Goal: Task Accomplishment & Management: Manage account settings

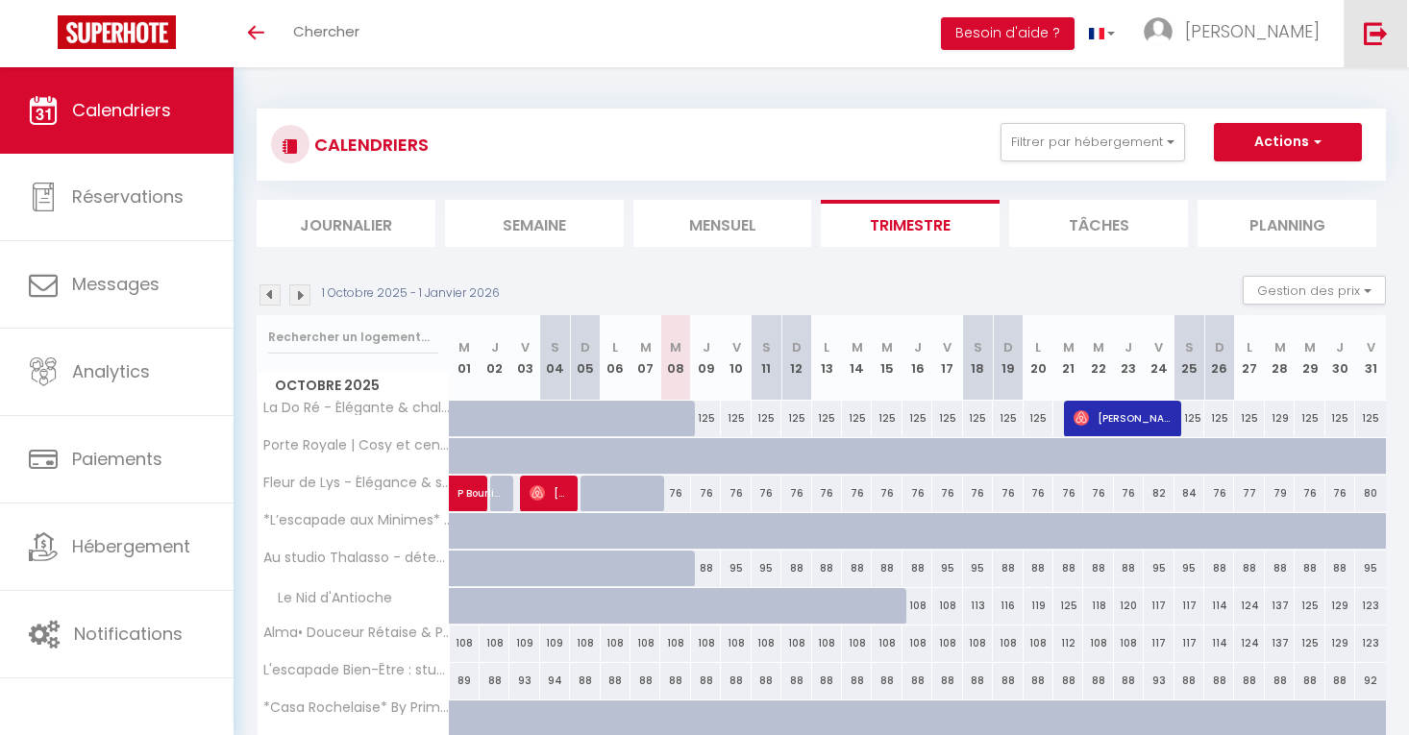
click at [1371, 44] on img at bounding box center [1376, 33] width 24 height 24
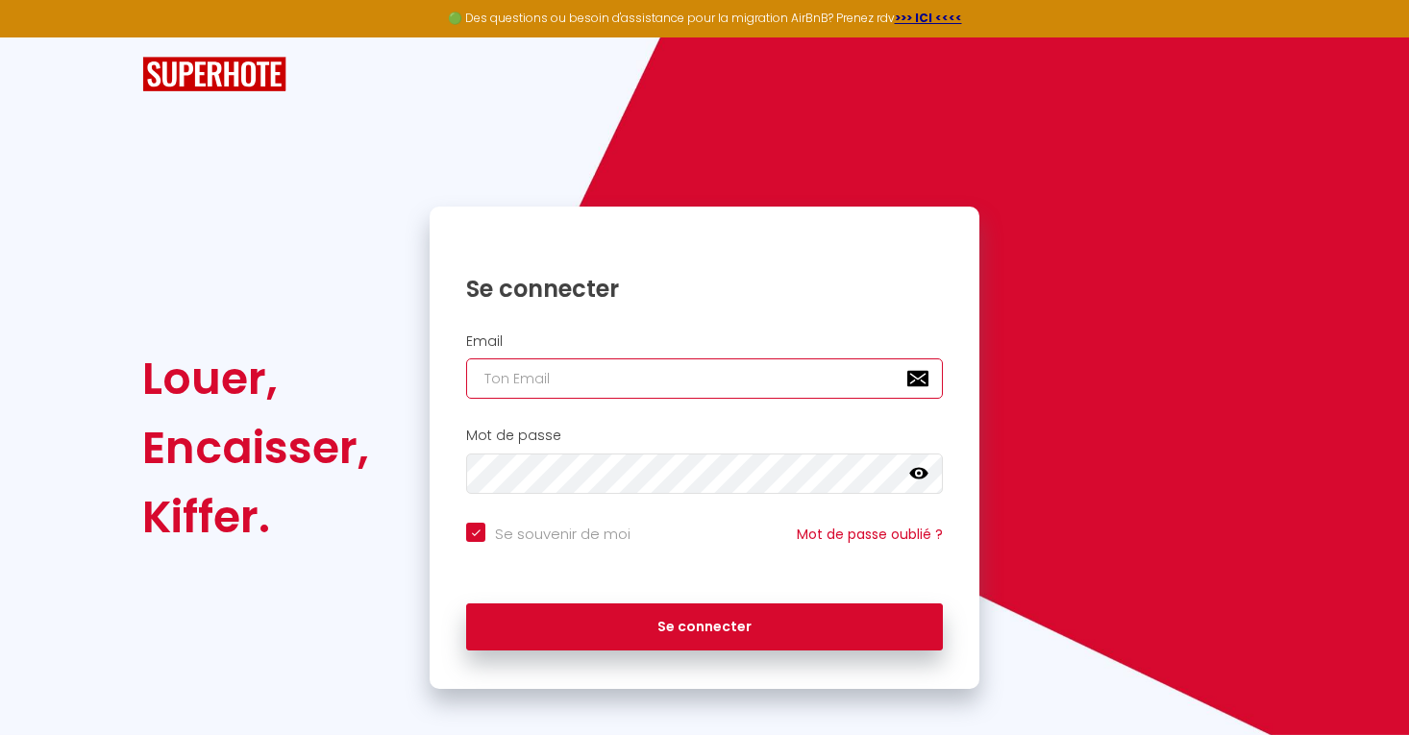
type input "[EMAIL_ADDRESS][DOMAIN_NAME]"
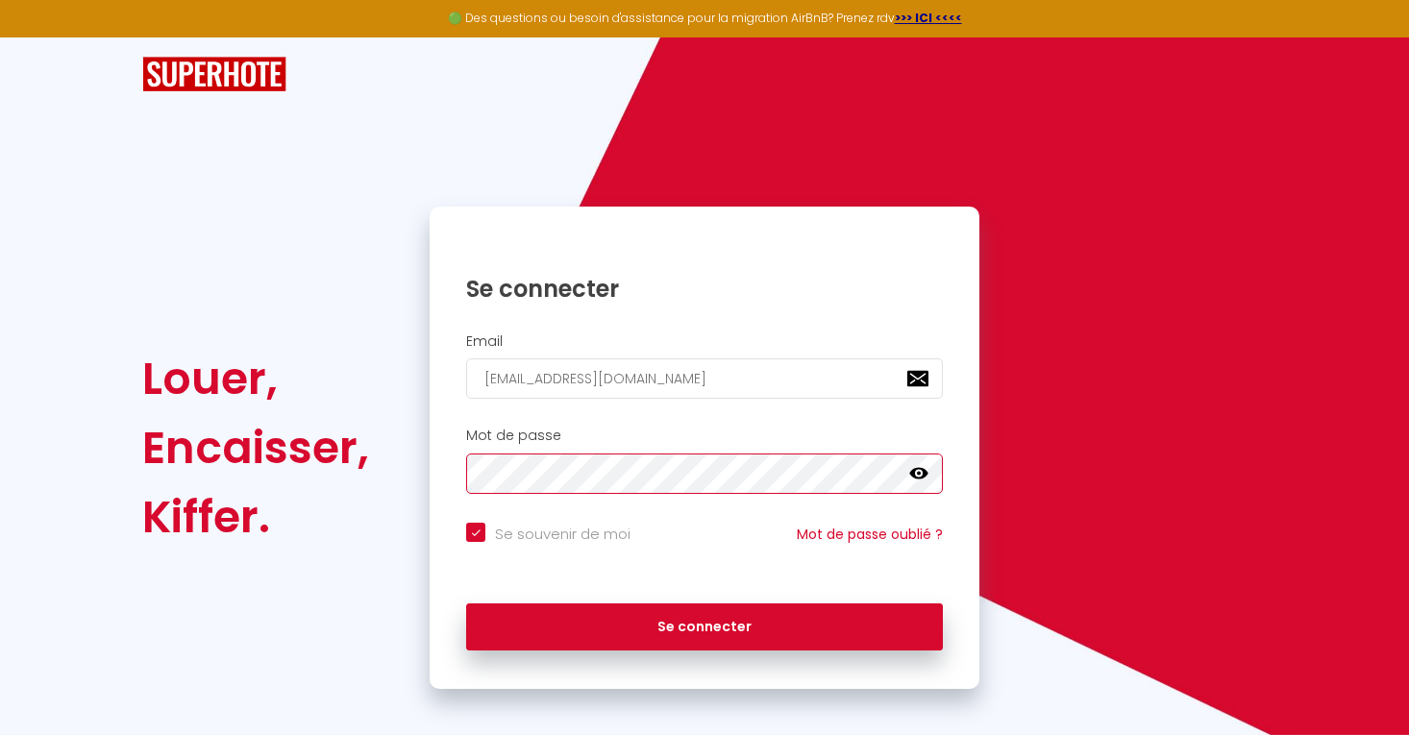
click at [704, 624] on button "Se connecter" at bounding box center [704, 628] width 477 height 48
checkbox input "true"
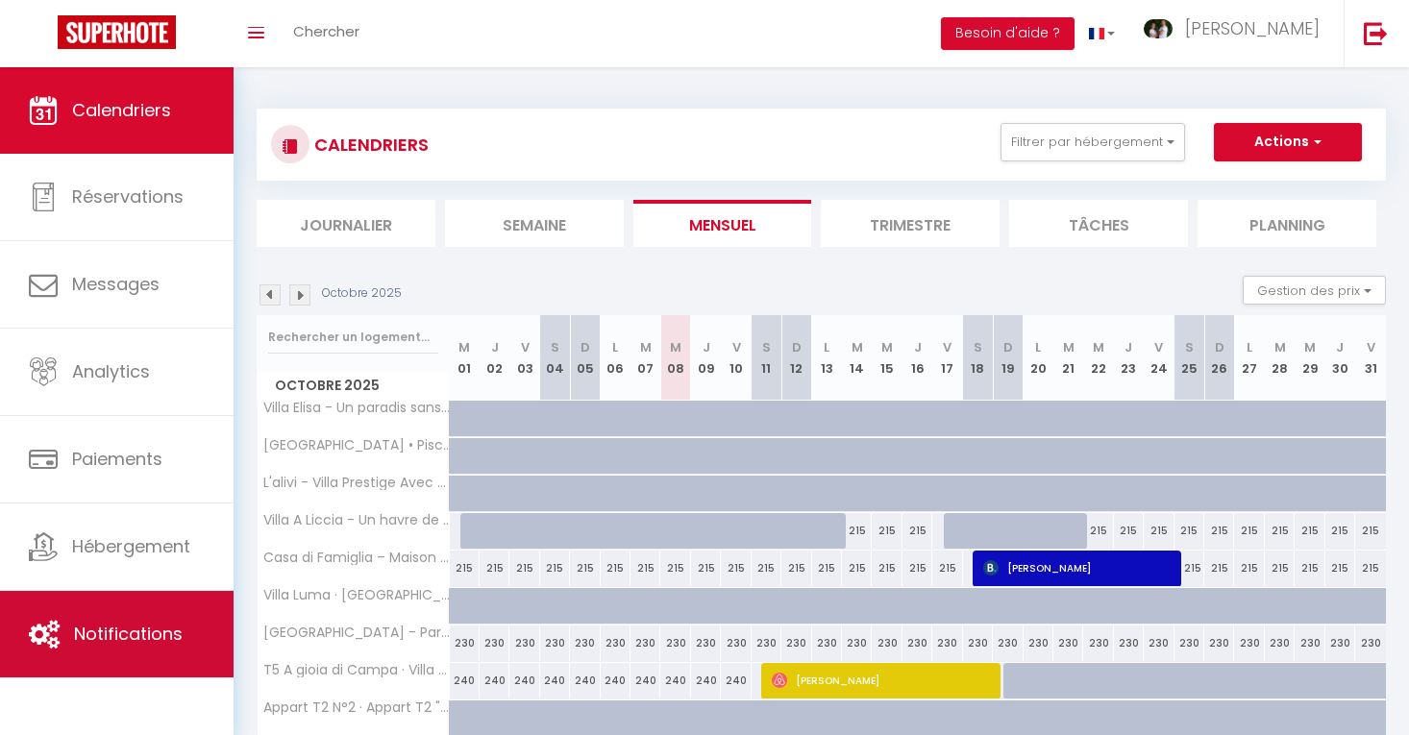
click at [117, 633] on span "Notifications" at bounding box center [128, 634] width 109 height 24
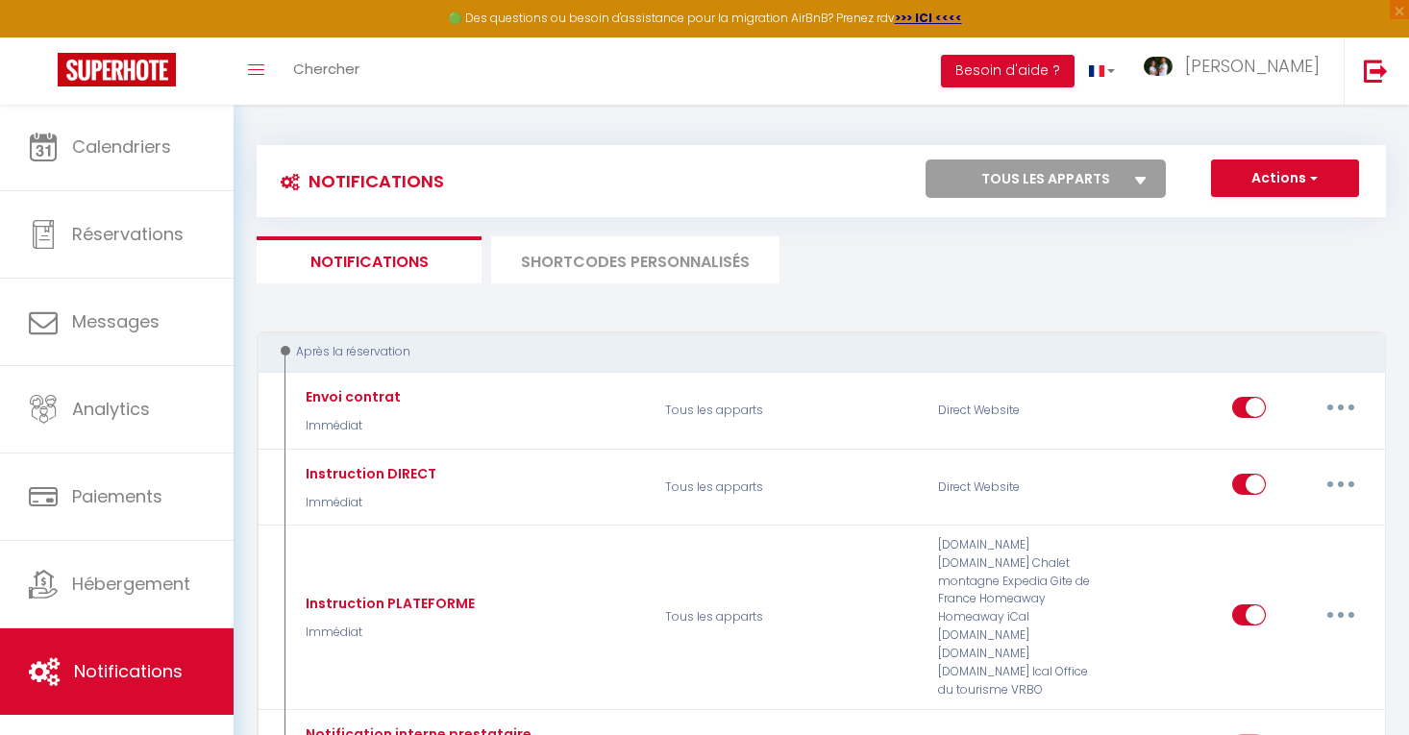
click at [670, 281] on li "SHORTCODES PERSONNALISÉS" at bounding box center [635, 259] width 288 height 47
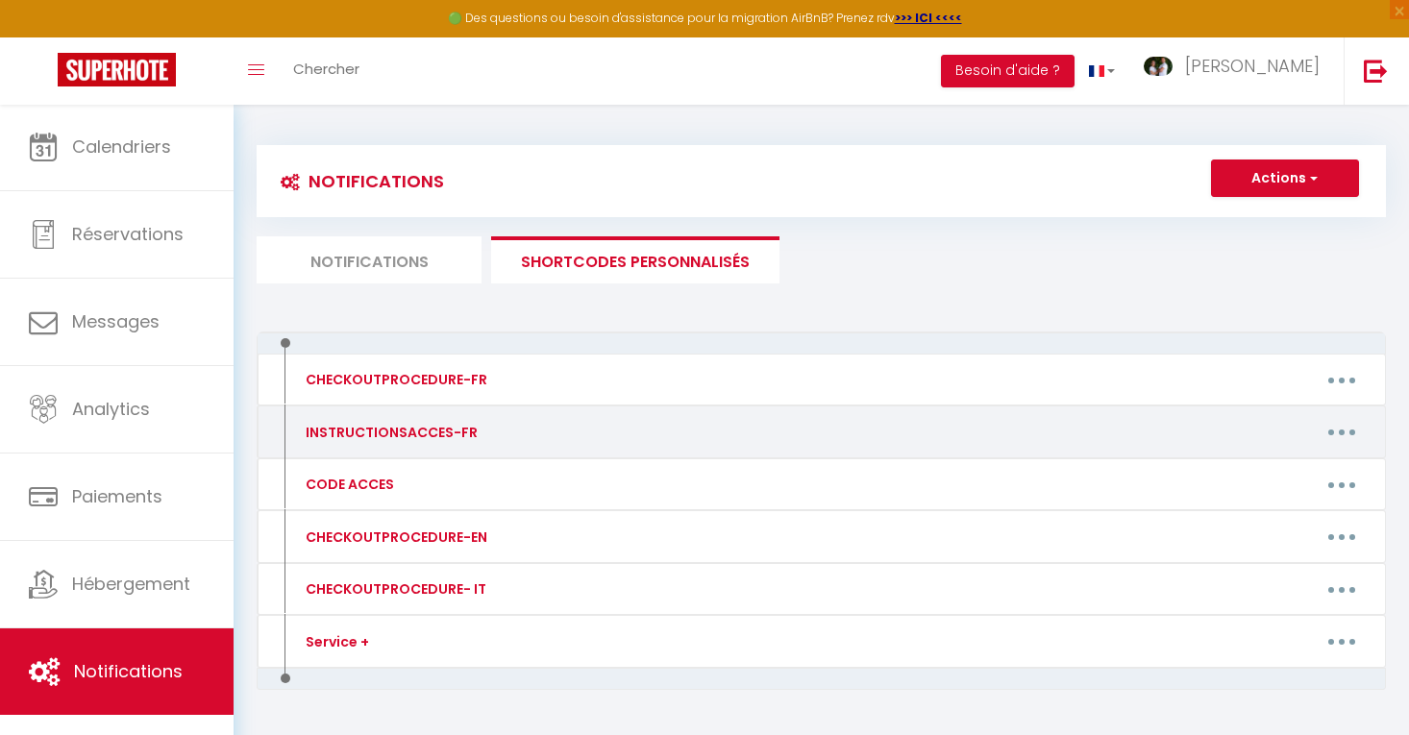
click at [1342, 433] on icon "button" at bounding box center [1342, 433] width 6 height 6
click at [1281, 476] on link "Editer" at bounding box center [1292, 475] width 142 height 33
type input "INSTRUCTIONSACCES-FR"
type textarea "La vidéo n'est pas encore disponible, vous la recevrez prochainement avant votr…"
type textarea "[URL][DOMAIN_NAME]"
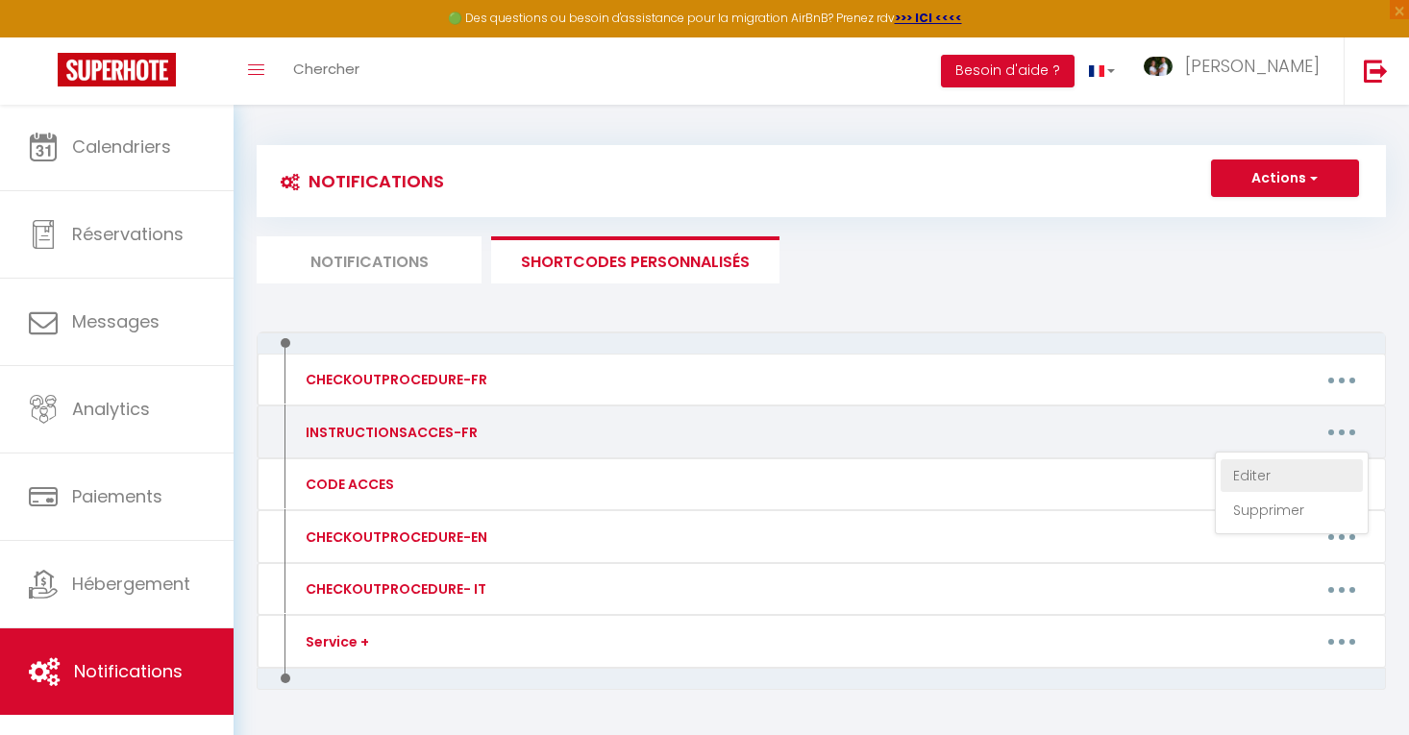
type textarea "[URL][DOMAIN_NAME]"
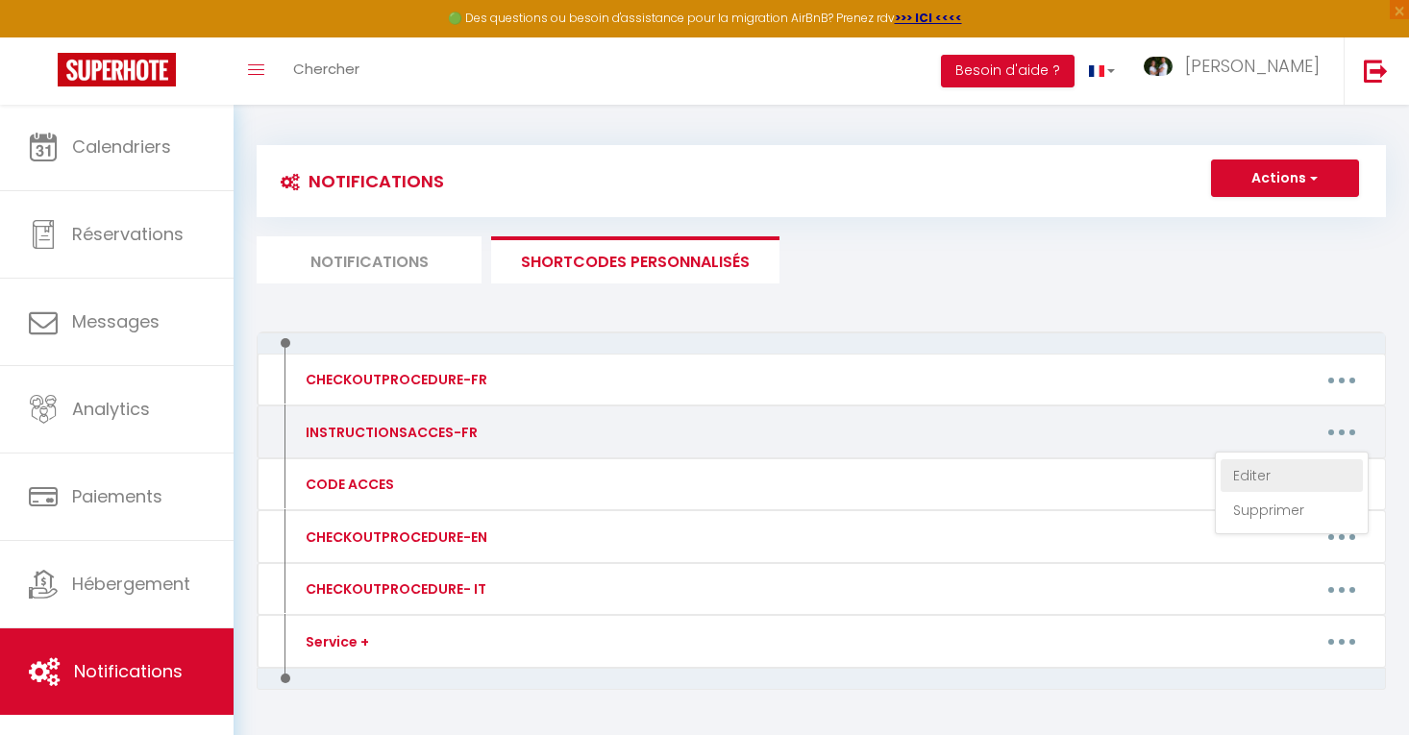
type textarea "[URL][DOMAIN_NAME]"
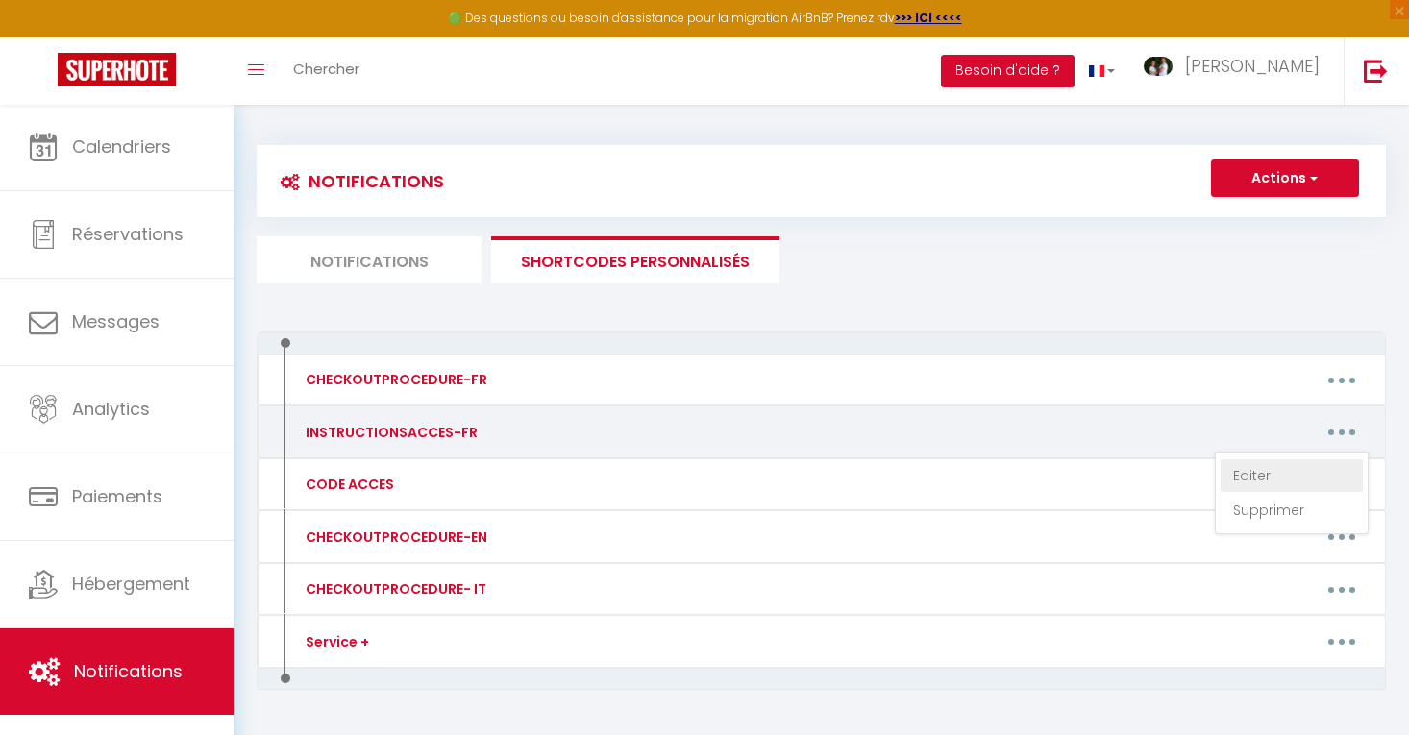
type textarea "[URL][DOMAIN_NAME]"
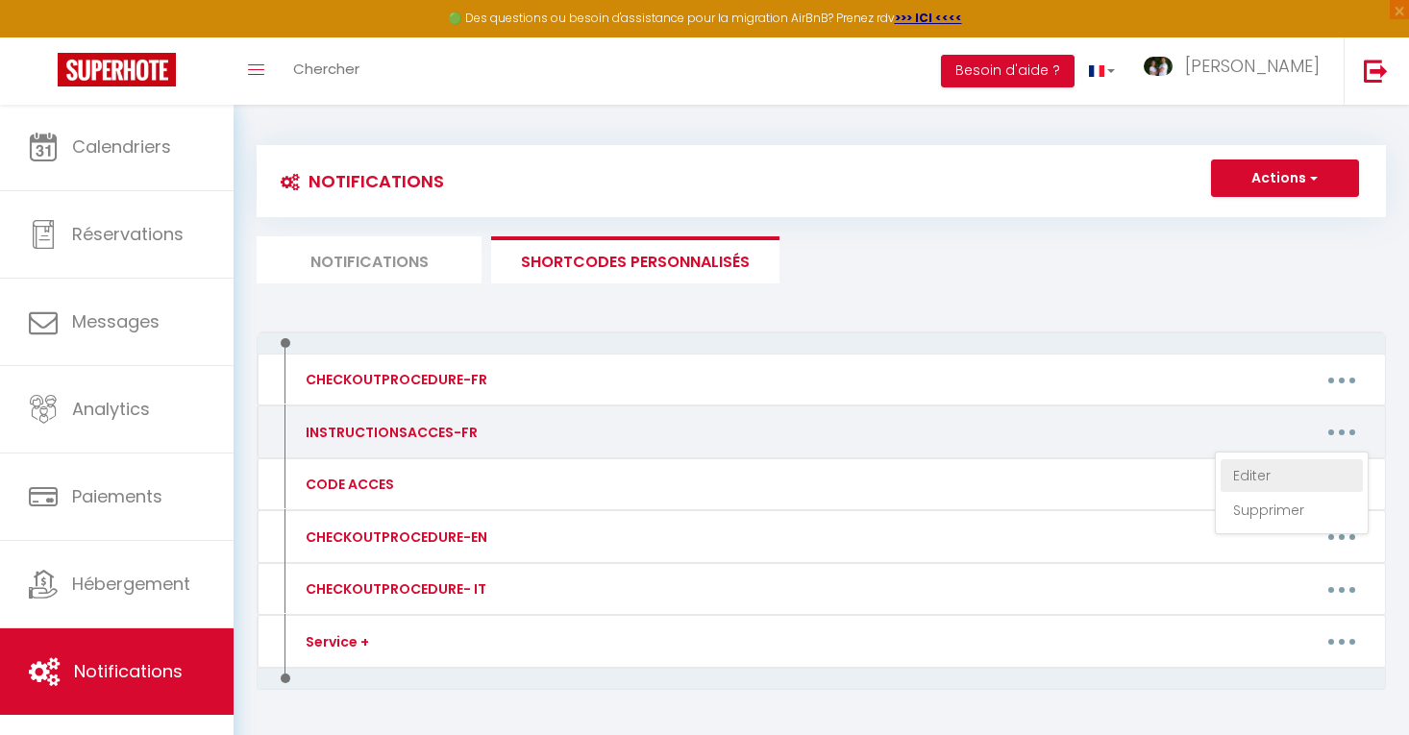
type textarea "[URL][DOMAIN_NAME]"
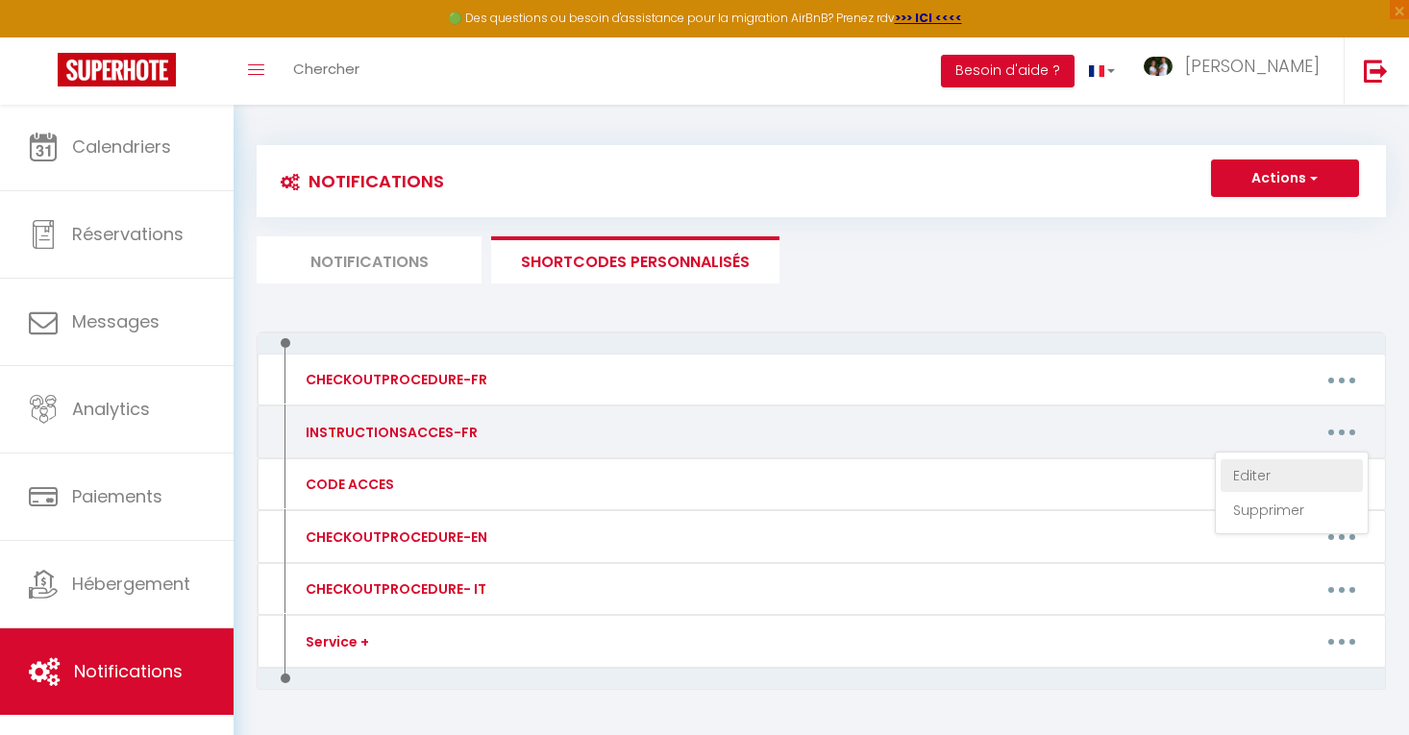
type textarea "[URL][DOMAIN_NAME]"
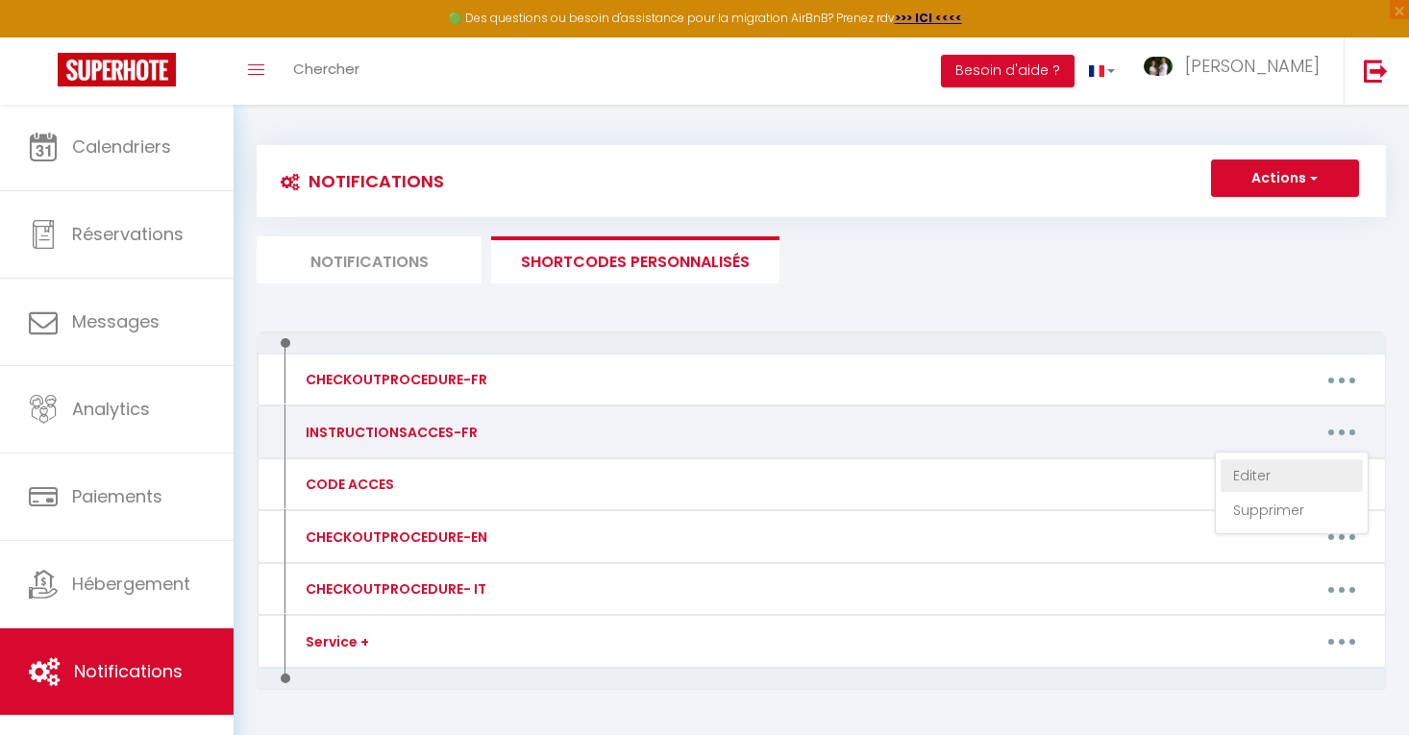
type textarea "[URL][DOMAIN_NAME]"
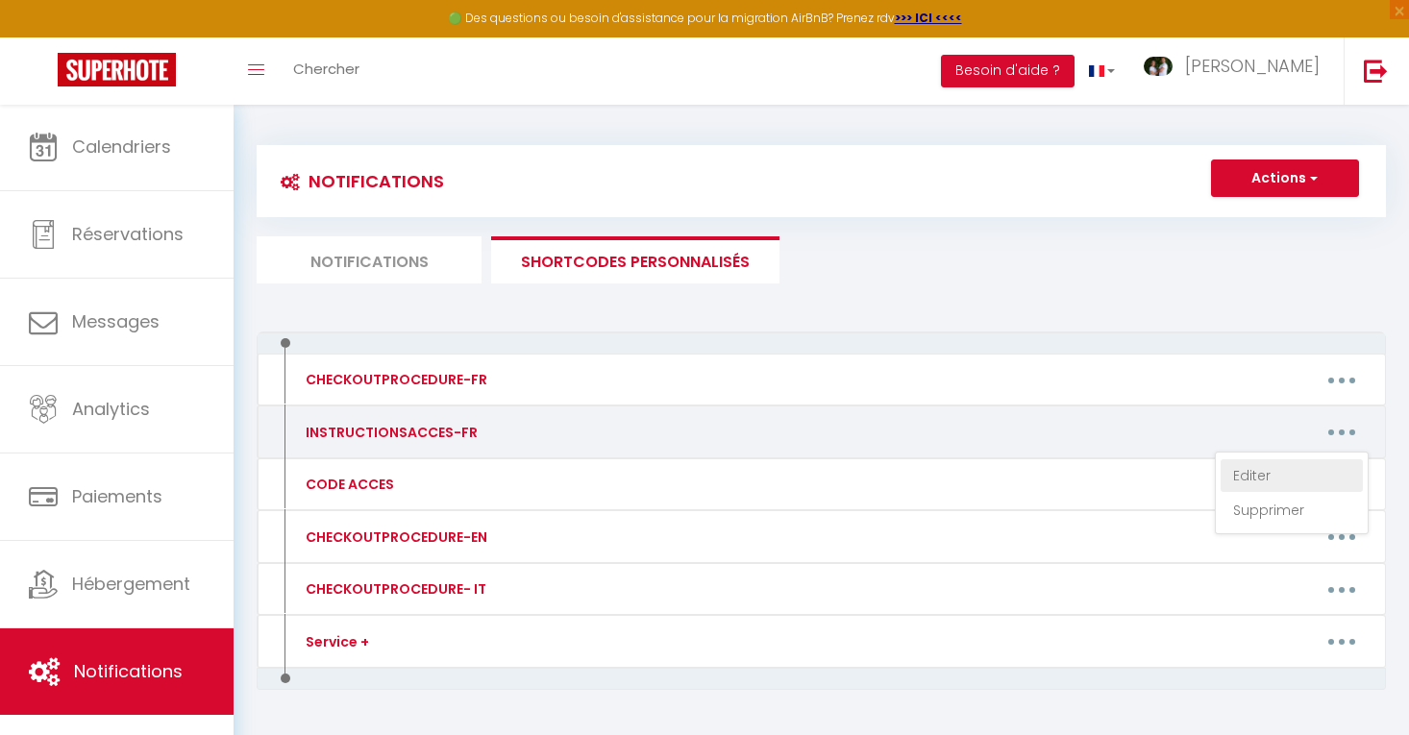
type textarea "[URL][DOMAIN_NAME]"
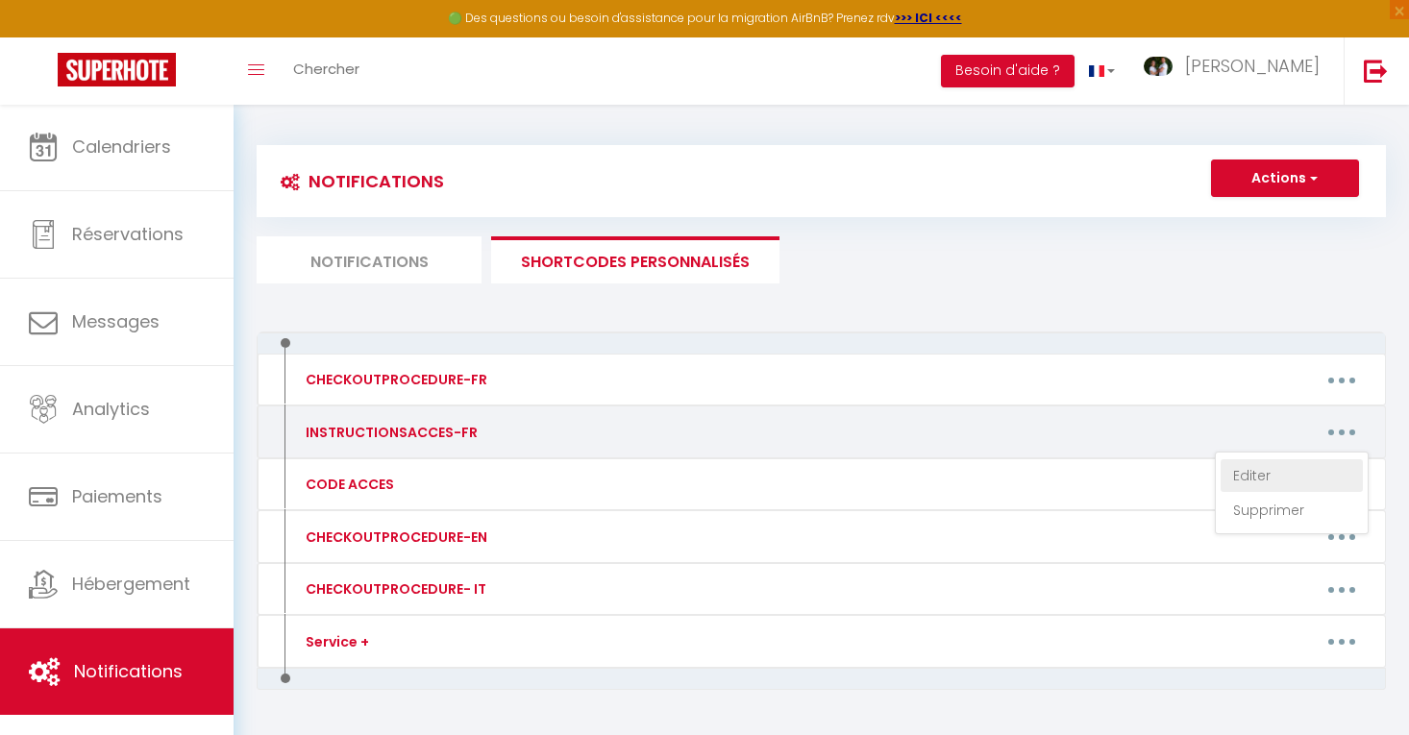
type textarea "[URL][DOMAIN_NAME]"
type textarea "[URL][DOMAIN_NAME] - « Merci encore pour votre réservation, je suis ravi(e) de …"
type textarea "[URL][DOMAIN_NAME]"
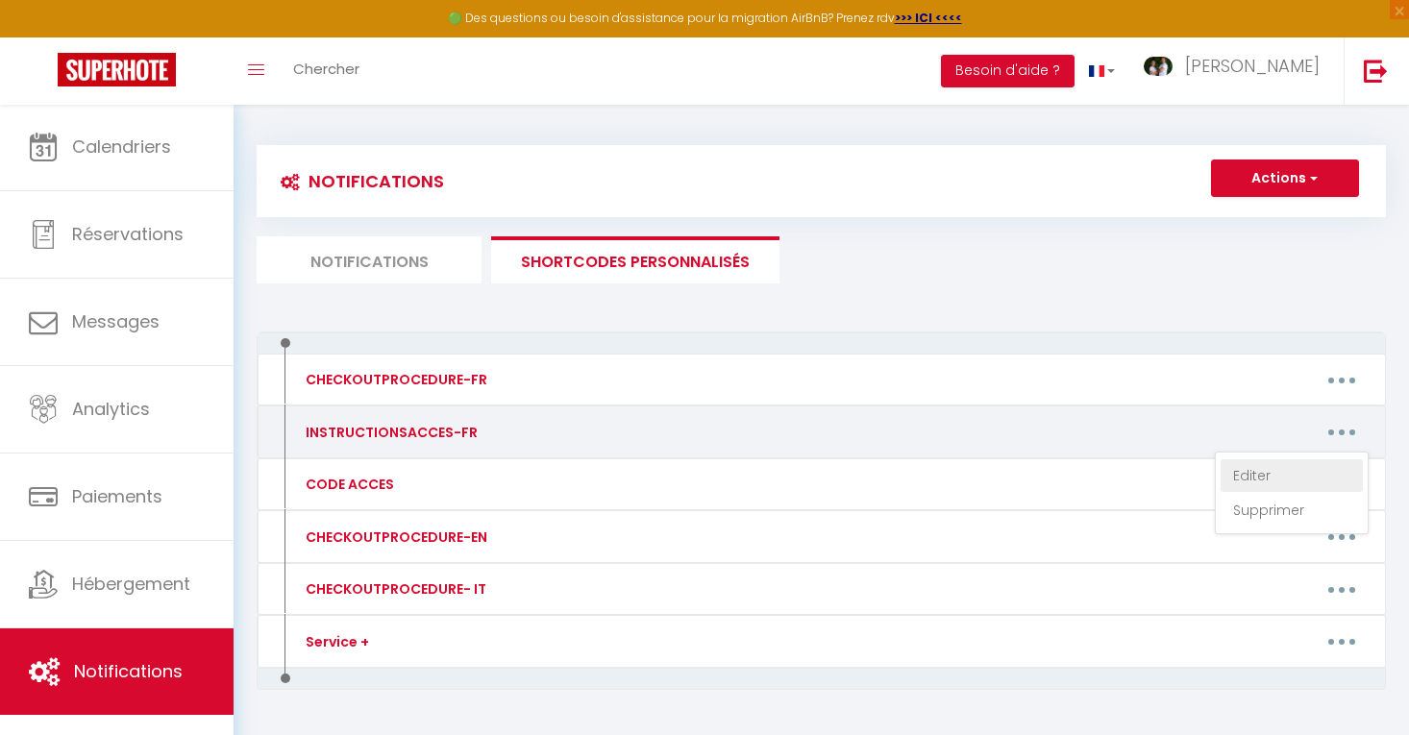
type textarea "[URL][DOMAIN_NAME]"
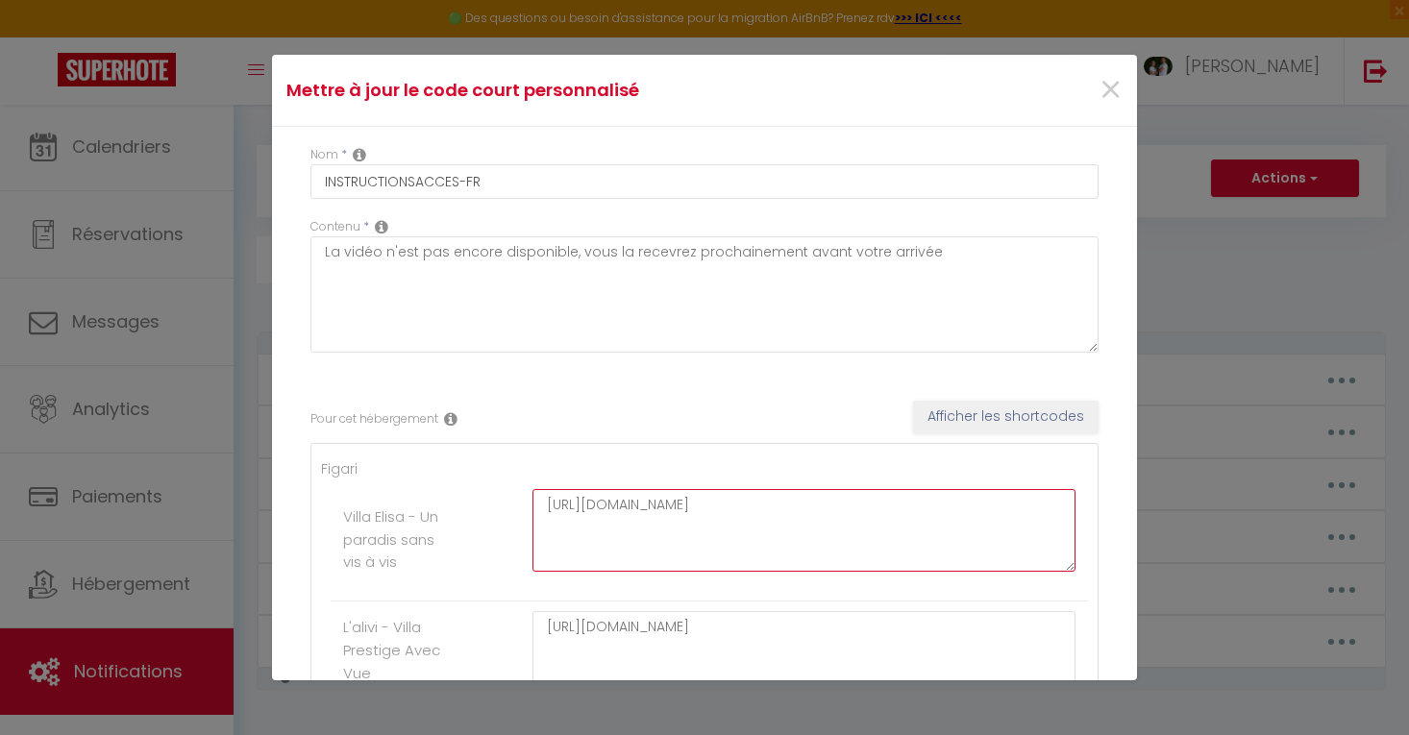
click at [656, 504] on textarea "[URL][DOMAIN_NAME]" at bounding box center [803, 530] width 543 height 83
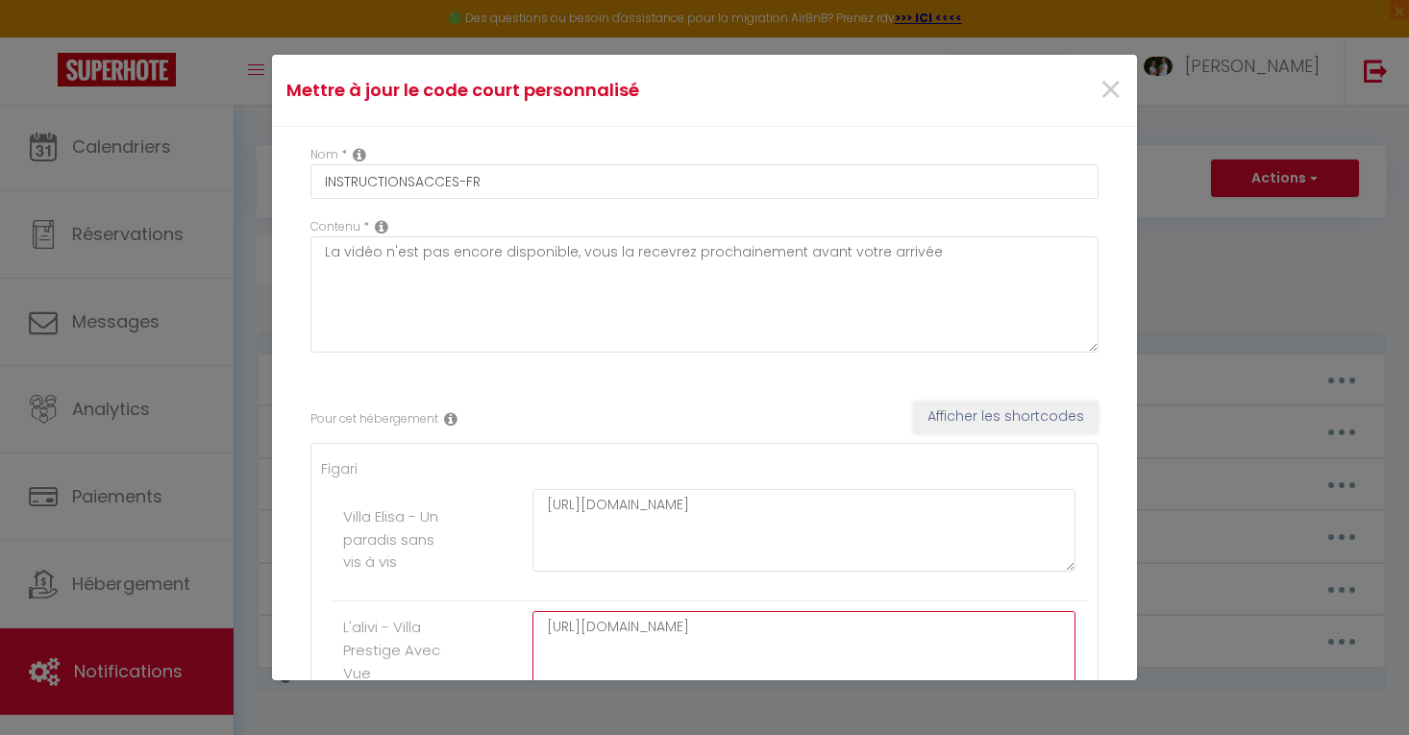
click at [700, 641] on textarea "[URL][DOMAIN_NAME]" at bounding box center [803, 652] width 543 height 83
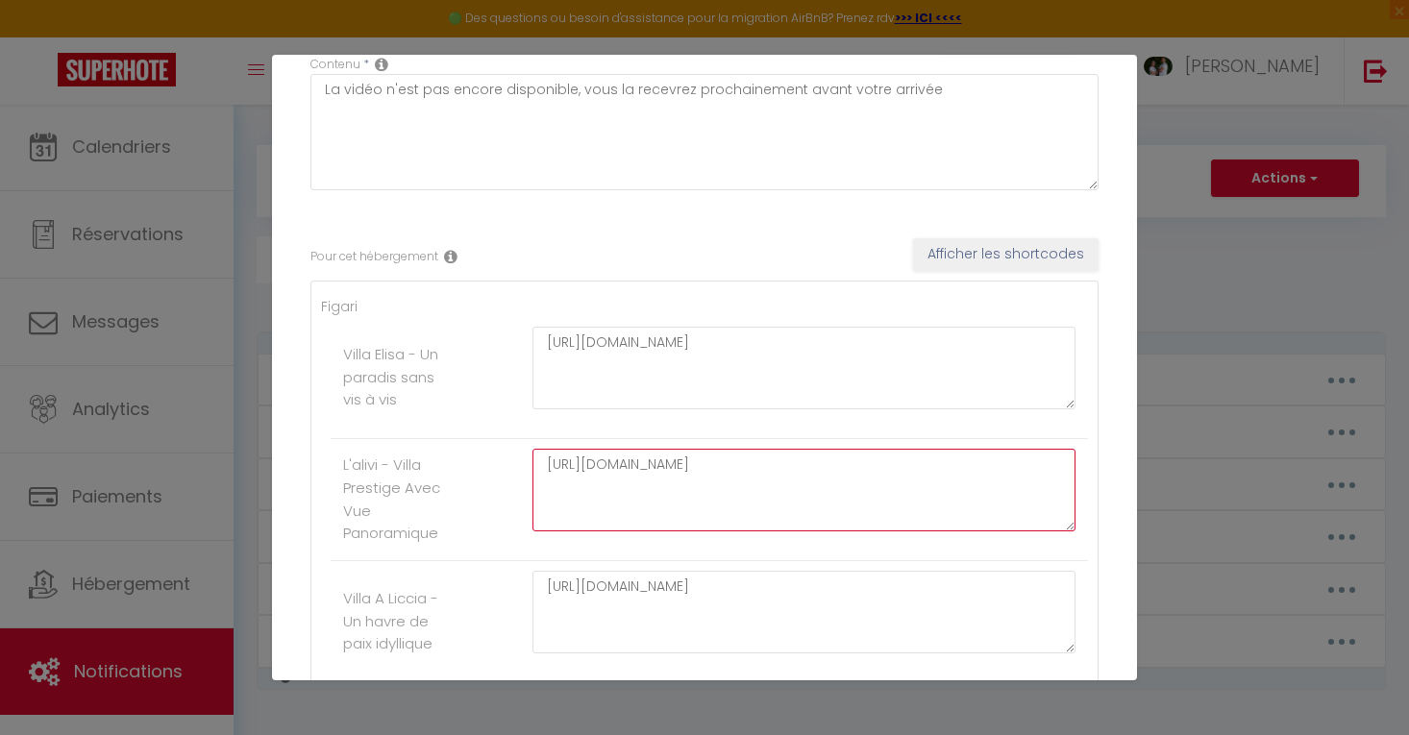
scroll to position [165, 0]
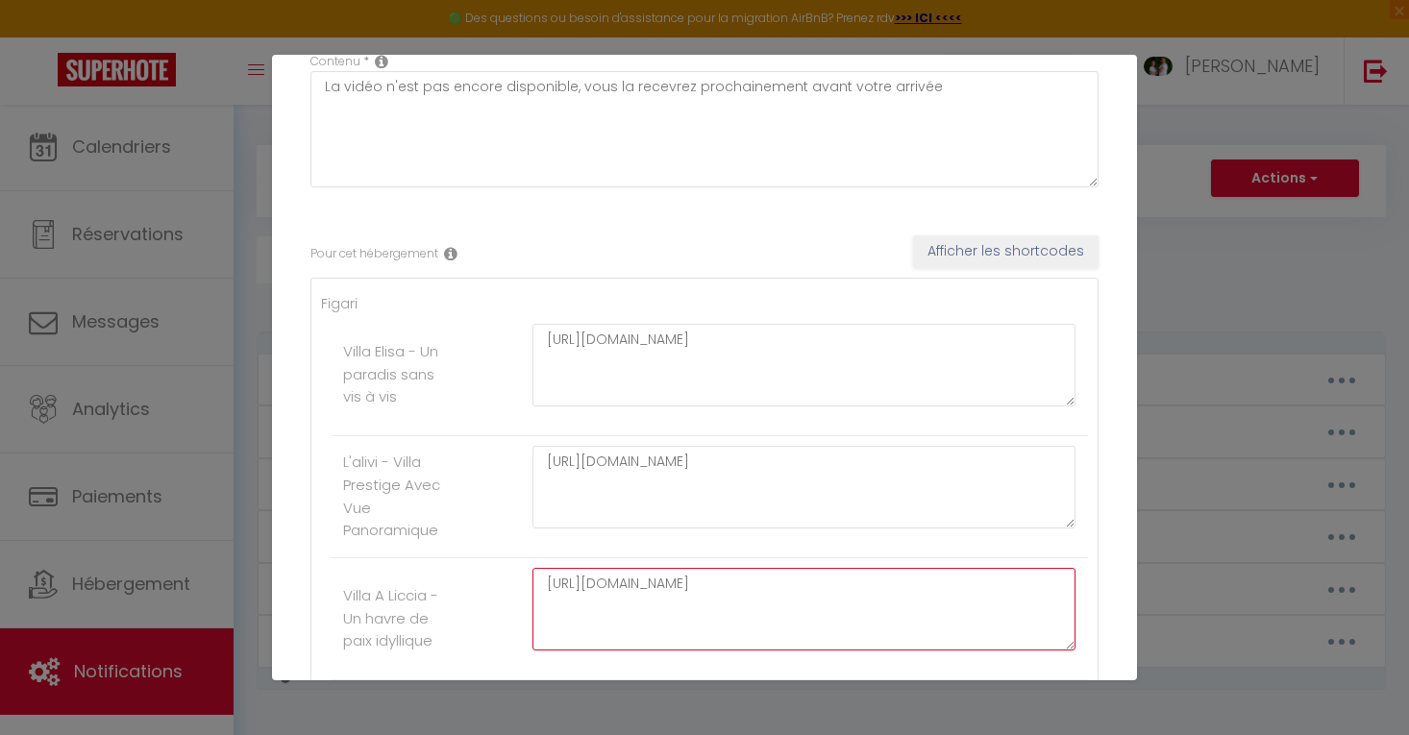
click at [709, 581] on textarea "[URL][DOMAIN_NAME]" at bounding box center [803, 609] width 543 height 83
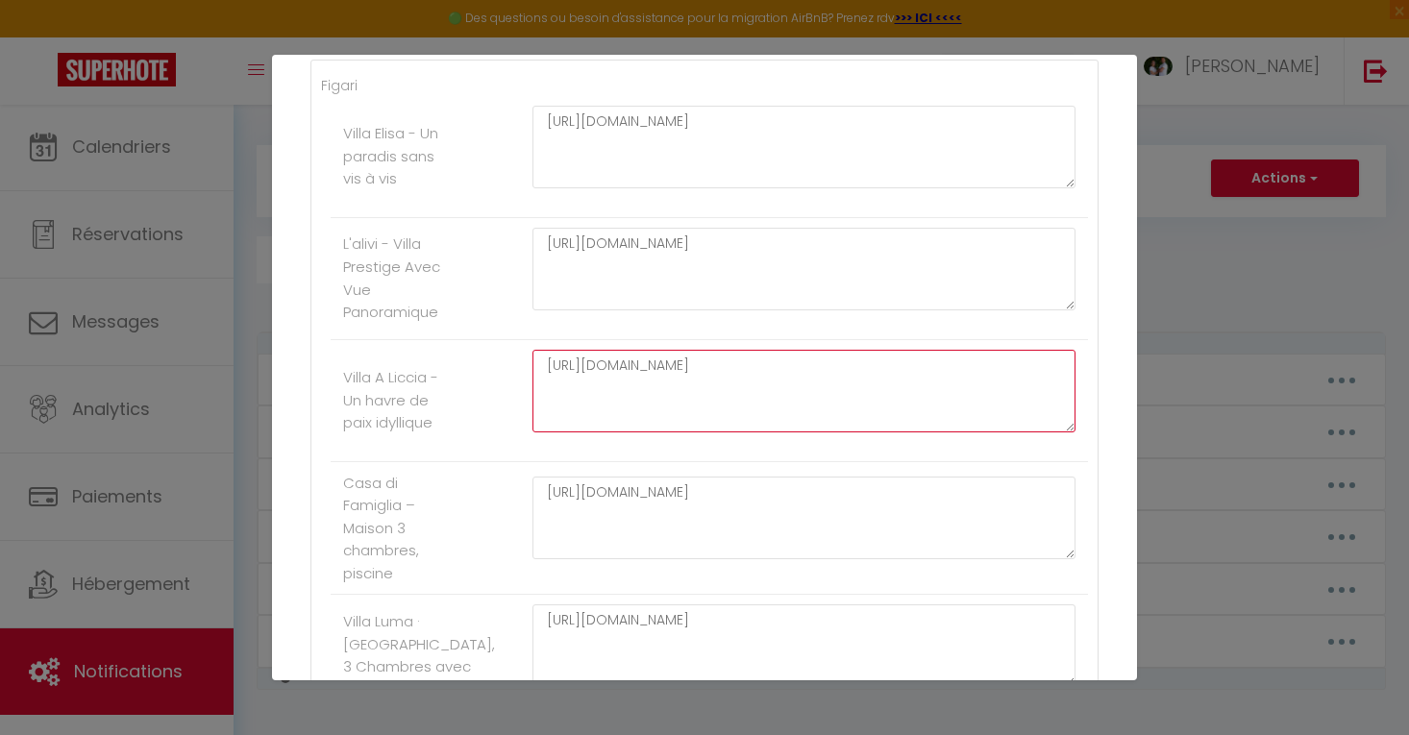
scroll to position [388, 0]
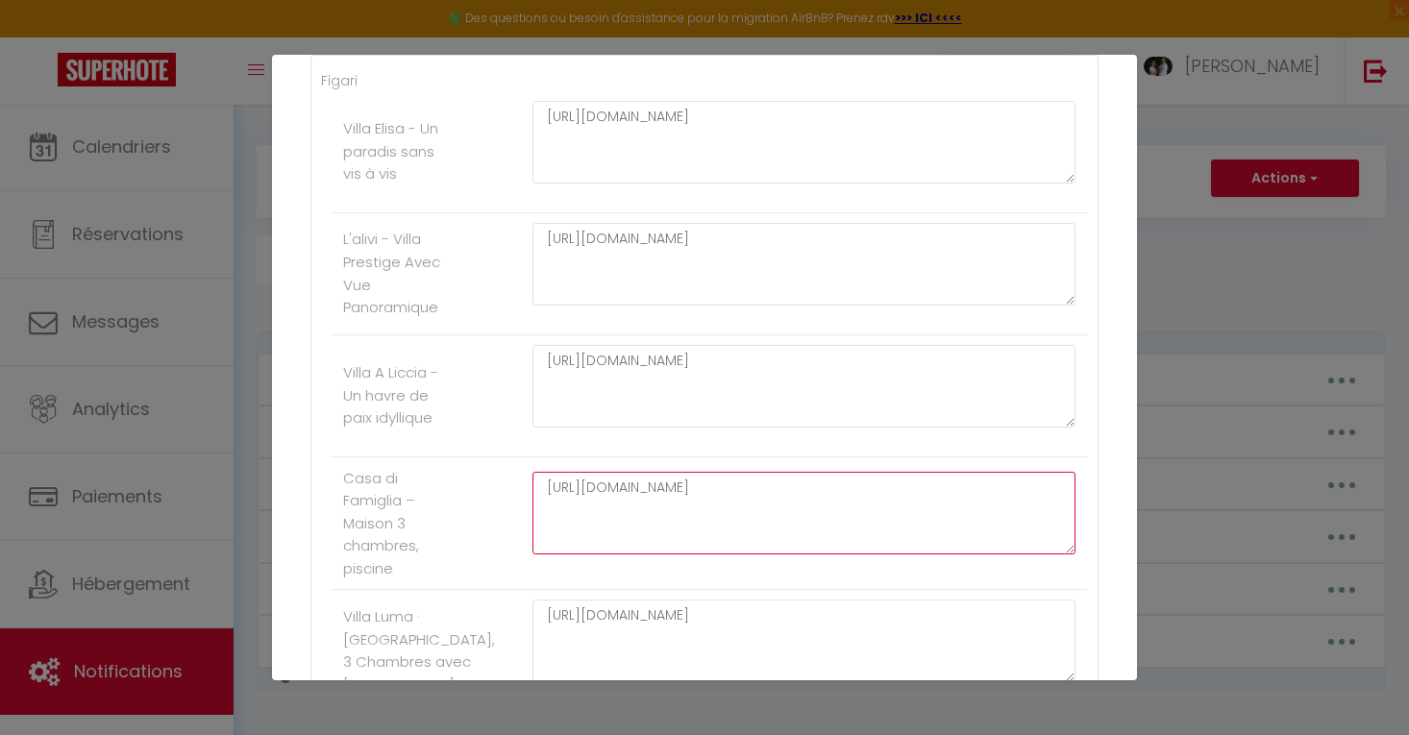
click at [722, 501] on textarea "[URL][DOMAIN_NAME]" at bounding box center [803, 513] width 543 height 83
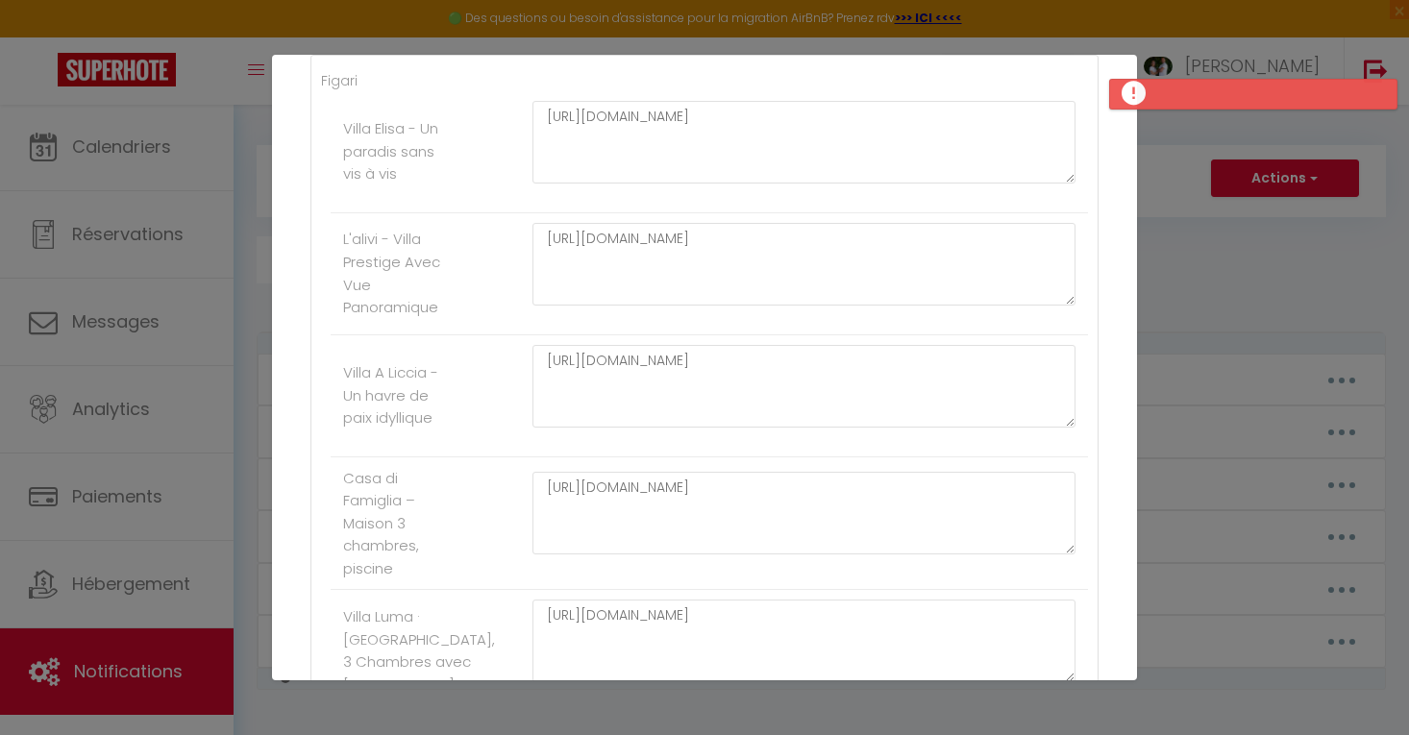
click at [780, 590] on li "Villa Luma · [GEOGRAPHIC_DATA], 3 Chambres avec [PERSON_NAME] [URL][DOMAIN_NAME]" at bounding box center [709, 651] width 757 height 122
click at [754, 616] on textarea "[URL][DOMAIN_NAME]" at bounding box center [803, 641] width 543 height 83
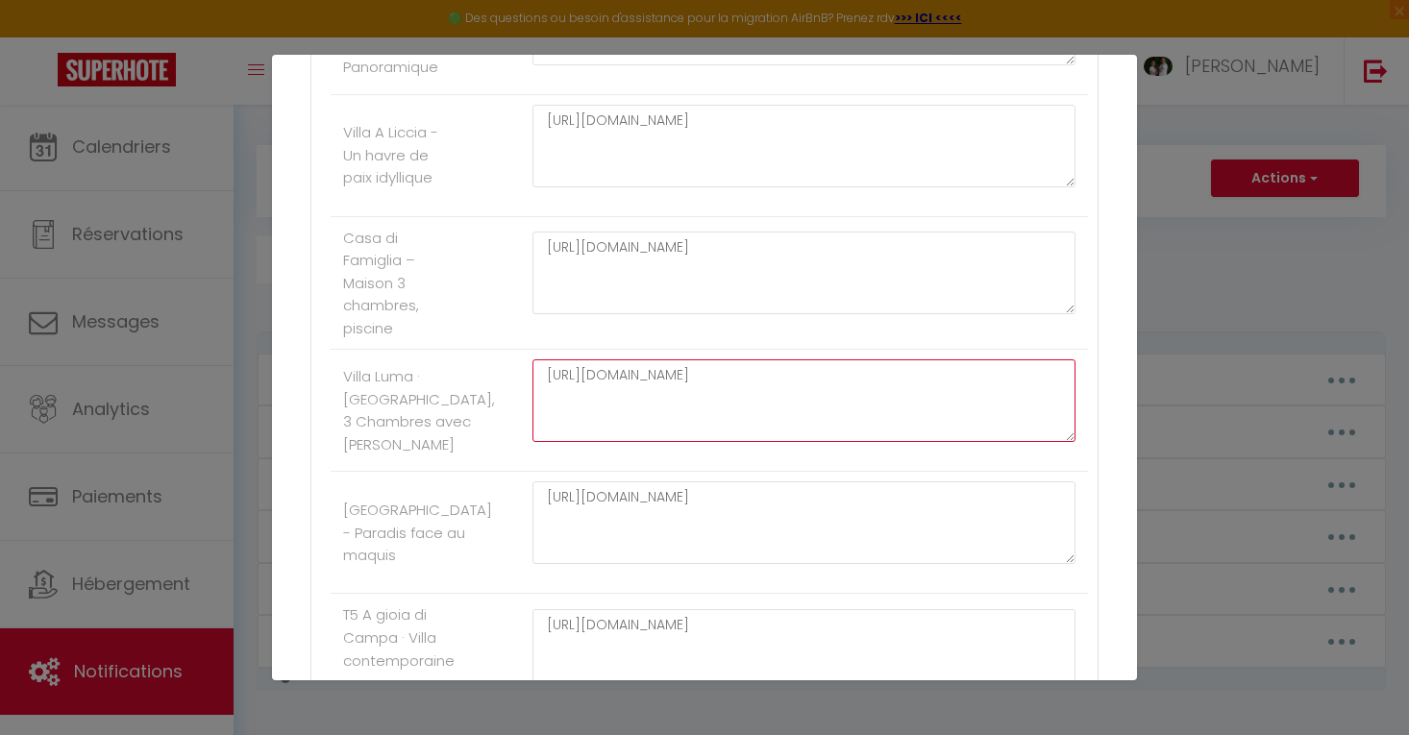
scroll to position [636, 0]
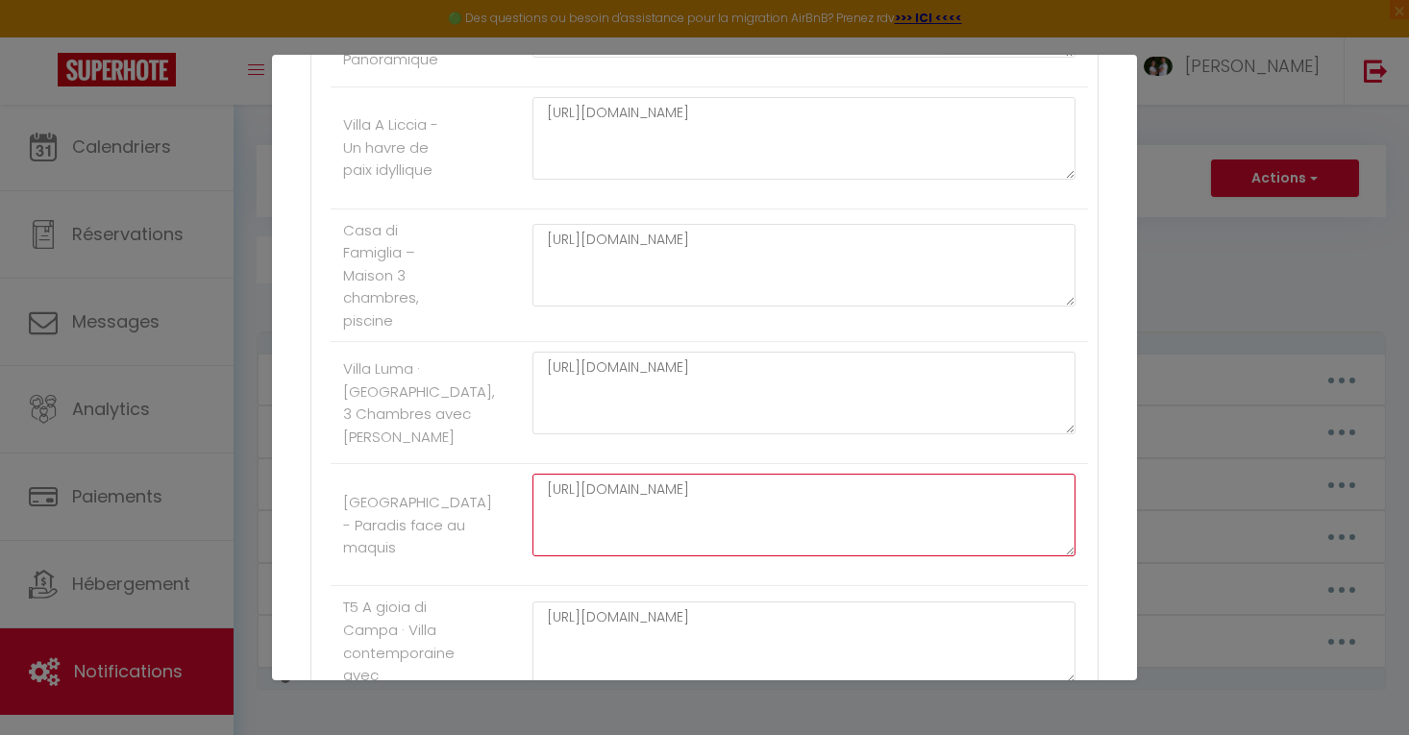
click at [816, 495] on textarea "[URL][DOMAIN_NAME]" at bounding box center [803, 515] width 543 height 83
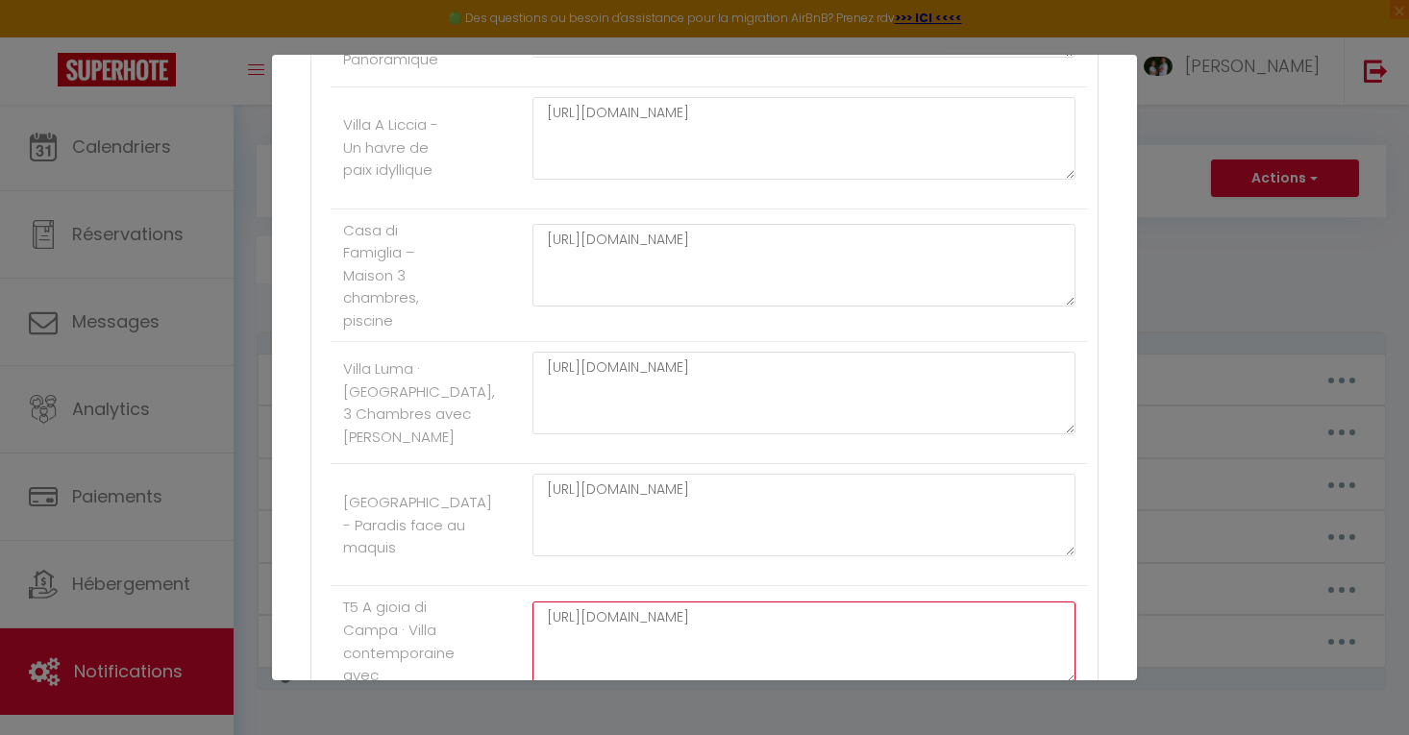
click at [710, 626] on textarea "[URL][DOMAIN_NAME]" at bounding box center [803, 643] width 543 height 83
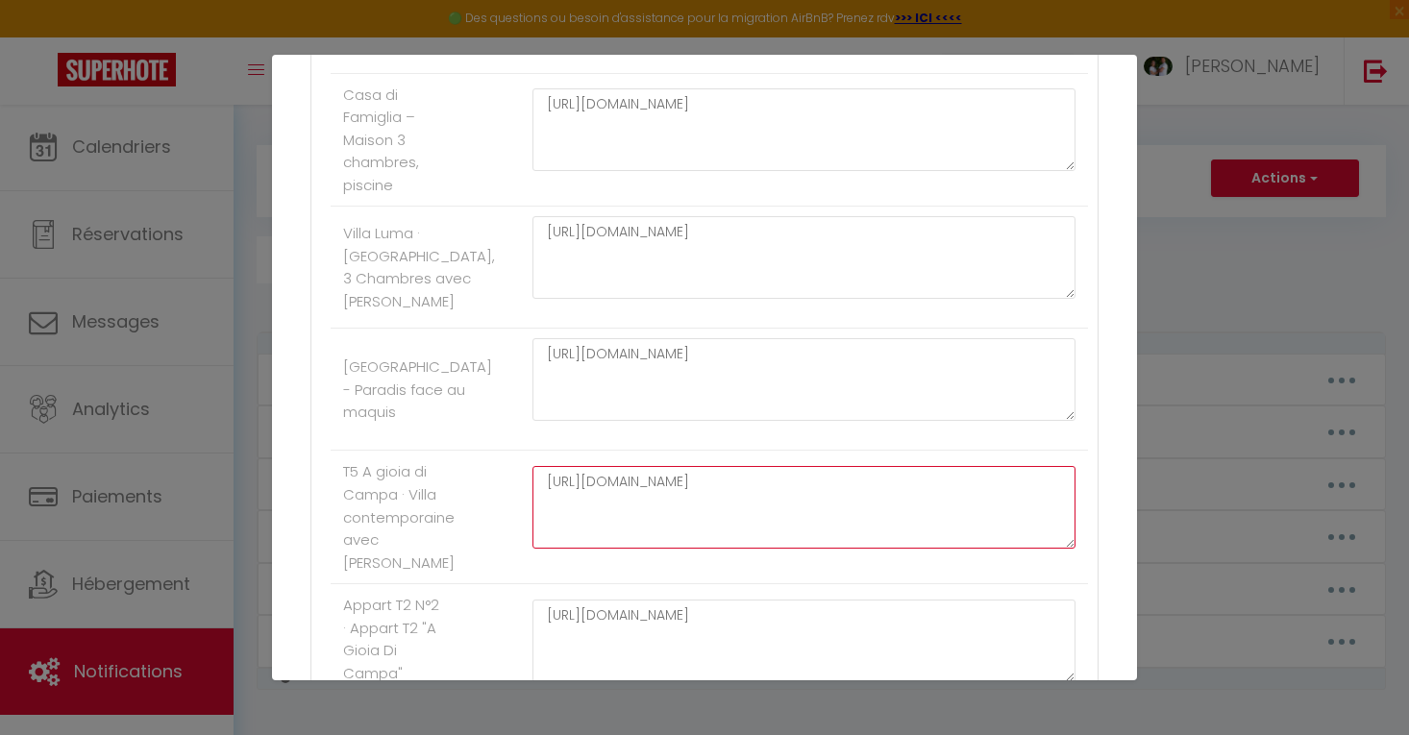
scroll to position [782, 0]
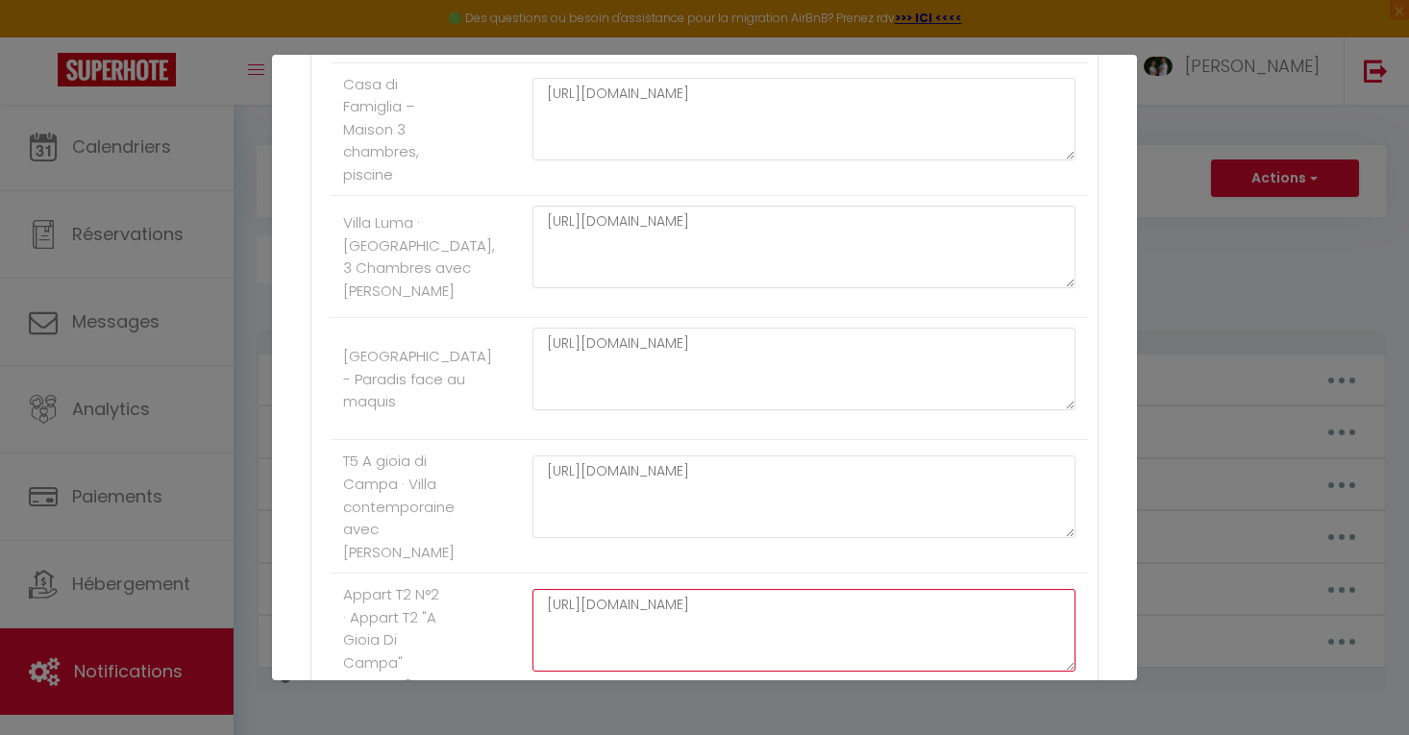
click at [768, 609] on textarea "[URL][DOMAIN_NAME]" at bounding box center [803, 630] width 543 height 83
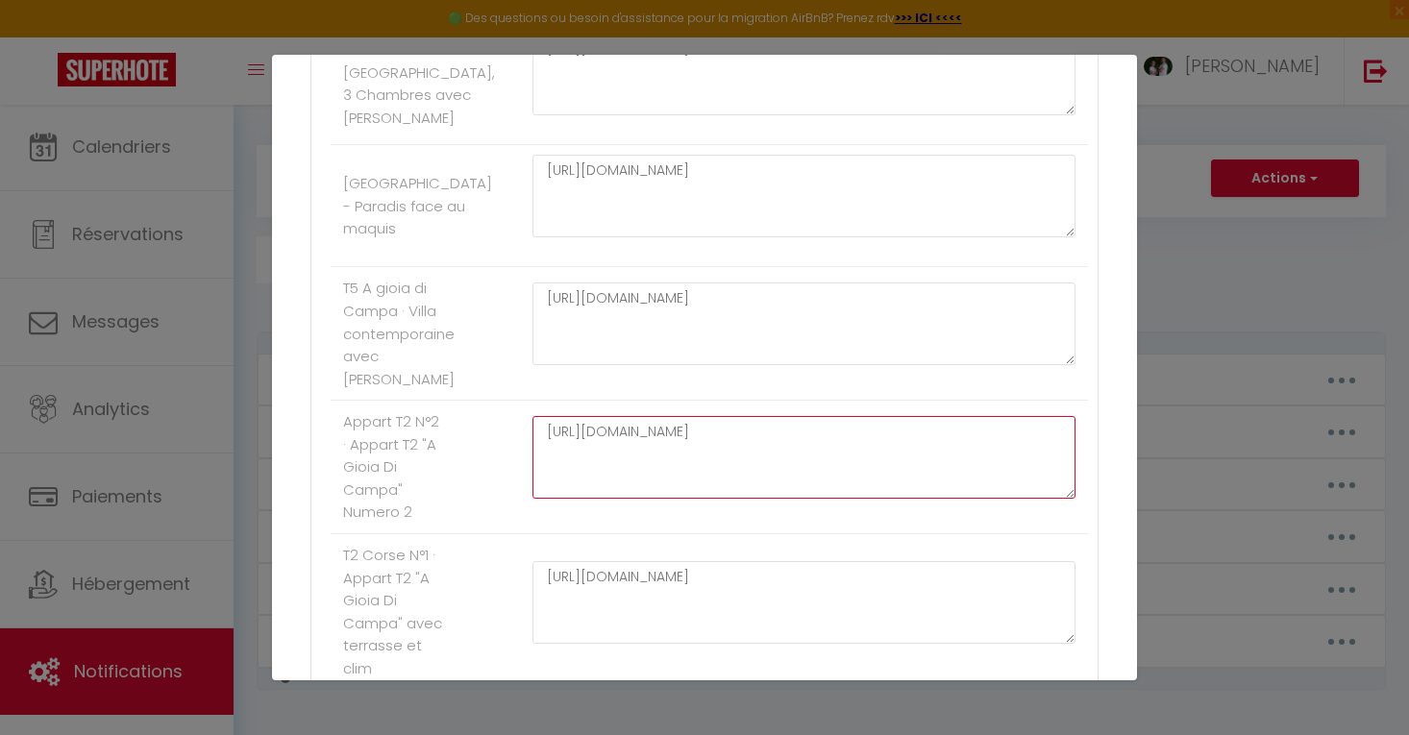
scroll to position [957, 0]
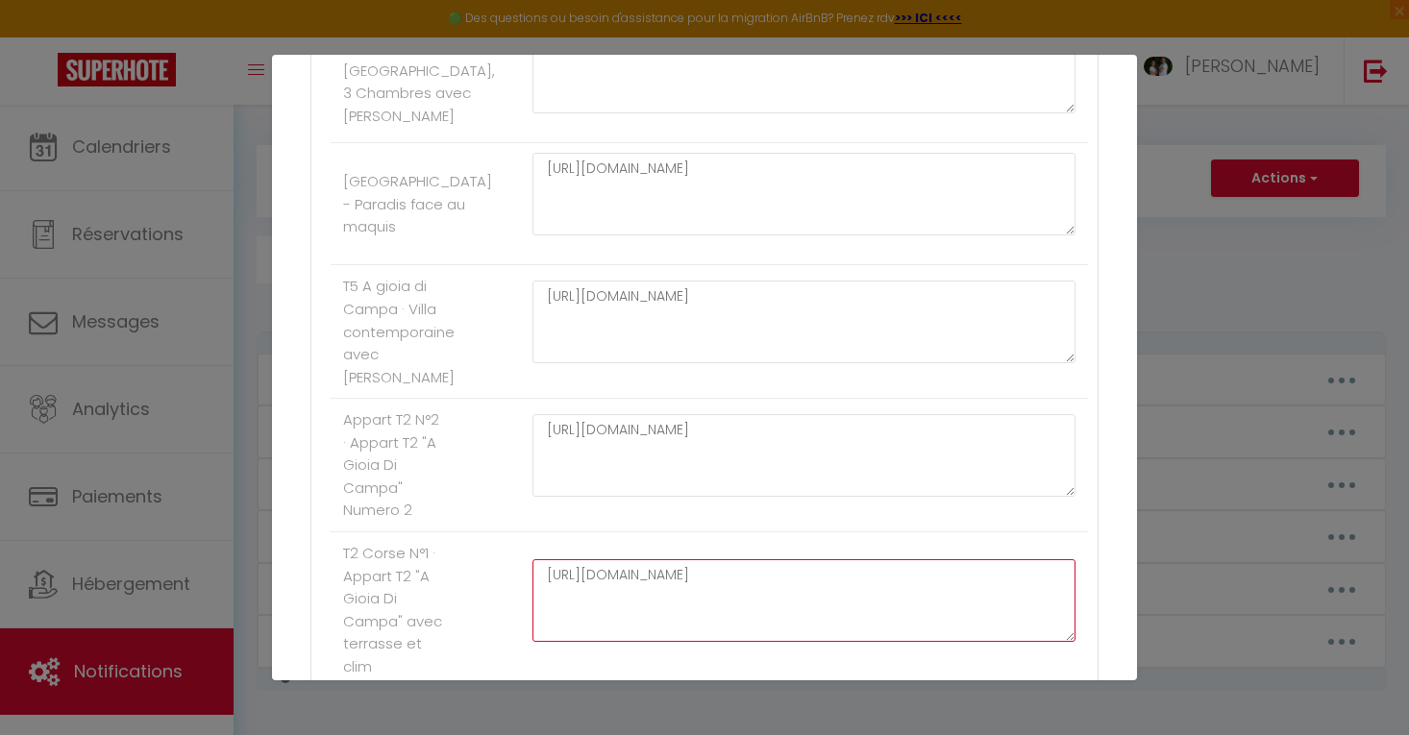
click at [794, 560] on textarea "[URL][DOMAIN_NAME]" at bounding box center [803, 600] width 543 height 83
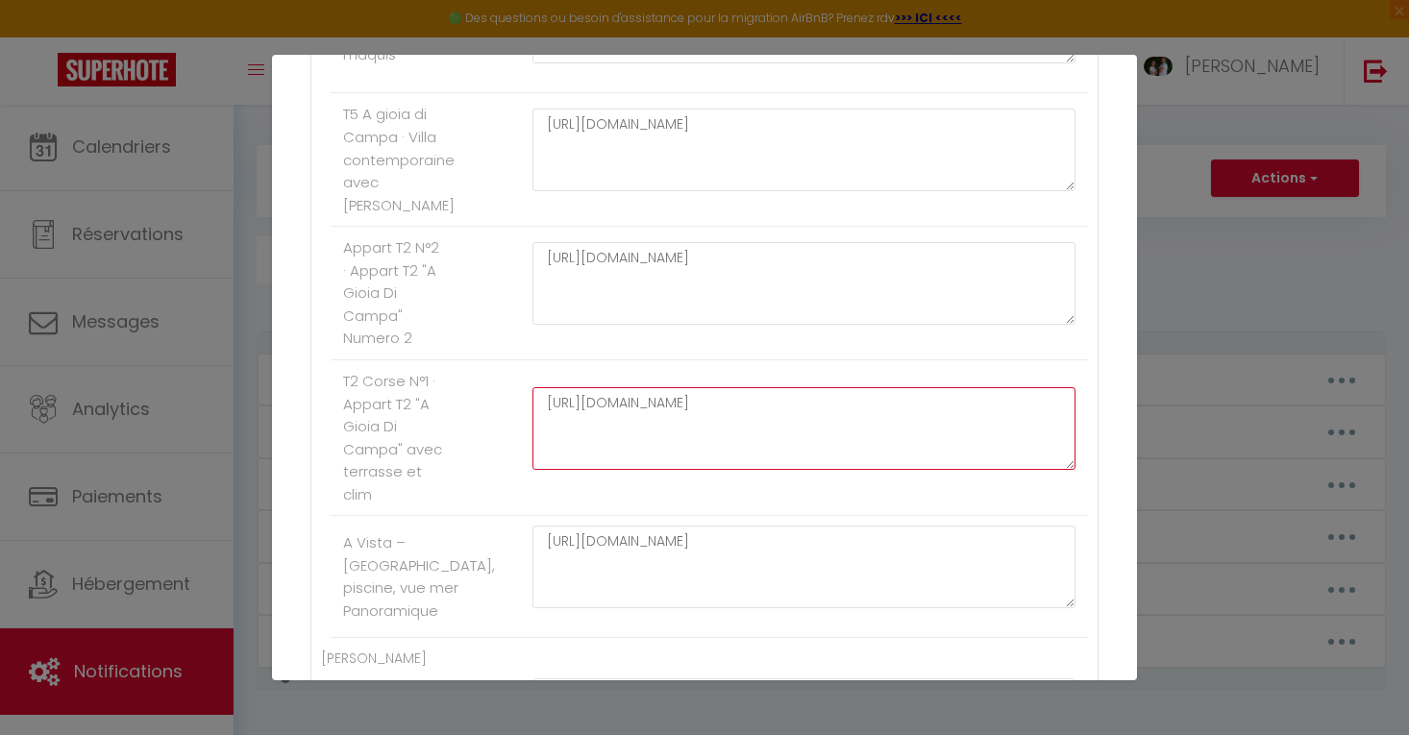
scroll to position [1166, 0]
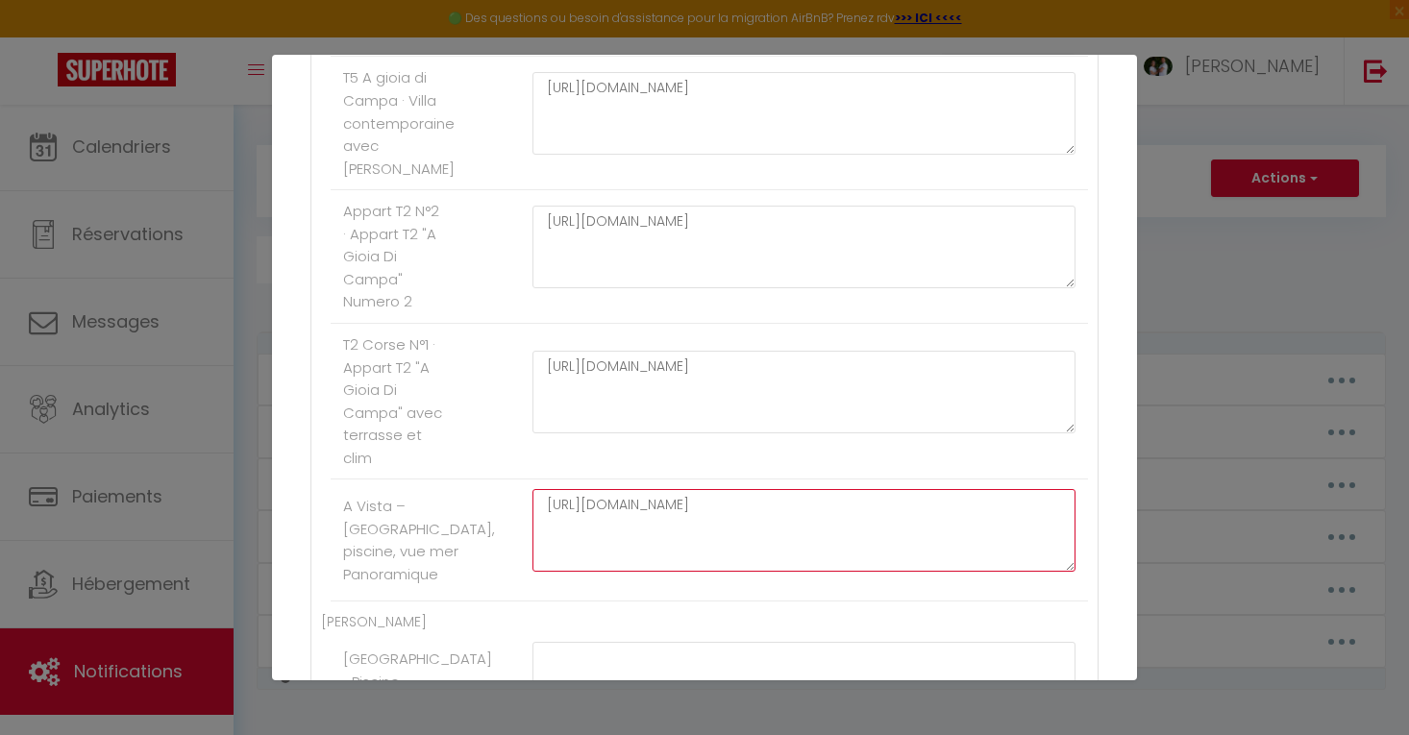
click at [731, 543] on textarea "[URL][DOMAIN_NAME]" at bounding box center [803, 530] width 543 height 83
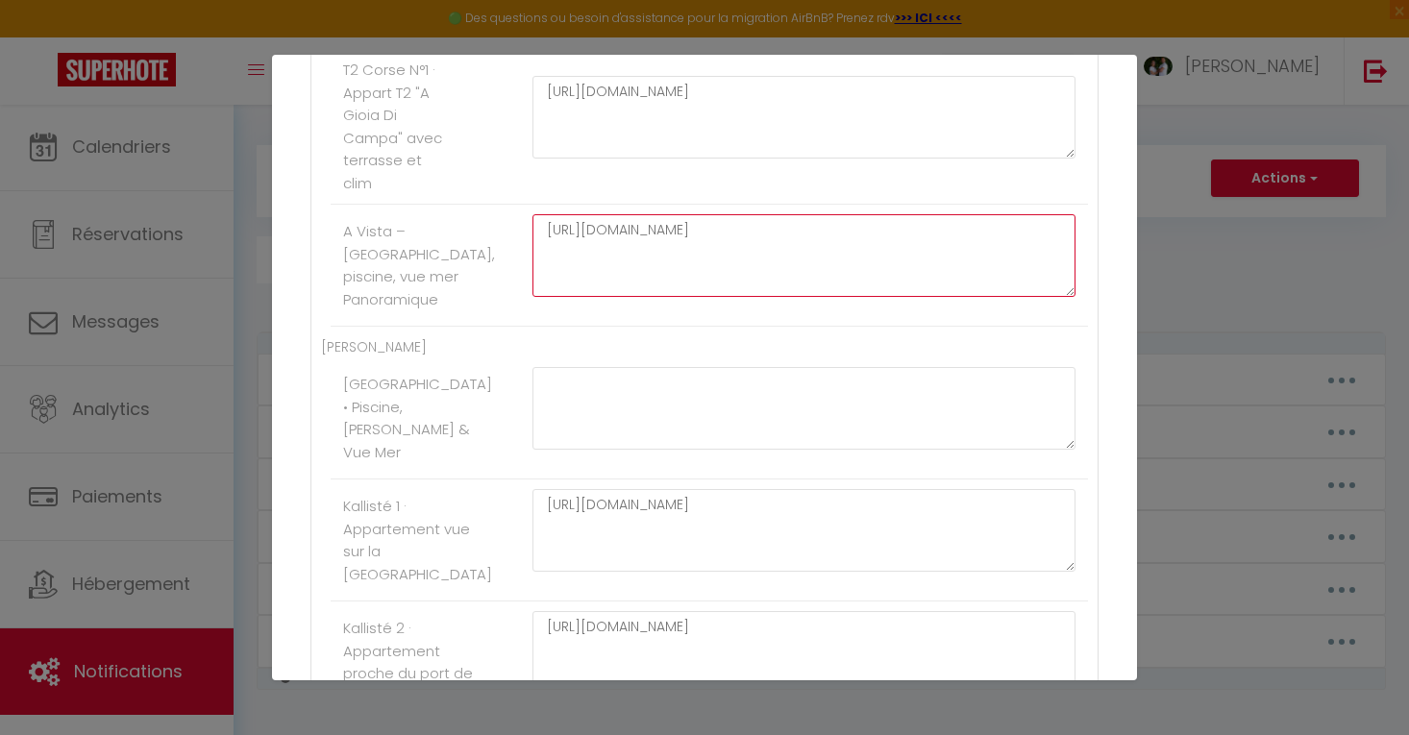
scroll to position [1447, 0]
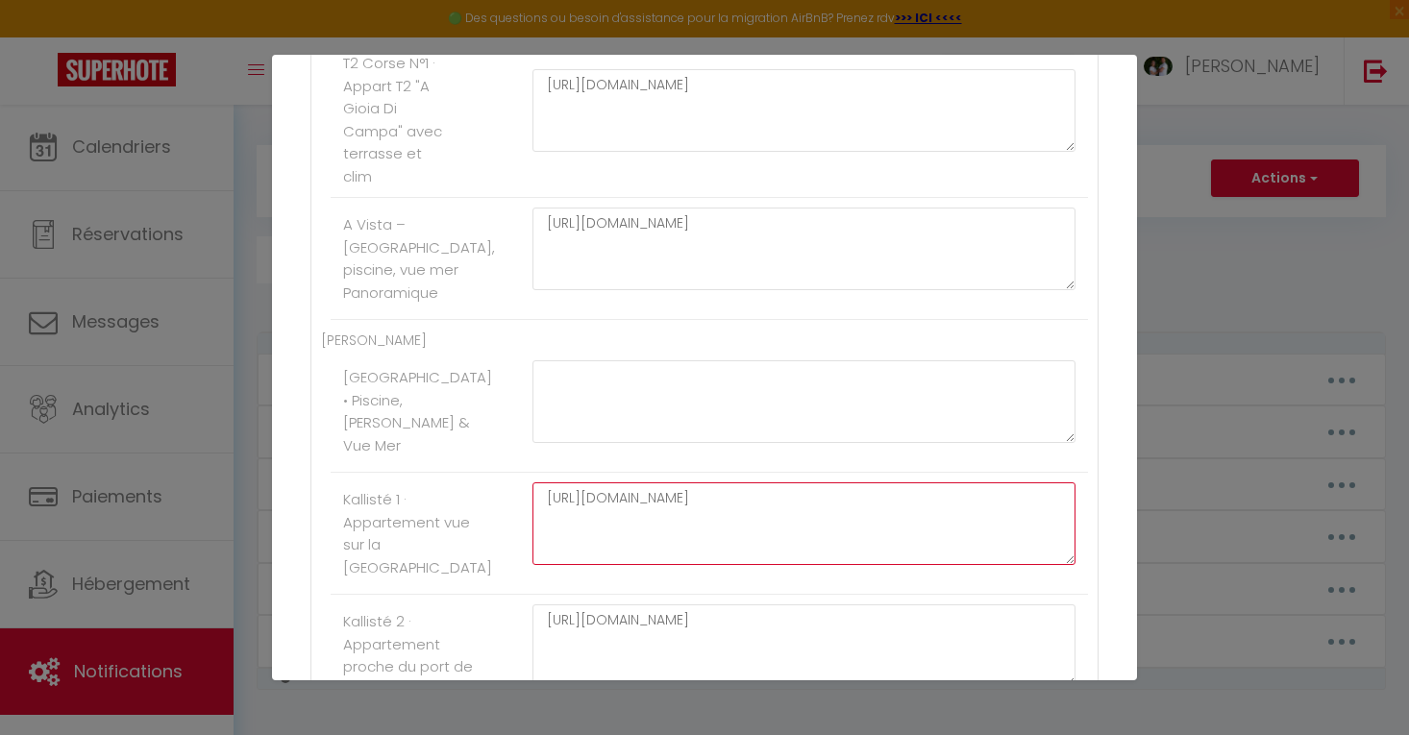
click at [683, 547] on textarea "[URL][DOMAIN_NAME]" at bounding box center [803, 523] width 543 height 83
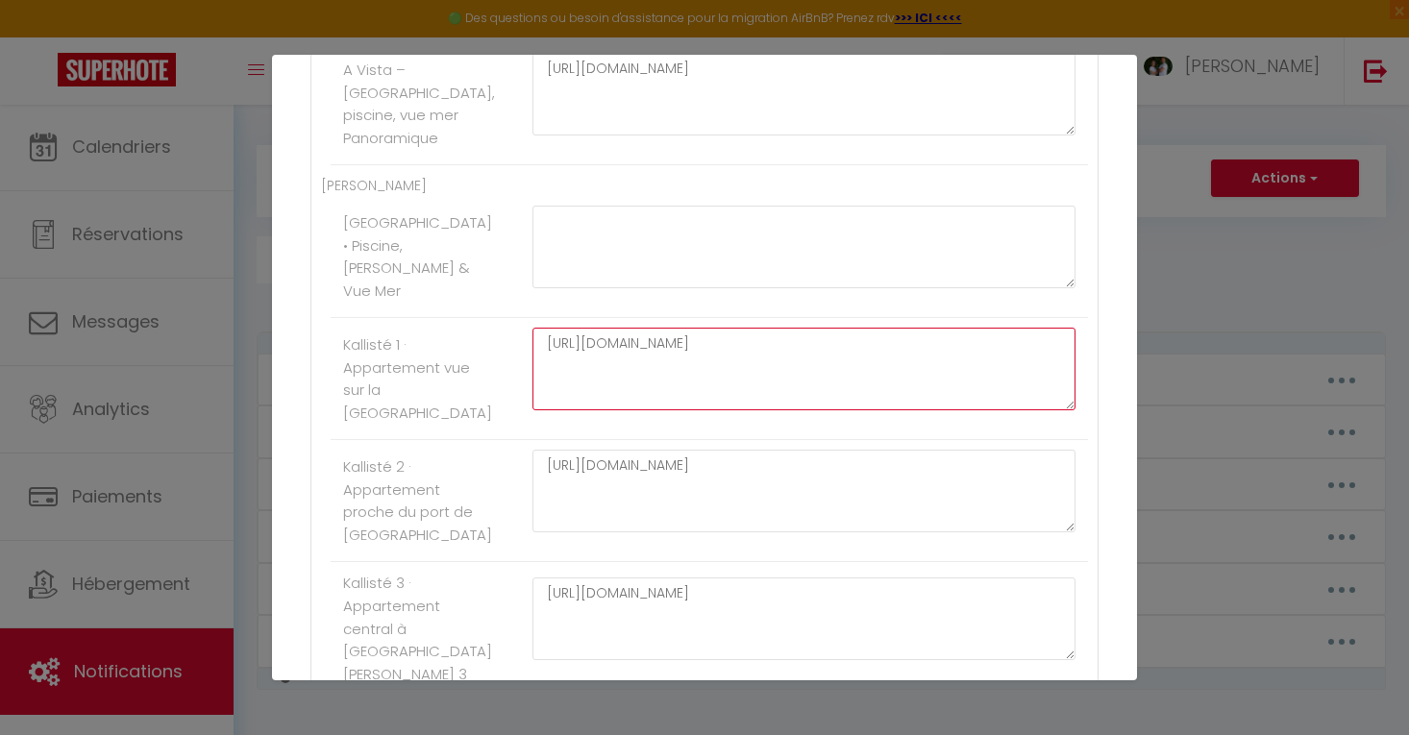
scroll to position [1603, 0]
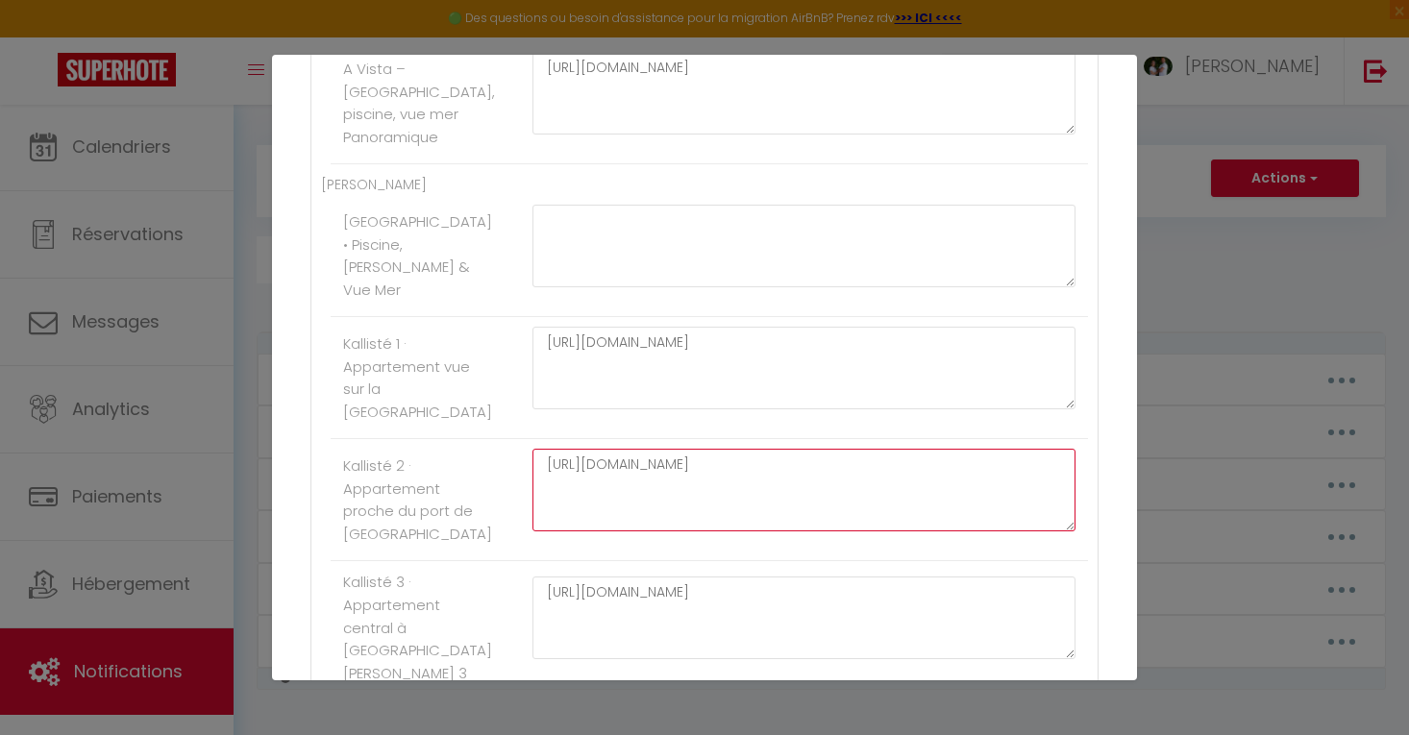
click at [749, 475] on textarea "[URL][DOMAIN_NAME]" at bounding box center [803, 490] width 543 height 83
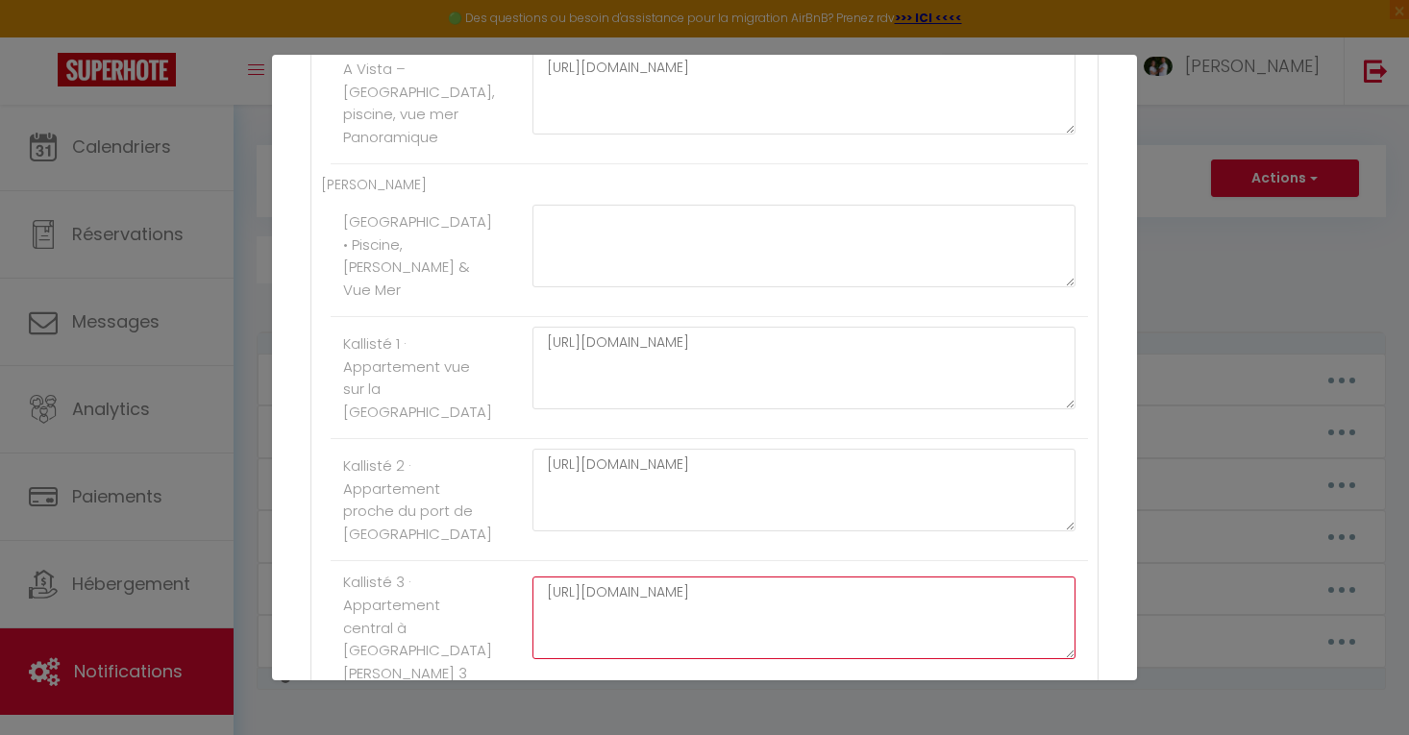
click at [652, 640] on textarea "[URL][DOMAIN_NAME]" at bounding box center [803, 618] width 543 height 83
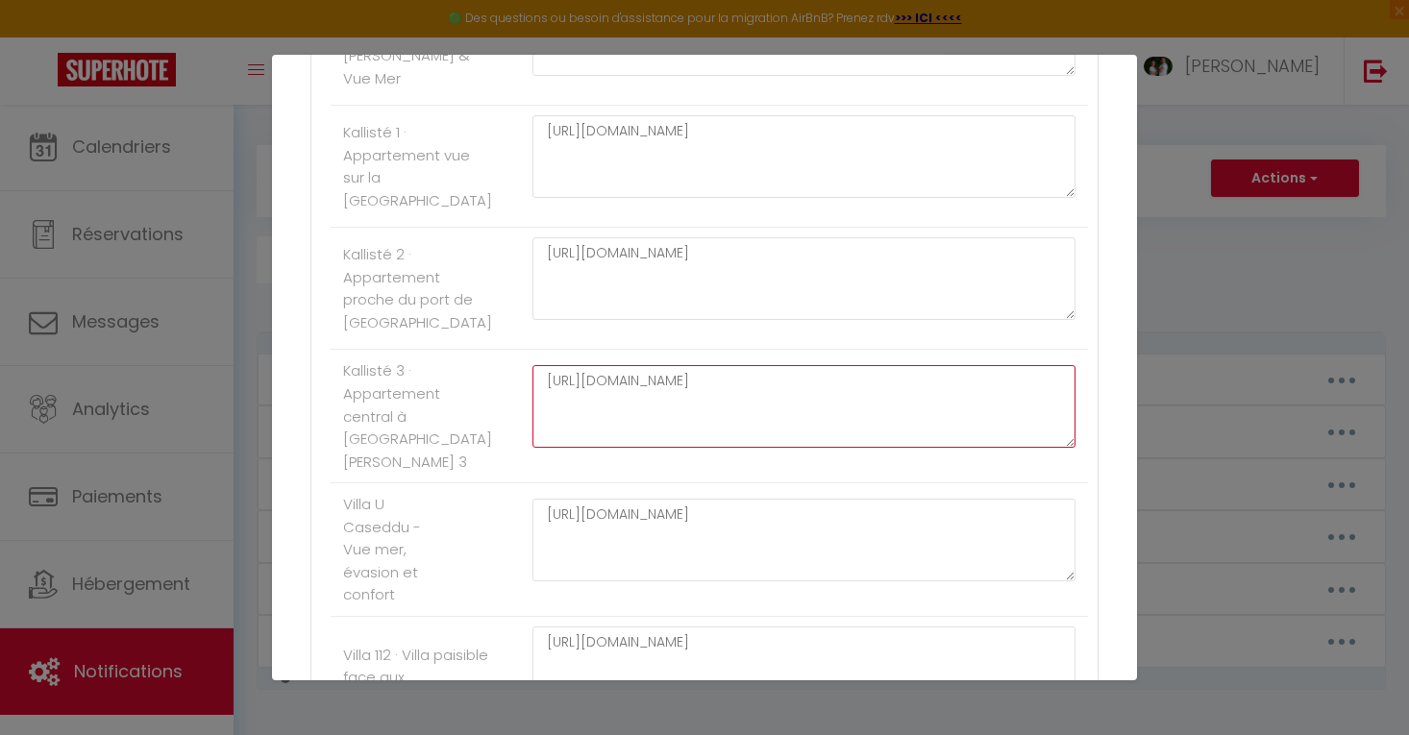
scroll to position [1824, 0]
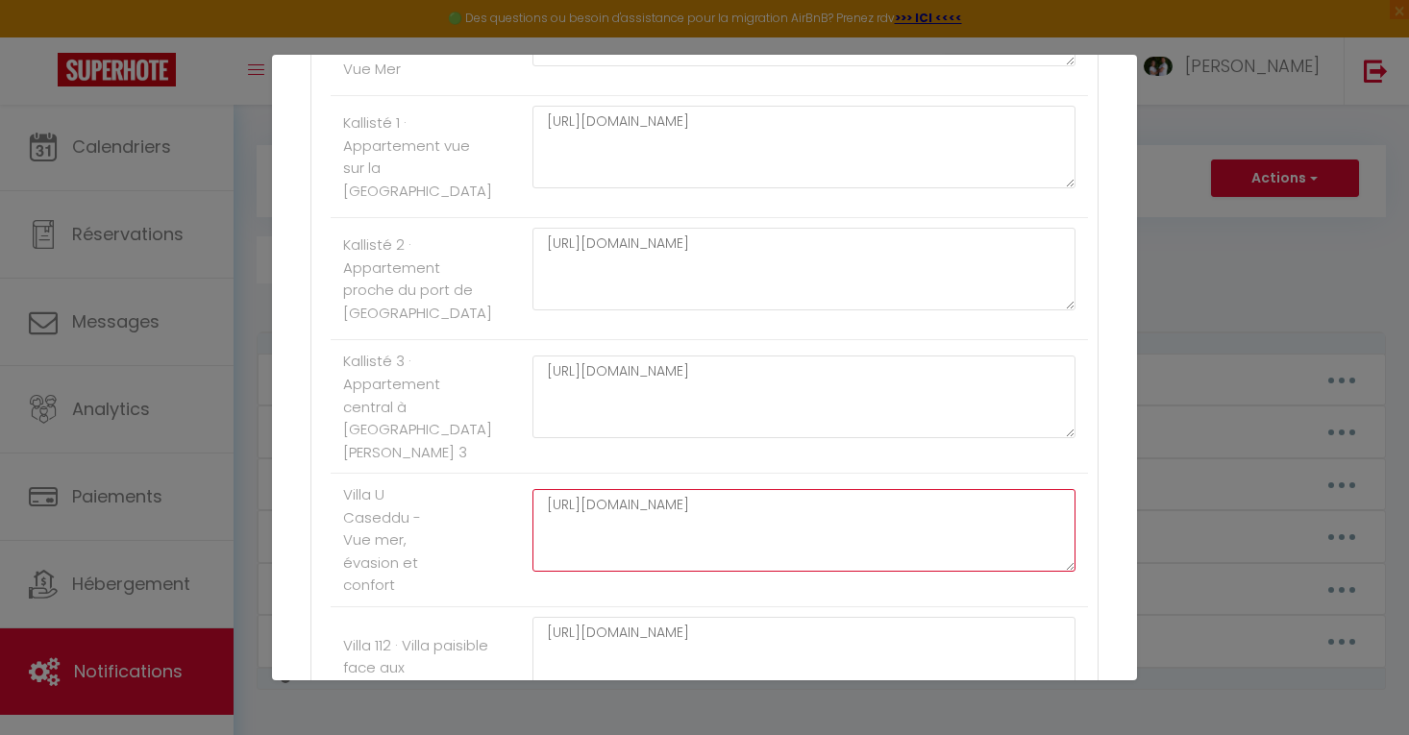
click at [757, 524] on textarea "[URL][DOMAIN_NAME]" at bounding box center [803, 530] width 543 height 83
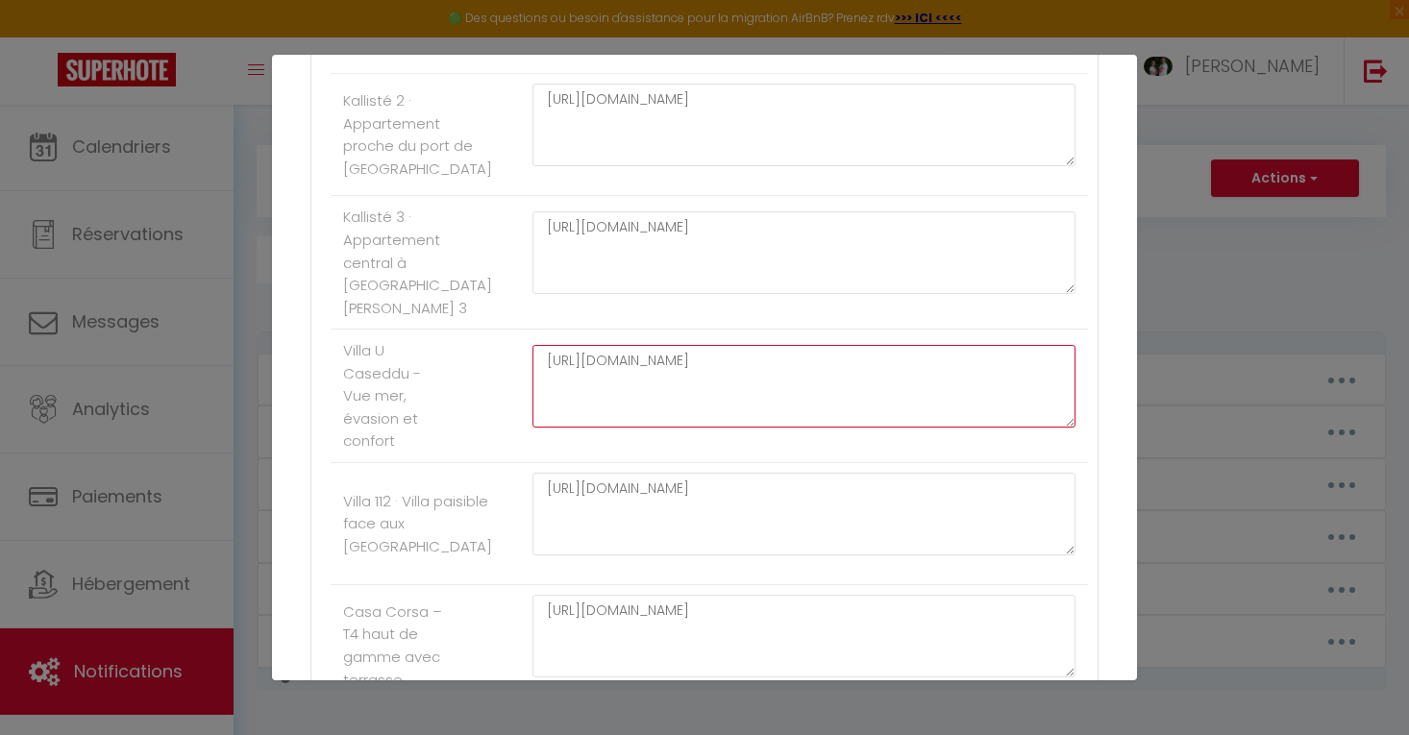
scroll to position [1970, 0]
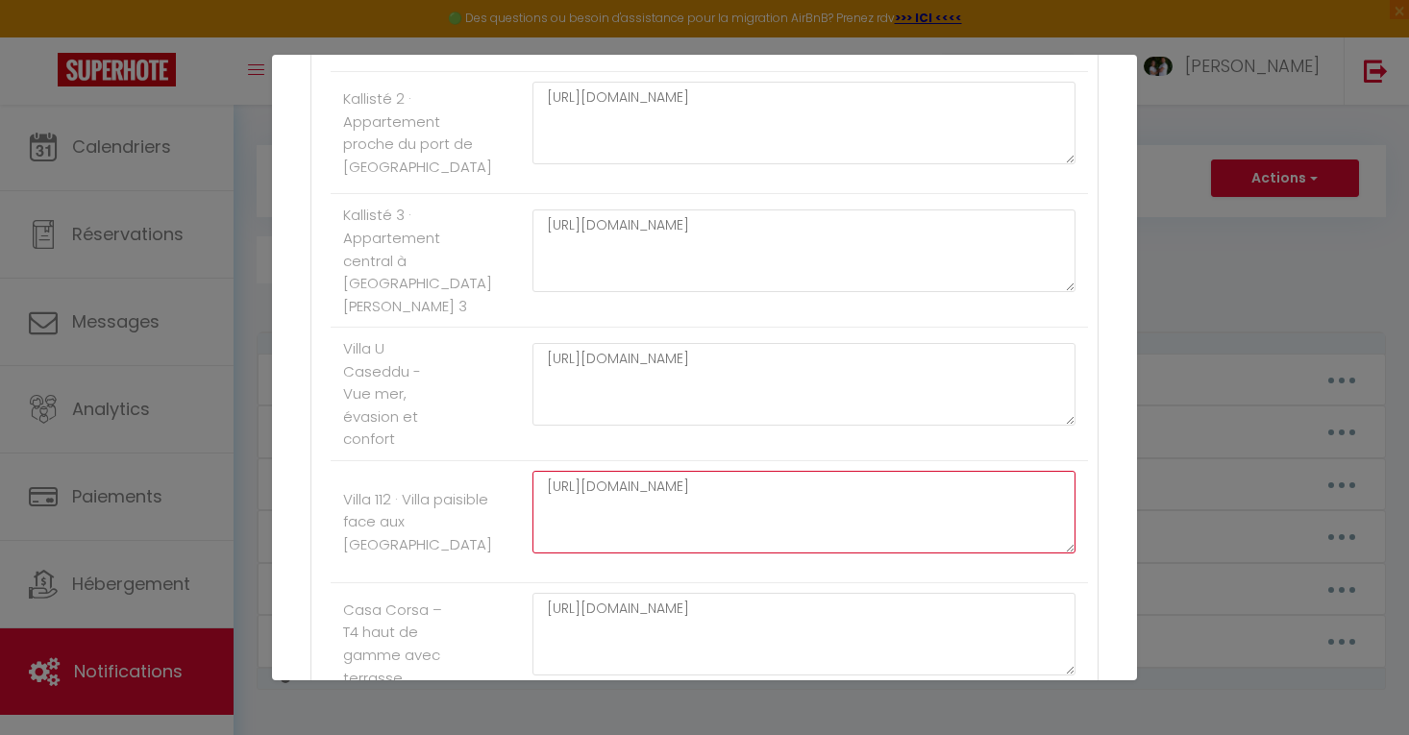
click at [943, 496] on textarea "[URL][DOMAIN_NAME]" at bounding box center [803, 512] width 543 height 83
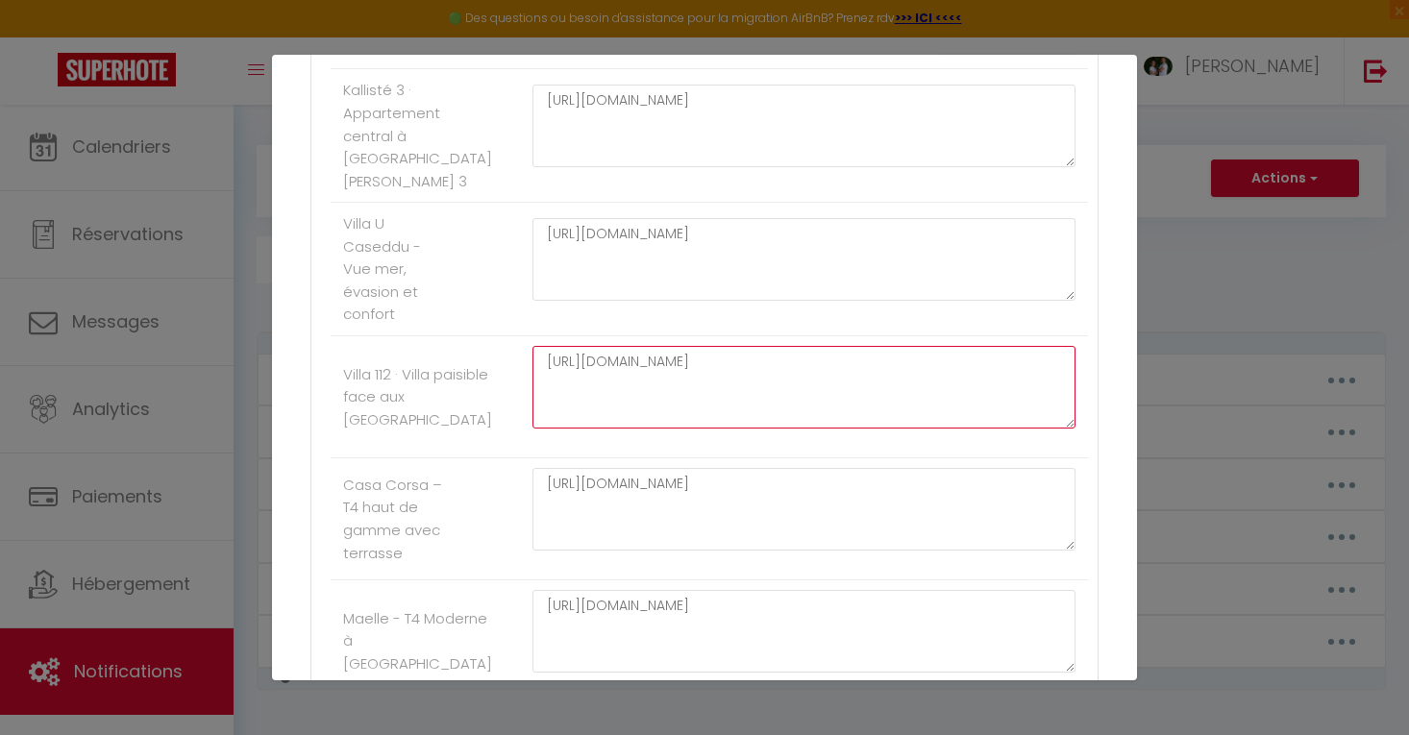
scroll to position [2101, 0]
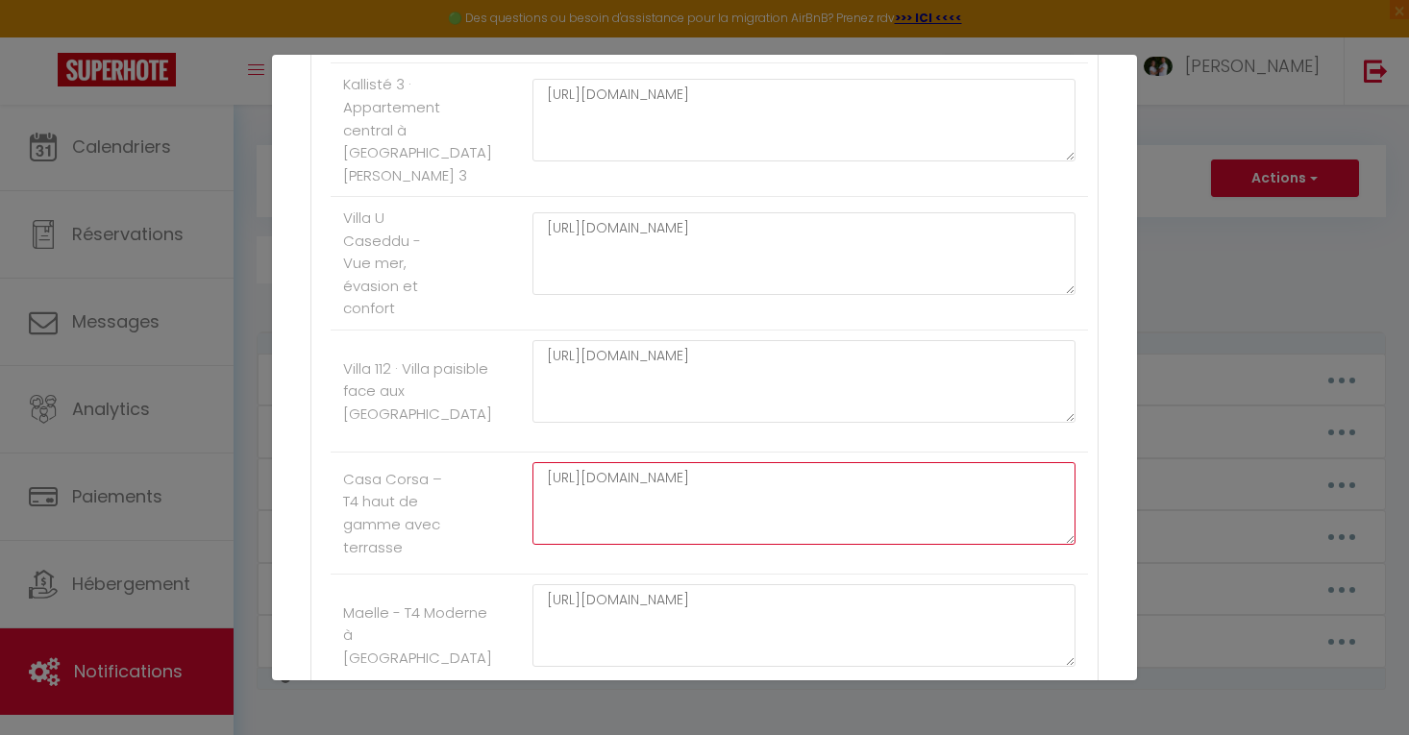
click at [791, 478] on textarea "[URL][DOMAIN_NAME]" at bounding box center [803, 503] width 543 height 83
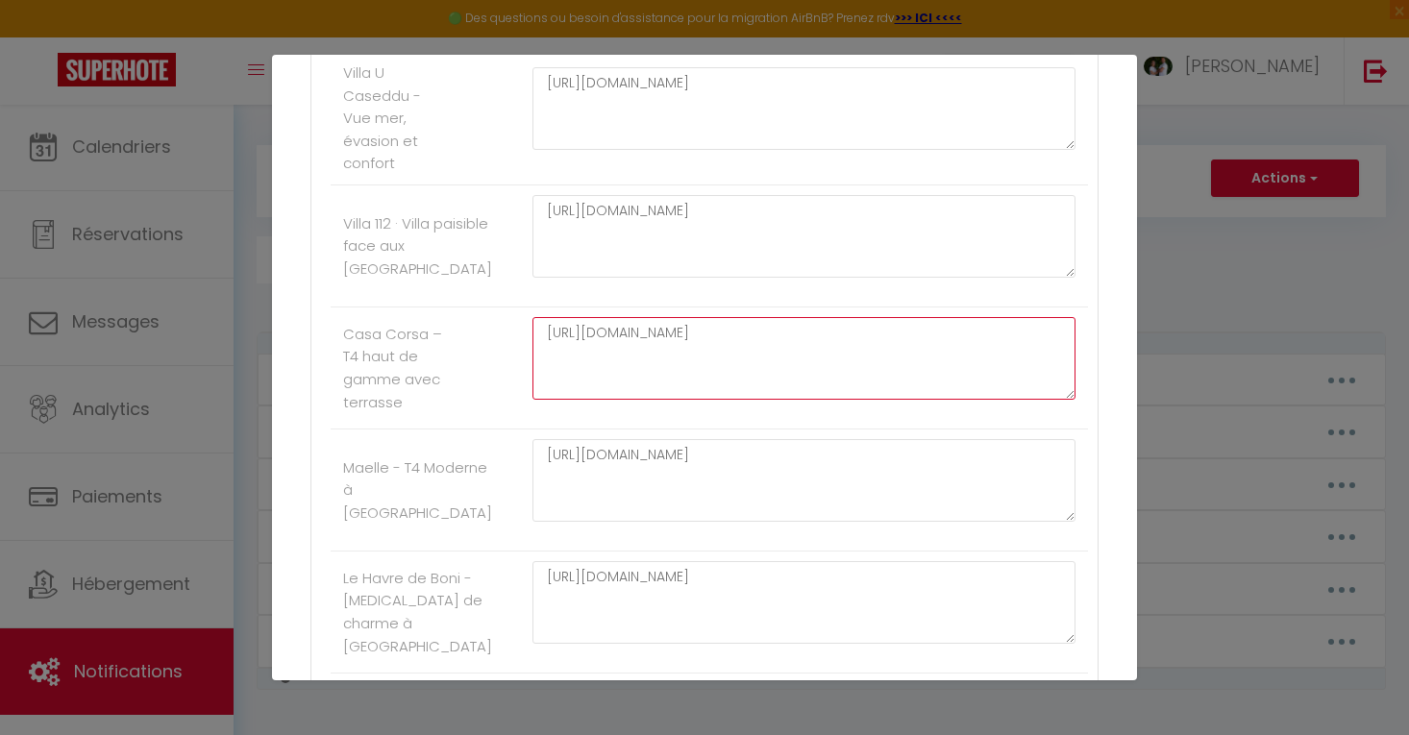
scroll to position [2247, 0]
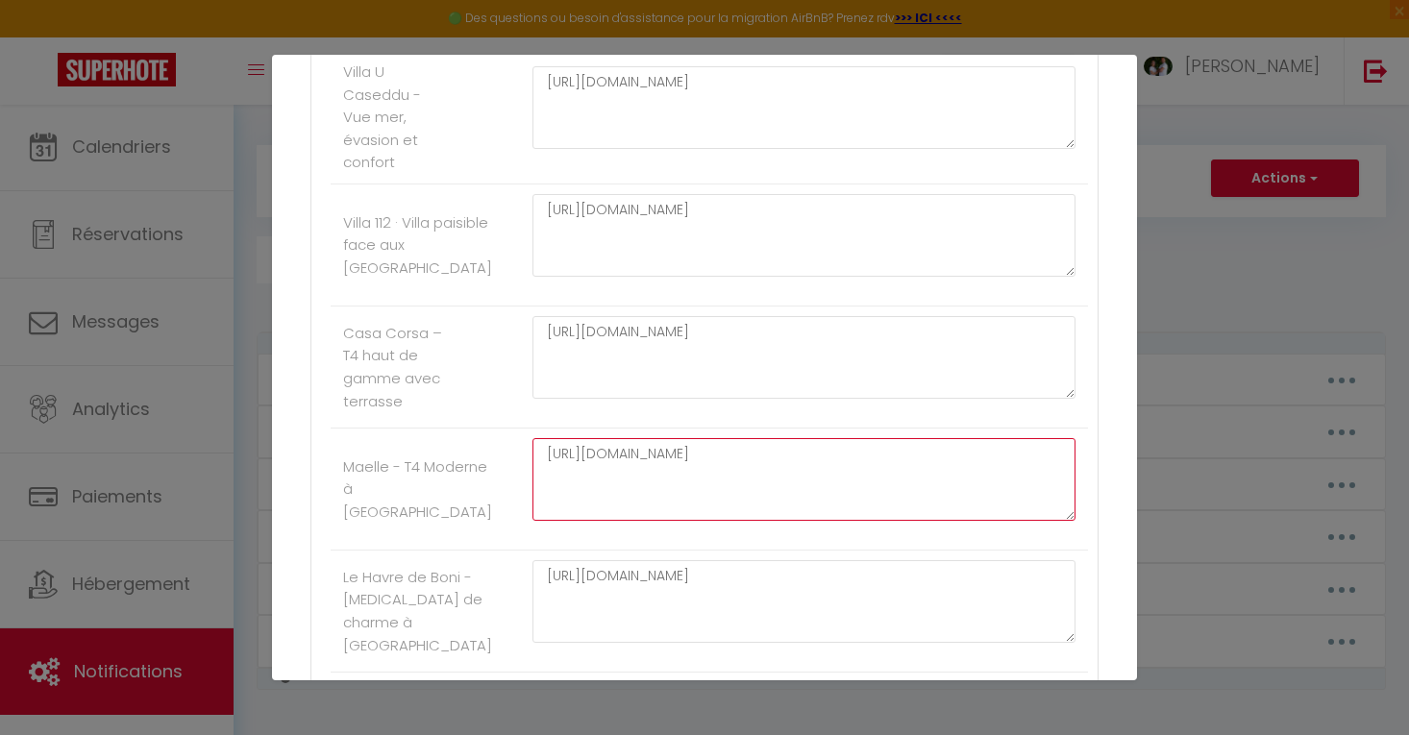
click at [681, 460] on textarea "[URL][DOMAIN_NAME]" at bounding box center [803, 479] width 543 height 83
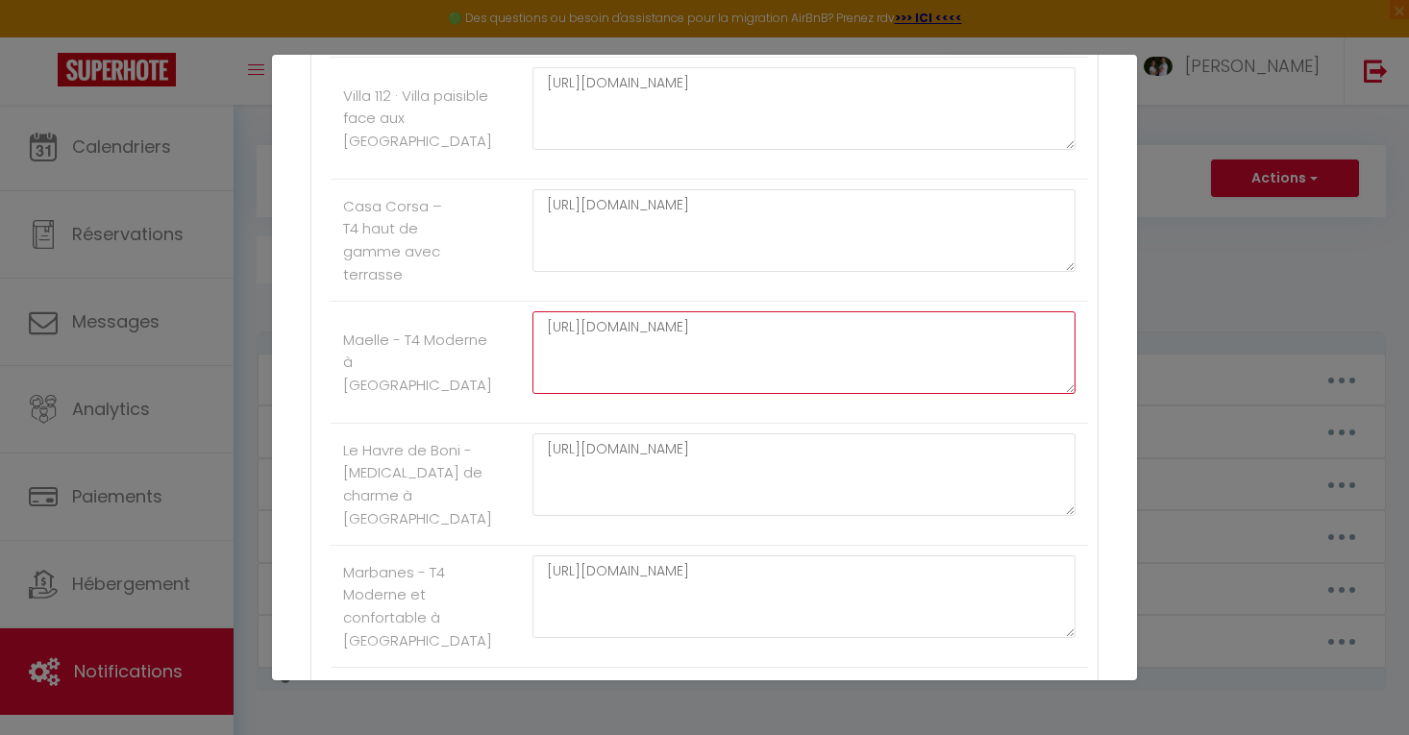
scroll to position [2382, 0]
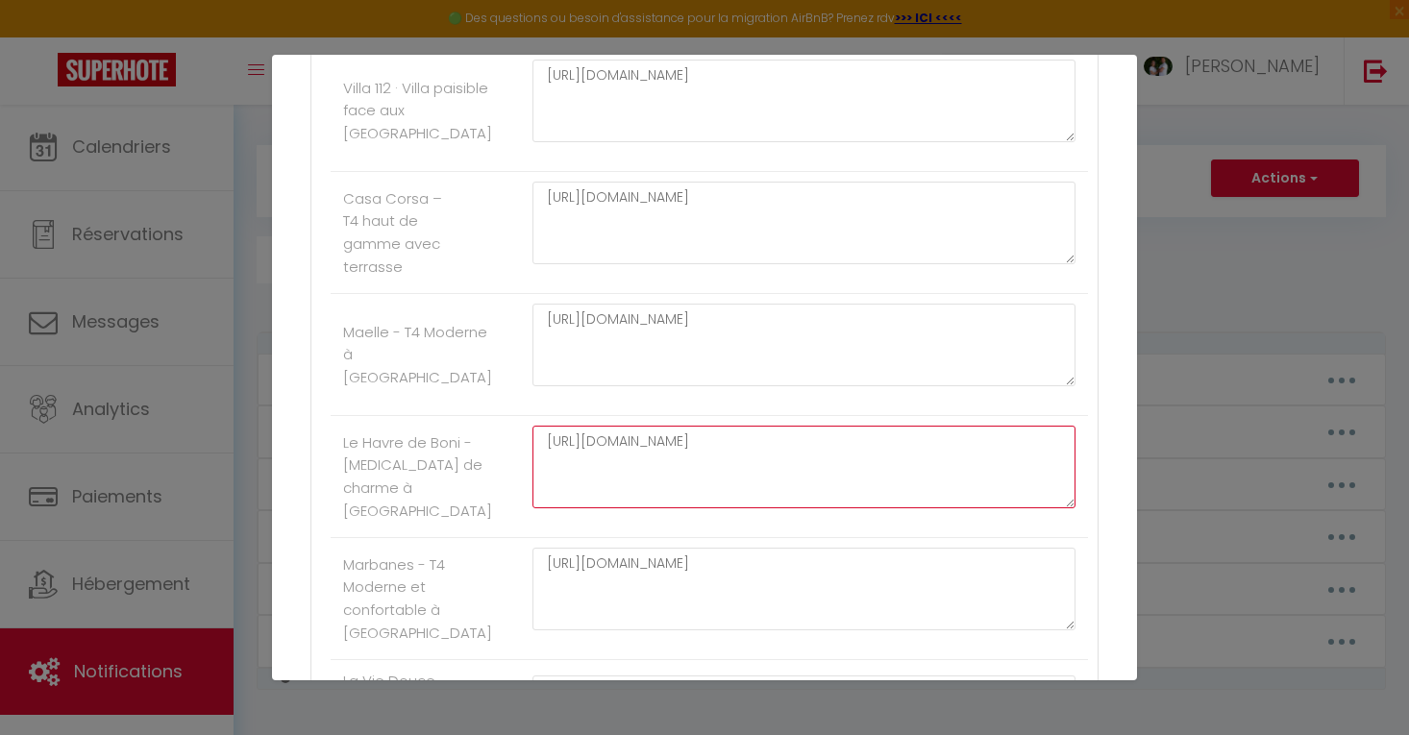
click at [773, 485] on textarea "[URL][DOMAIN_NAME]" at bounding box center [803, 467] width 543 height 83
click at [773, 486] on textarea "[URL][DOMAIN_NAME]" at bounding box center [803, 467] width 543 height 83
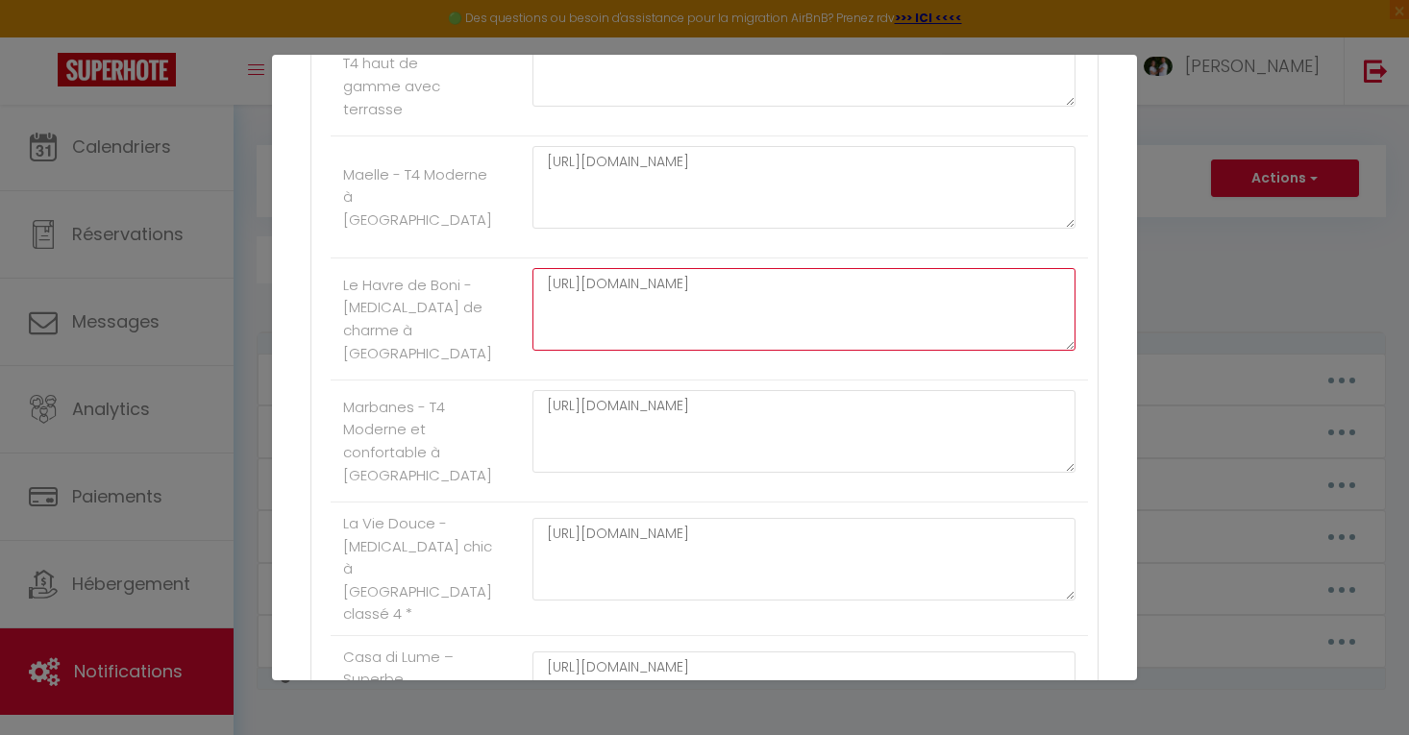
scroll to position [2623, 0]
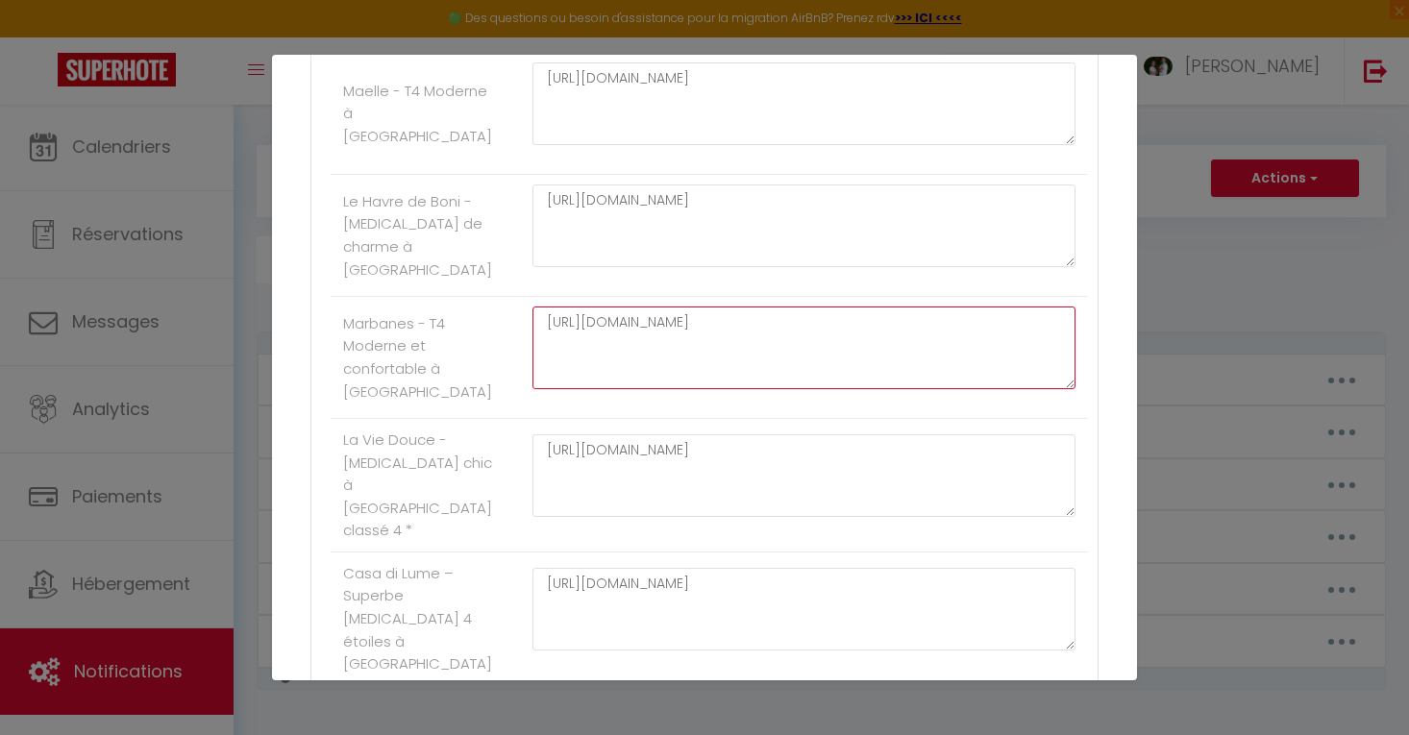
click at [988, 327] on textarea "[URL][DOMAIN_NAME]" at bounding box center [803, 348] width 543 height 83
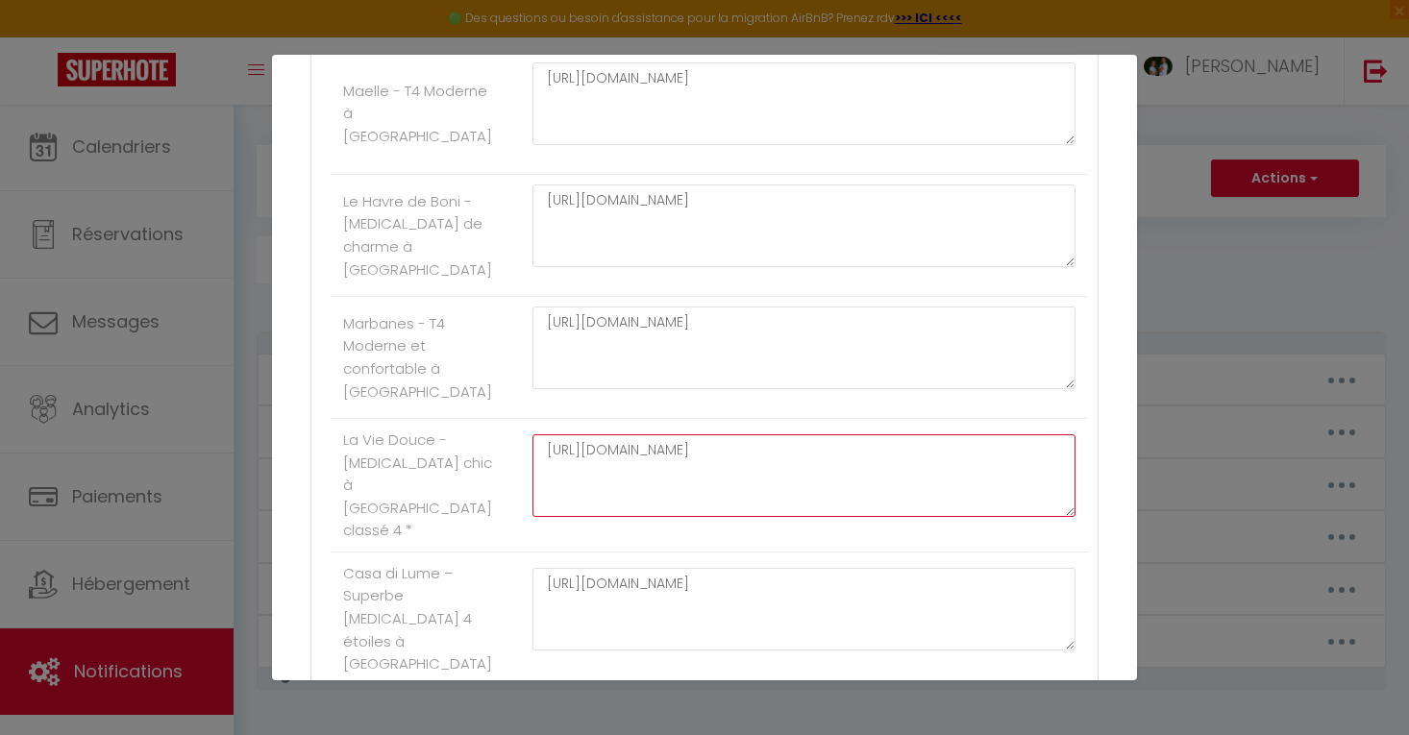
click at [717, 479] on textarea "[URL][DOMAIN_NAME]" at bounding box center [803, 475] width 543 height 83
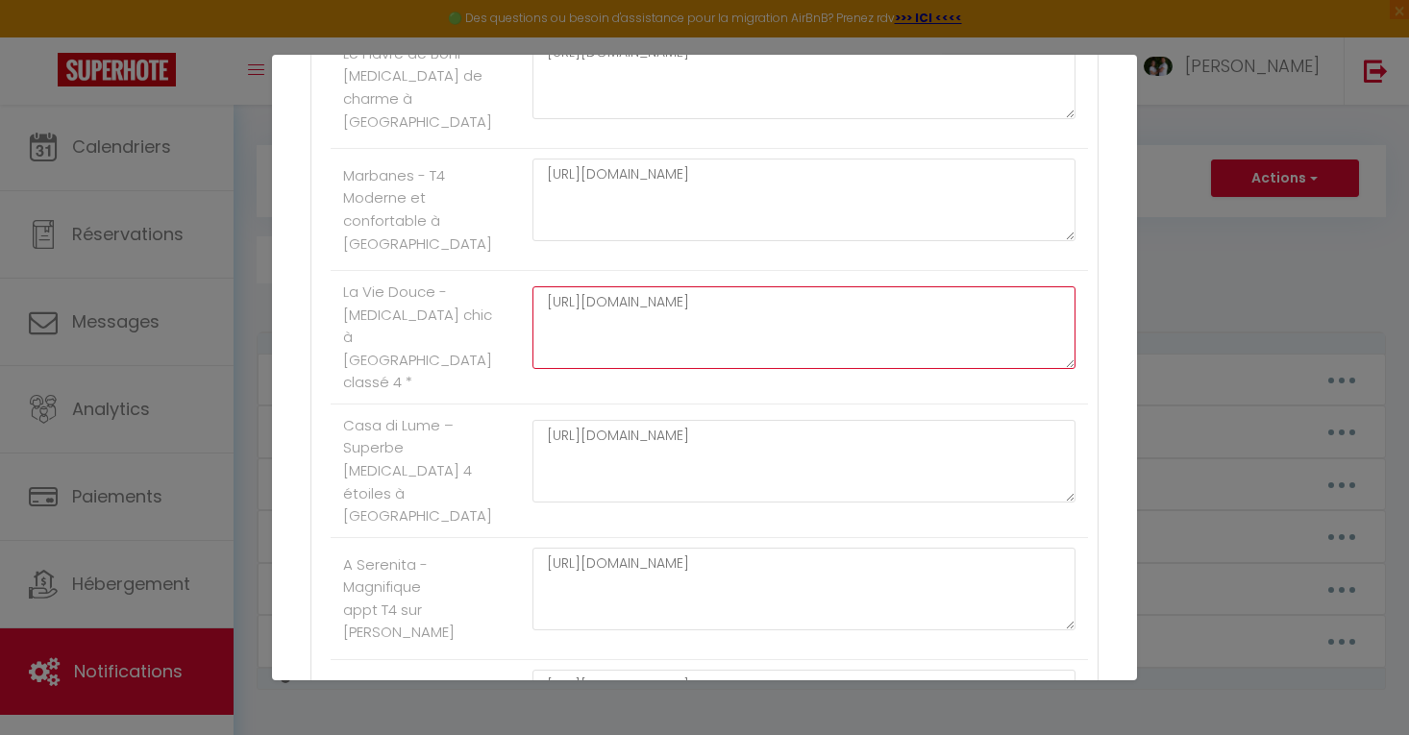
scroll to position [2783, 0]
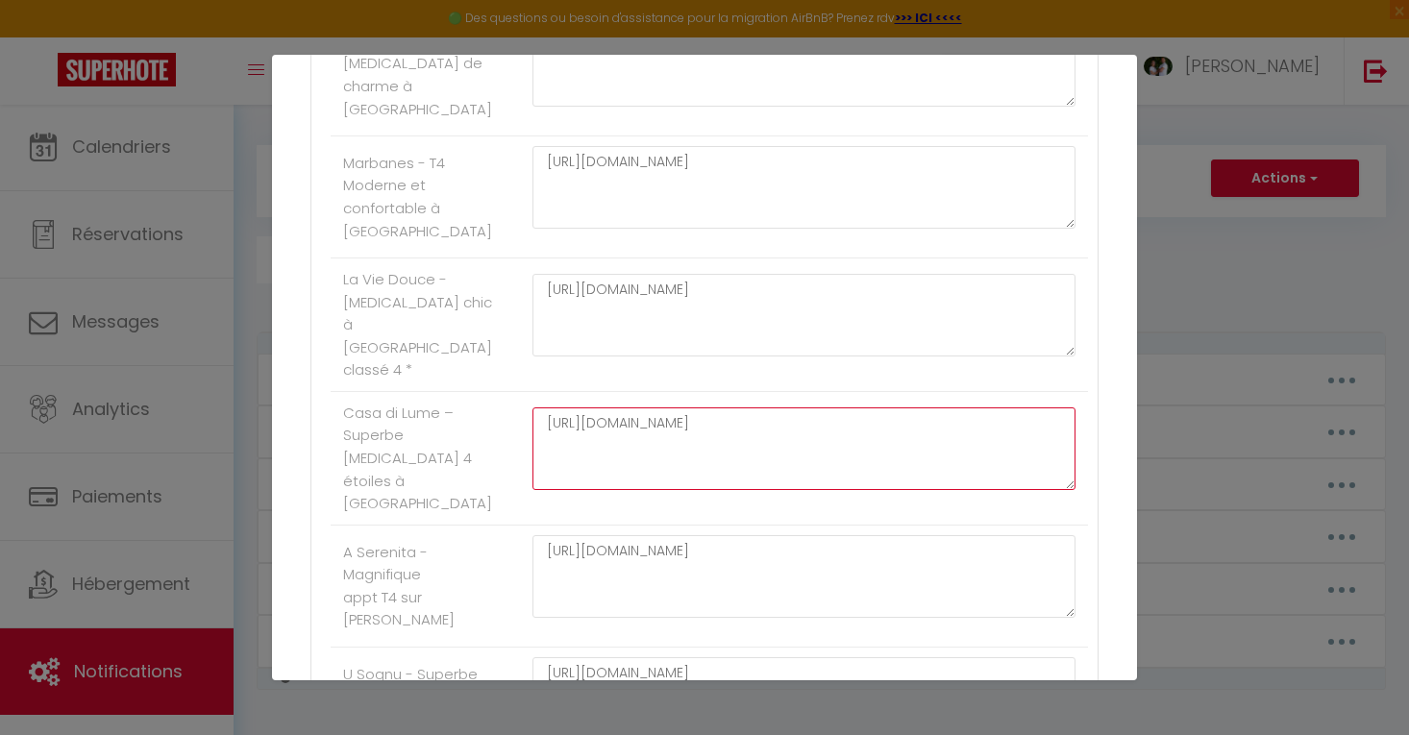
click at [756, 413] on textarea "[URL][DOMAIN_NAME]" at bounding box center [803, 449] width 543 height 83
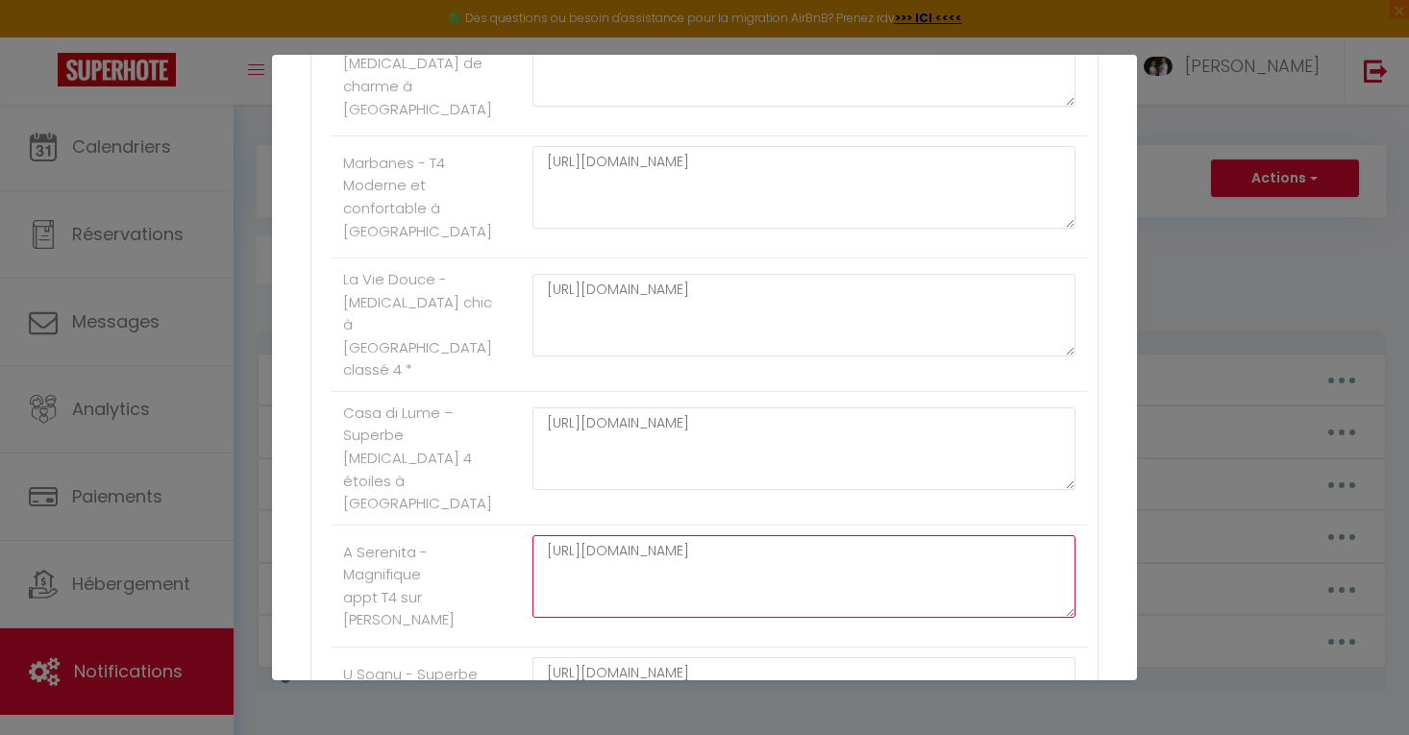
click at [716, 578] on textarea "[URL][DOMAIN_NAME]" at bounding box center [803, 576] width 543 height 83
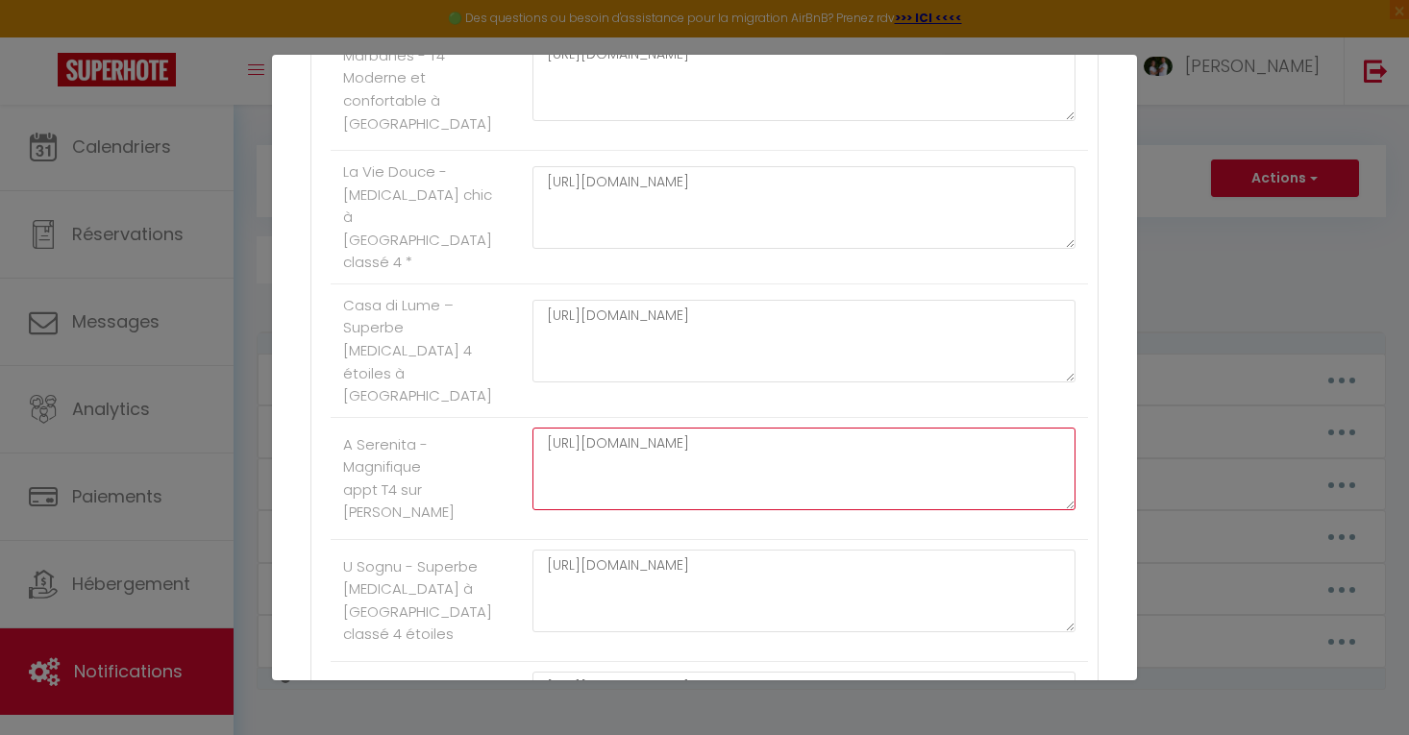
scroll to position [2990, 0]
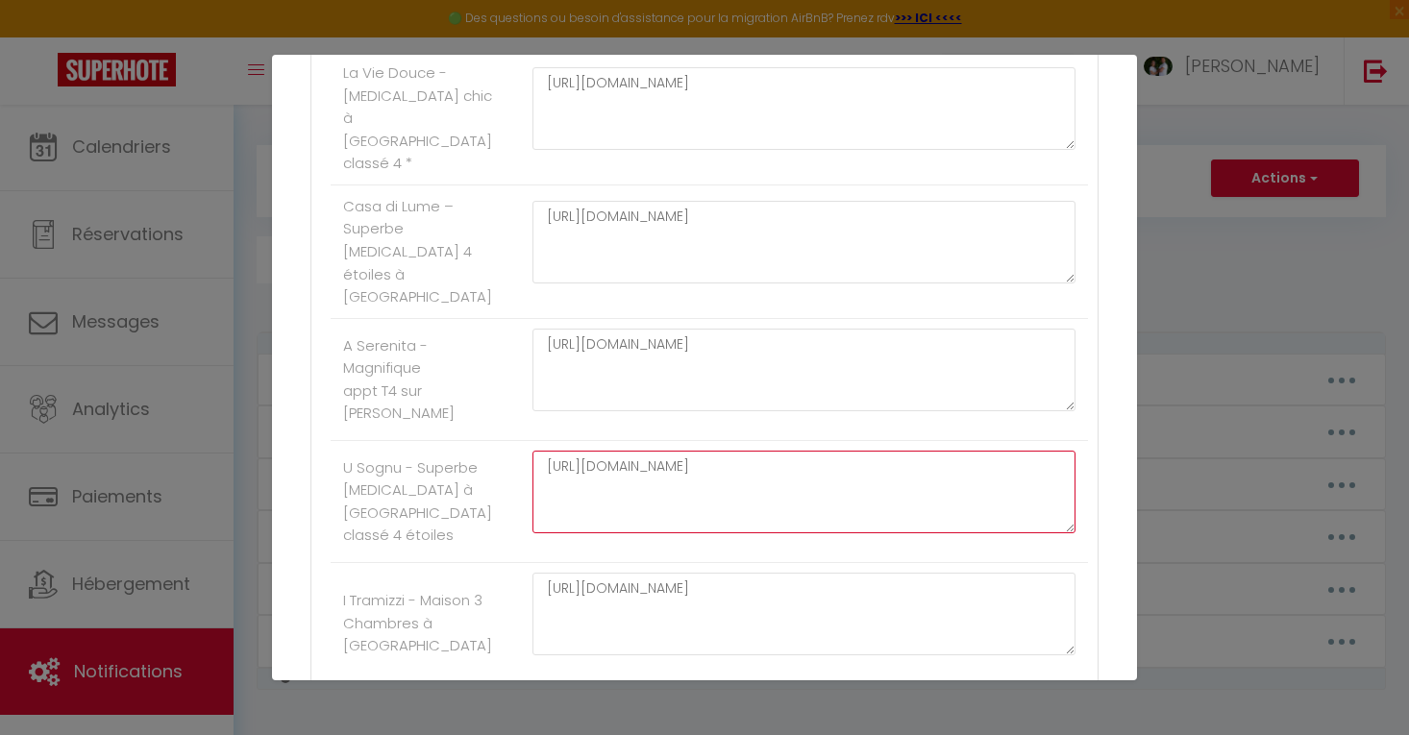
click at [756, 482] on textarea "[URL][DOMAIN_NAME]" at bounding box center [803, 492] width 543 height 83
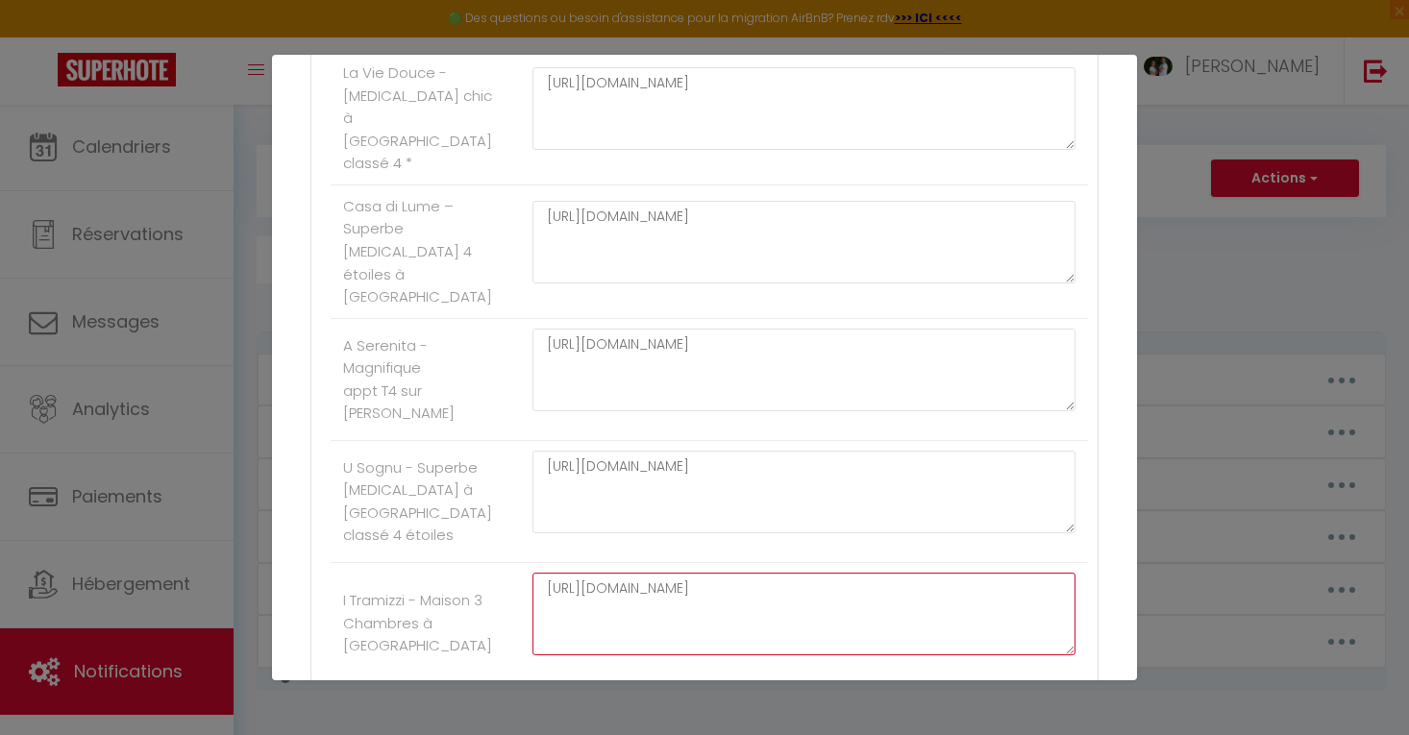
click at [799, 582] on textarea "[URL][DOMAIN_NAME]" at bounding box center [803, 614] width 543 height 83
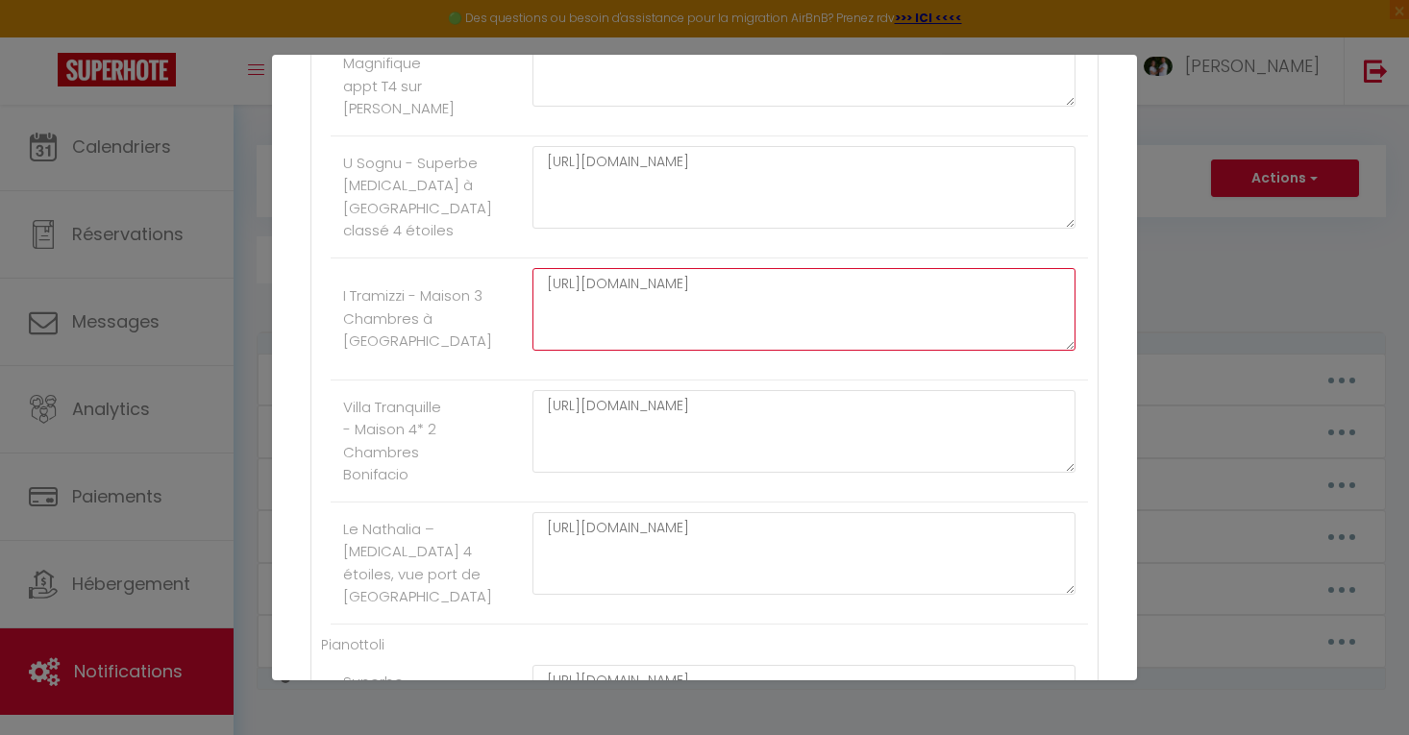
scroll to position [3296, 0]
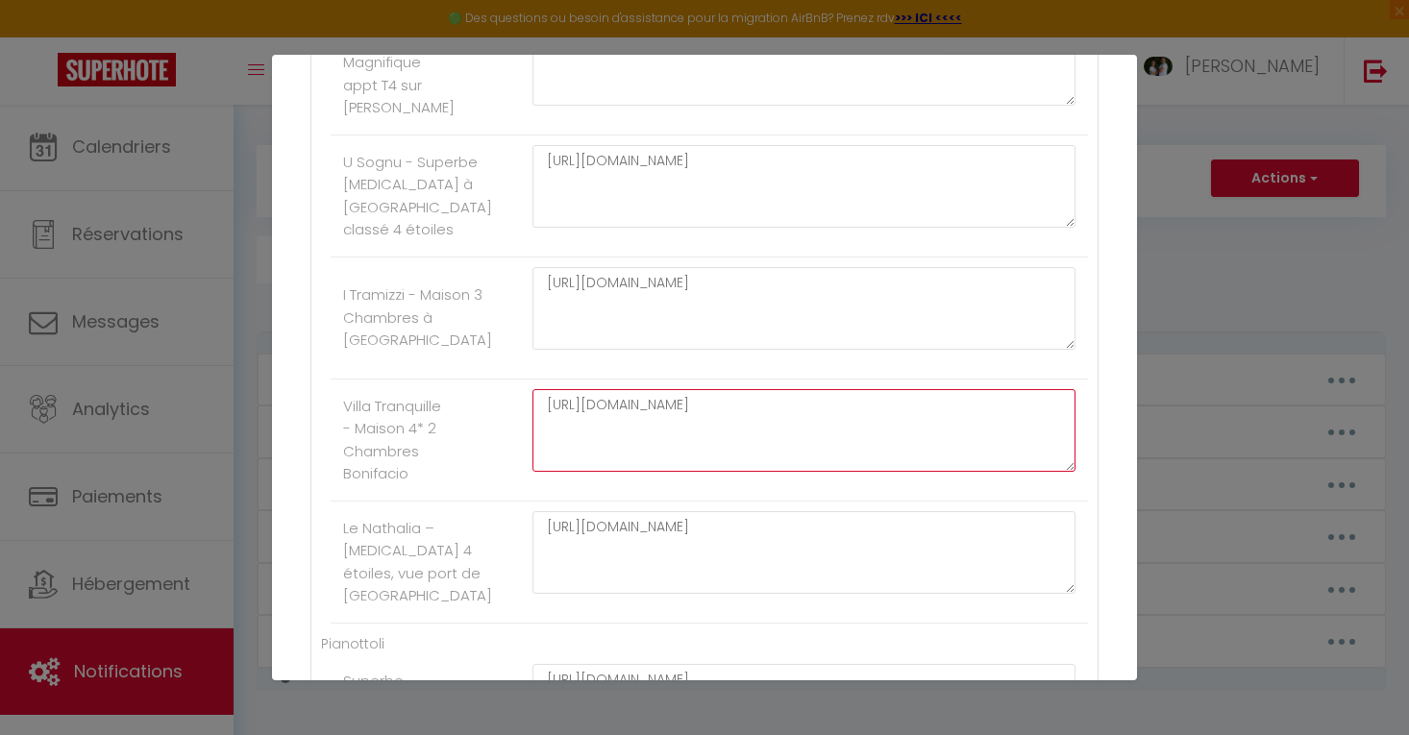
click at [731, 406] on textarea "[URL][DOMAIN_NAME]" at bounding box center [803, 430] width 543 height 83
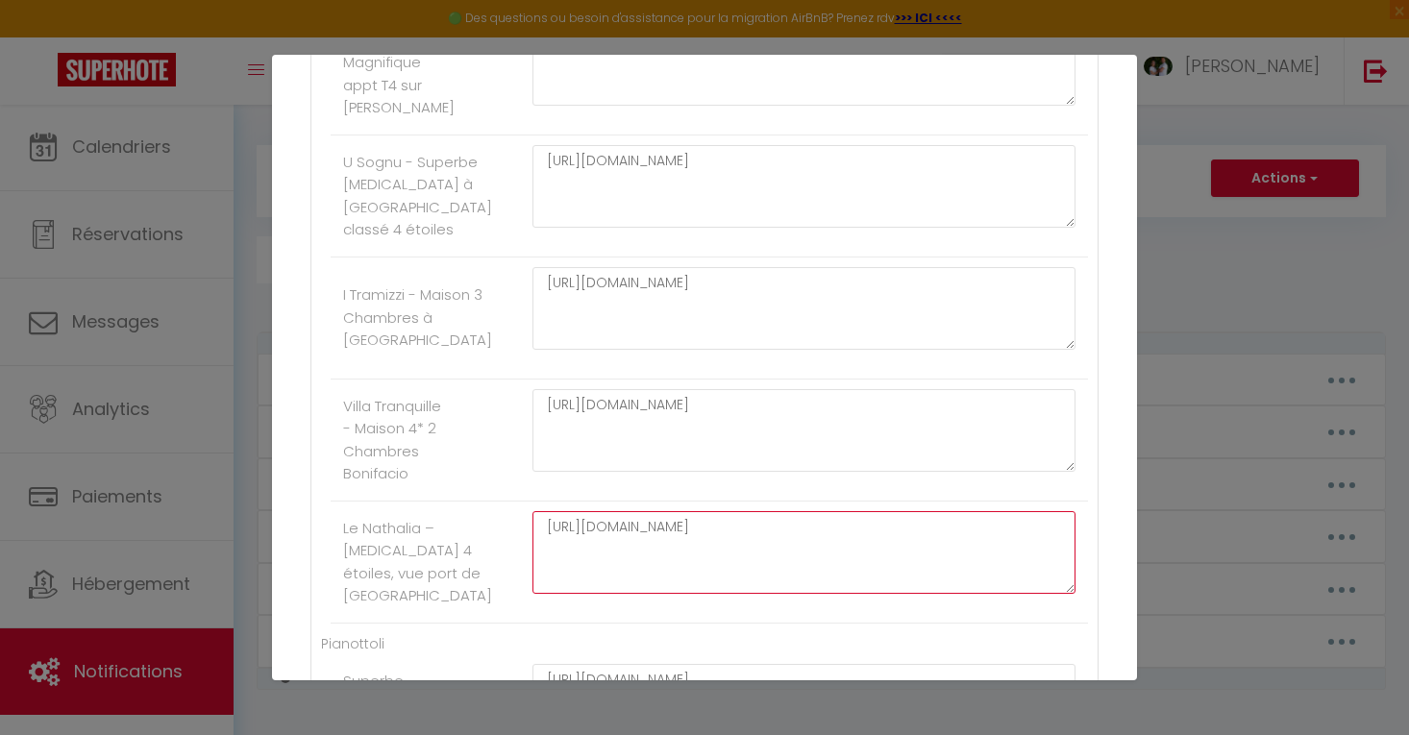
click at [716, 525] on textarea "[URL][DOMAIN_NAME]" at bounding box center [803, 552] width 543 height 83
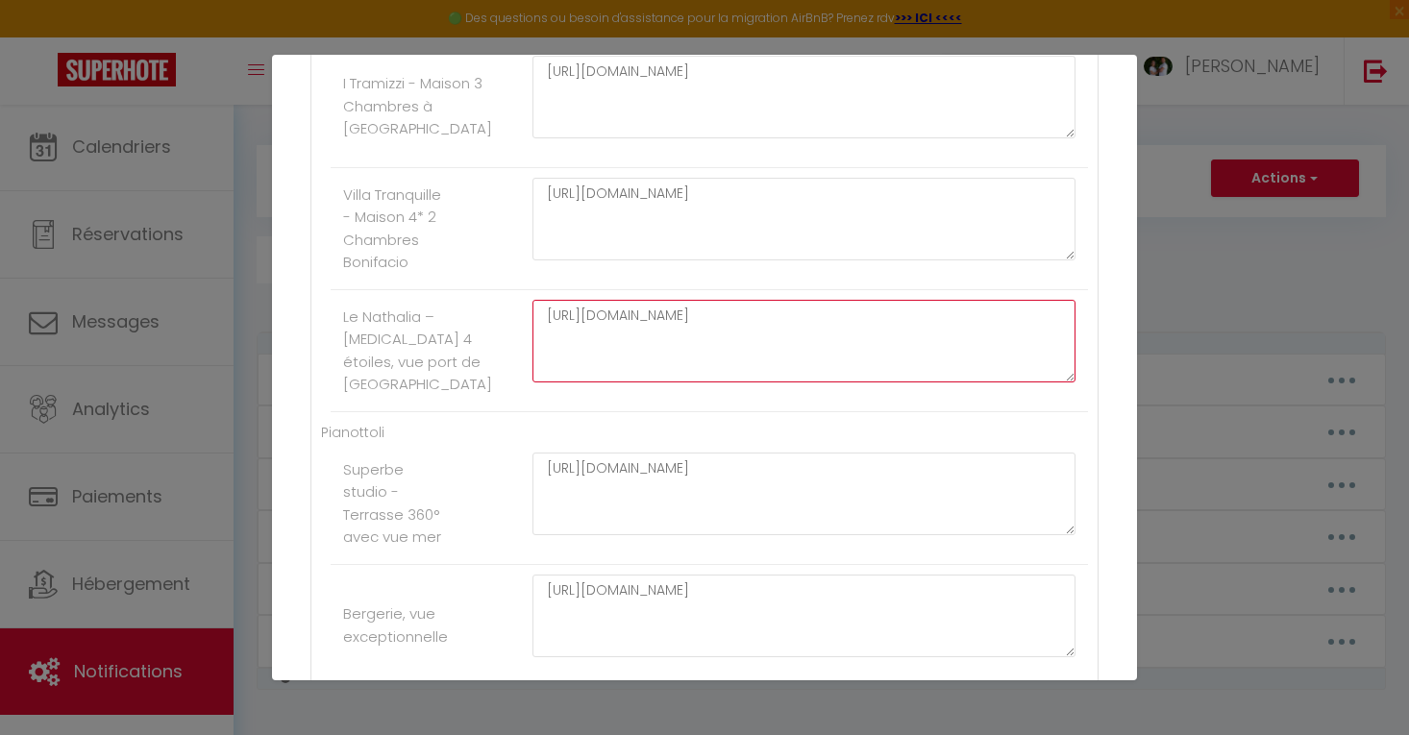
scroll to position [3542, 0]
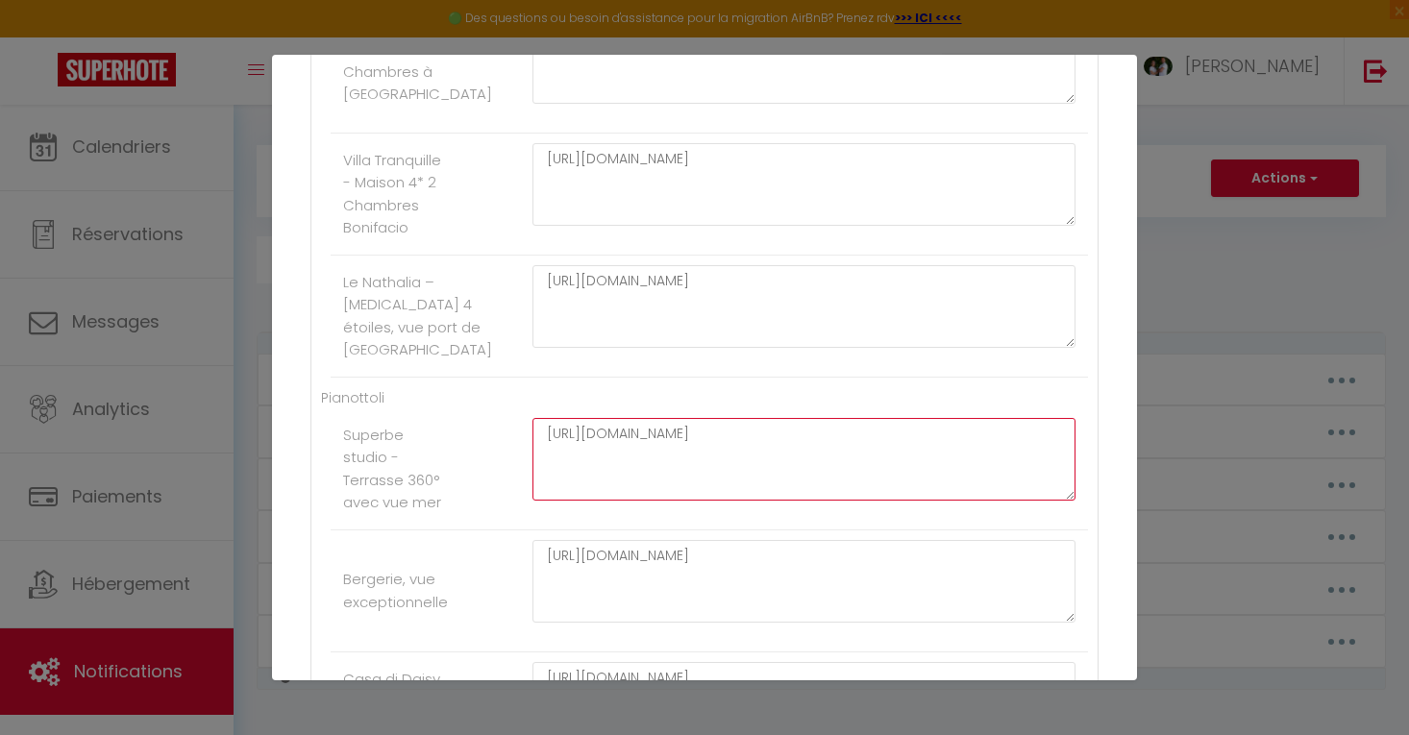
click at [747, 479] on textarea "[URL][DOMAIN_NAME]" at bounding box center [803, 459] width 543 height 83
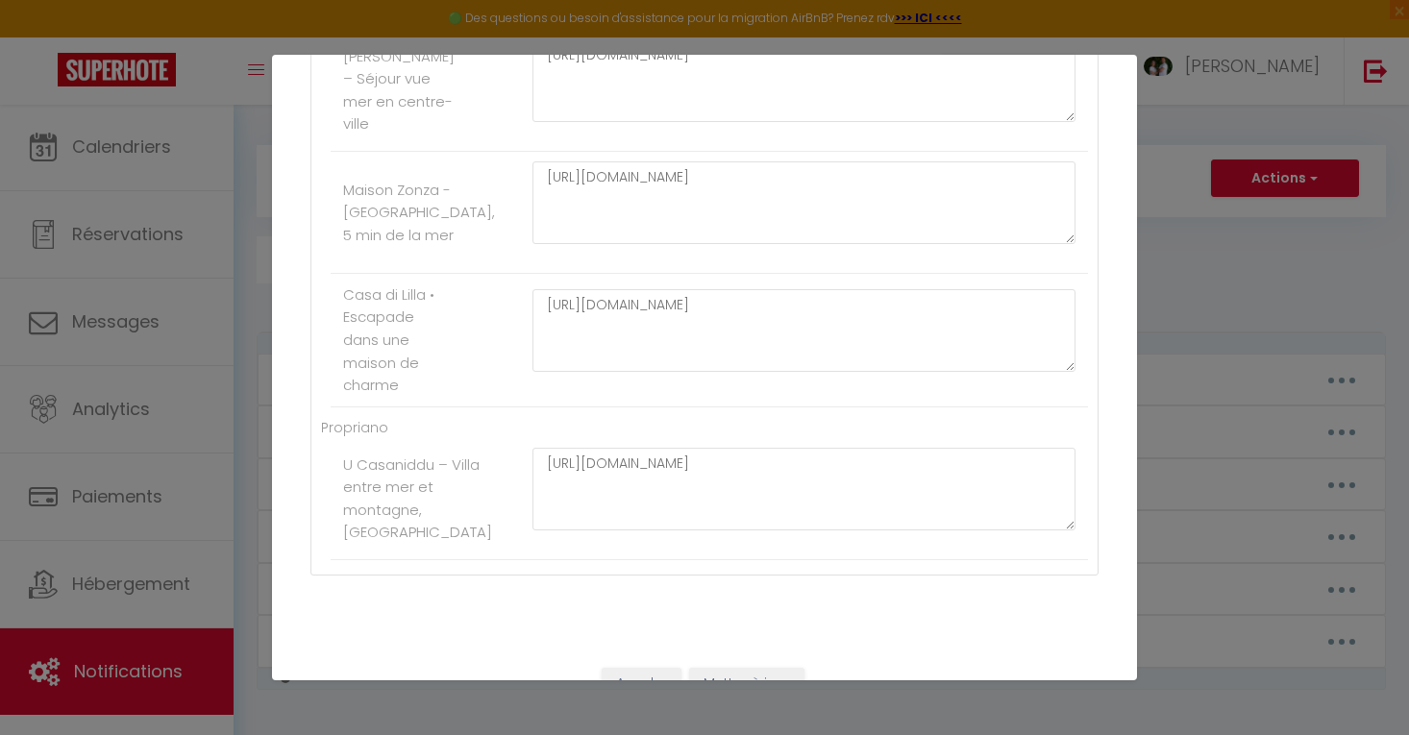
scroll to position [5882, 0]
click at [632, 670] on button "Annuler" at bounding box center [642, 686] width 80 height 33
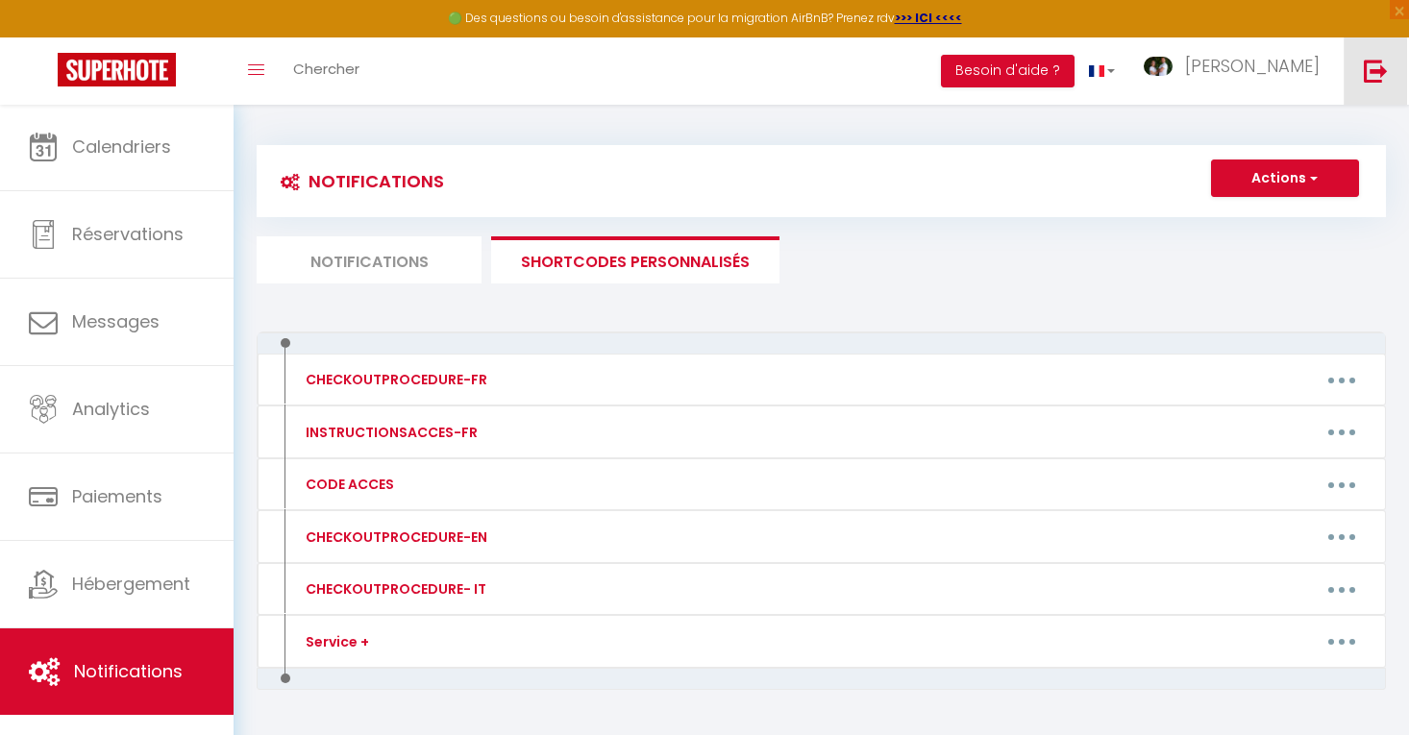
click at [1366, 70] on img at bounding box center [1376, 71] width 24 height 24
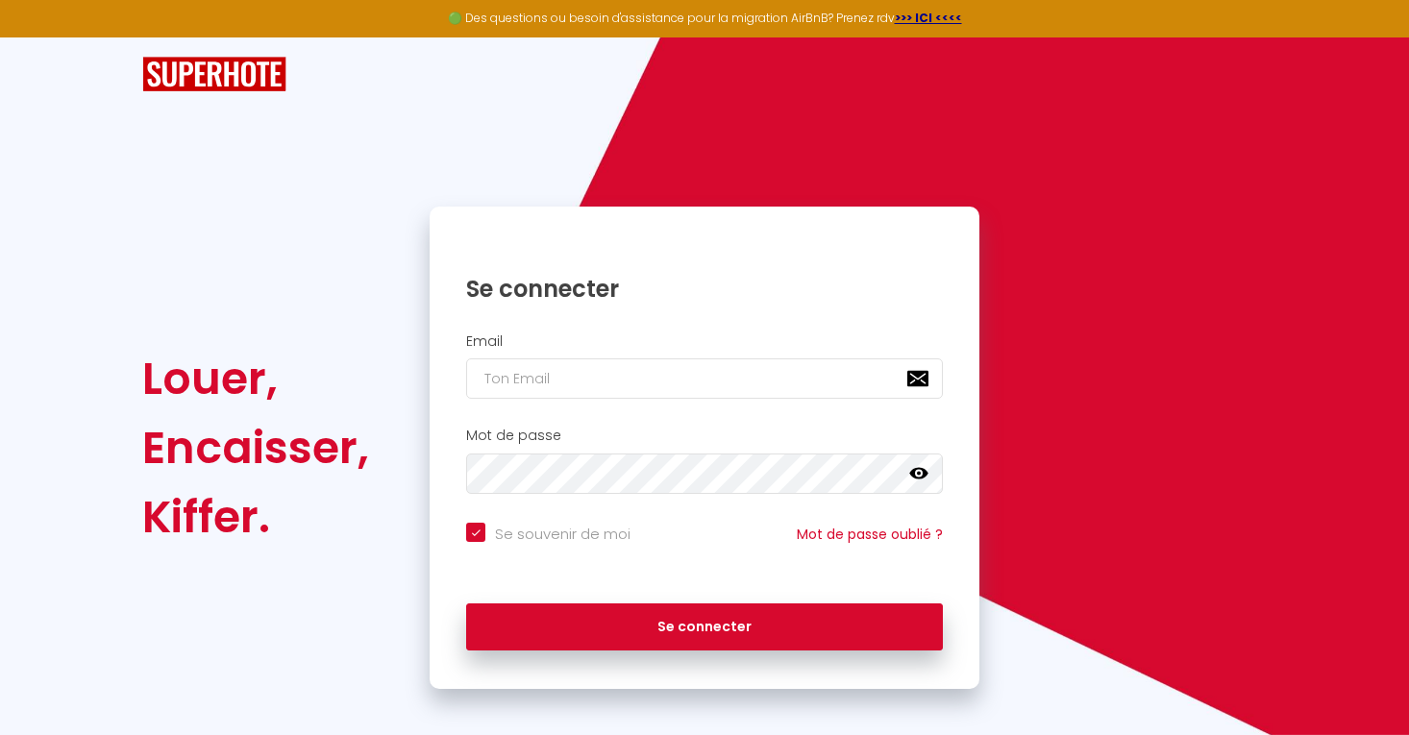
click at [904, 379] on input "email" at bounding box center [704, 378] width 477 height 40
type input "[EMAIL_ADDRESS][DOMAIN_NAME]"
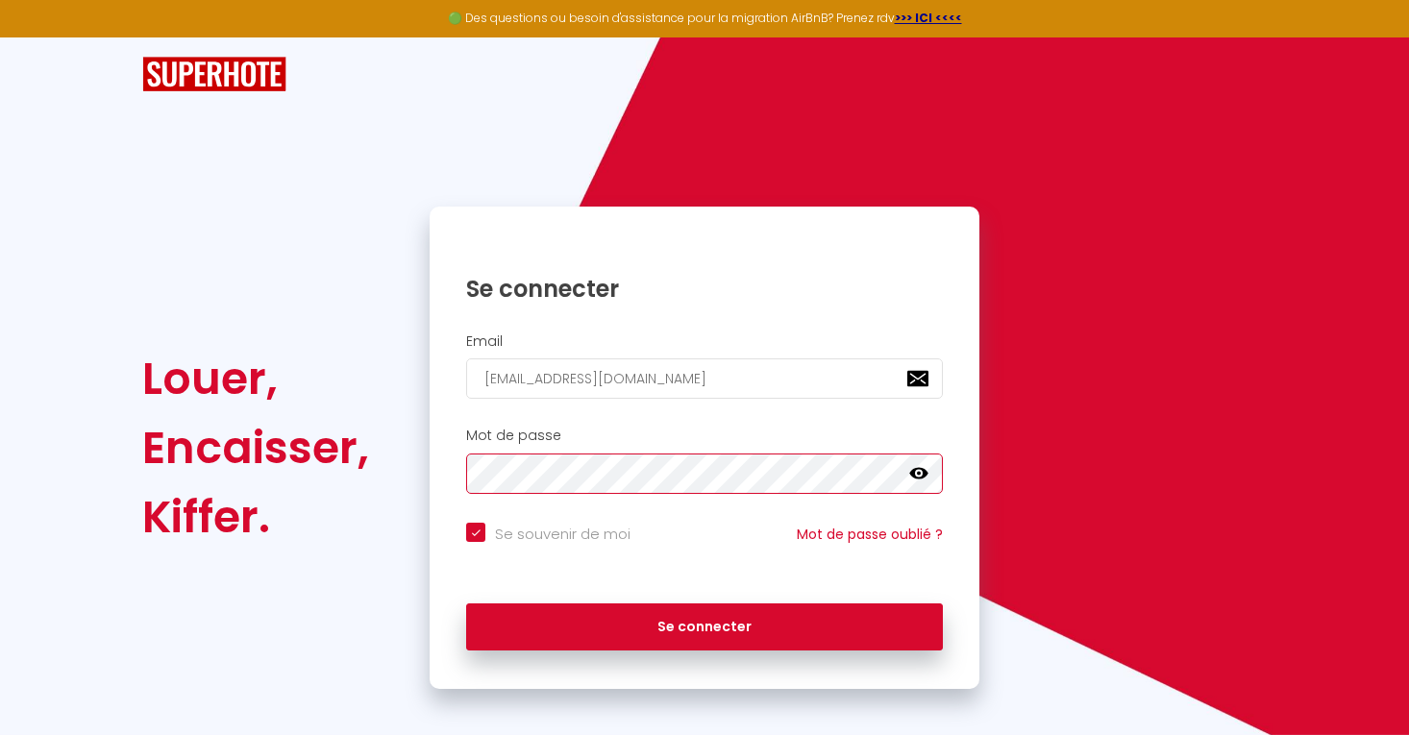
click at [704, 624] on button "Se connecter" at bounding box center [704, 628] width 477 height 48
checkbox input "true"
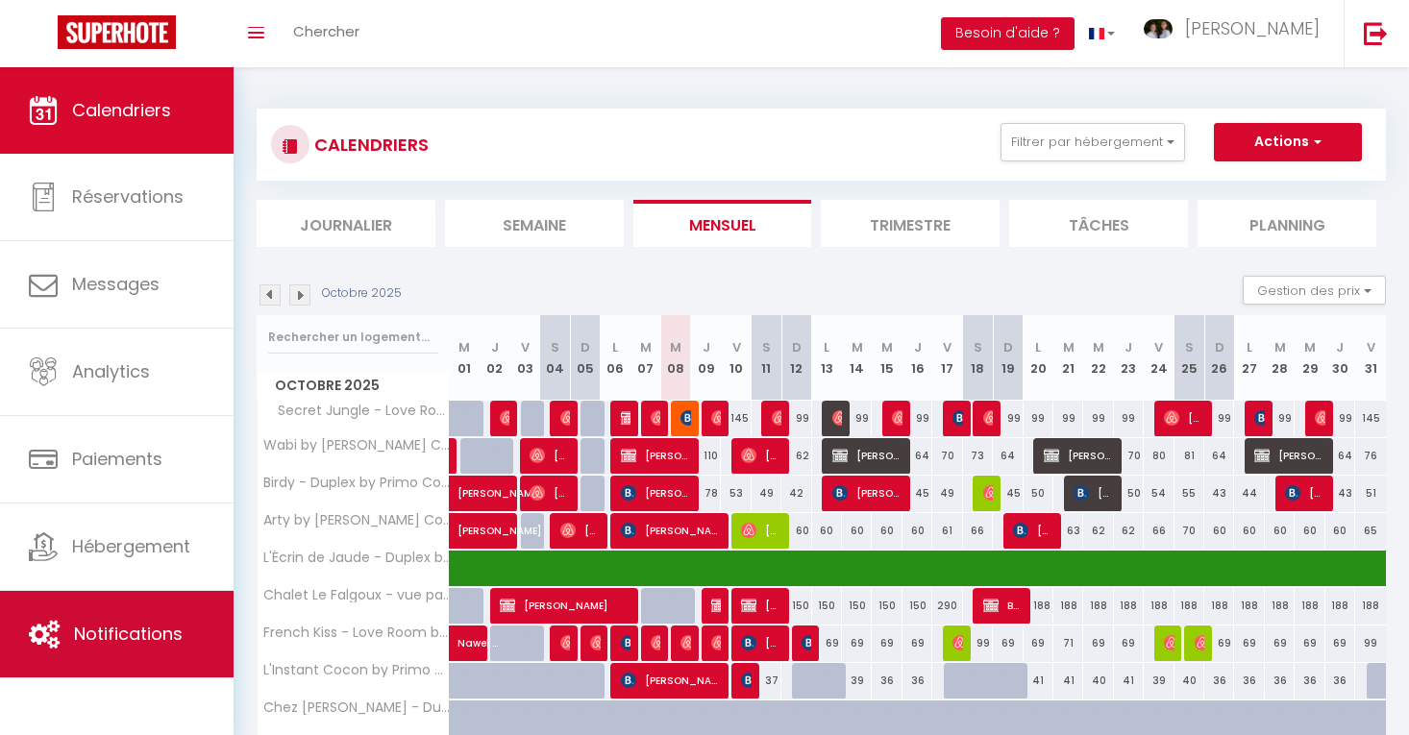
click at [136, 622] on span "Notifications" at bounding box center [128, 634] width 109 height 24
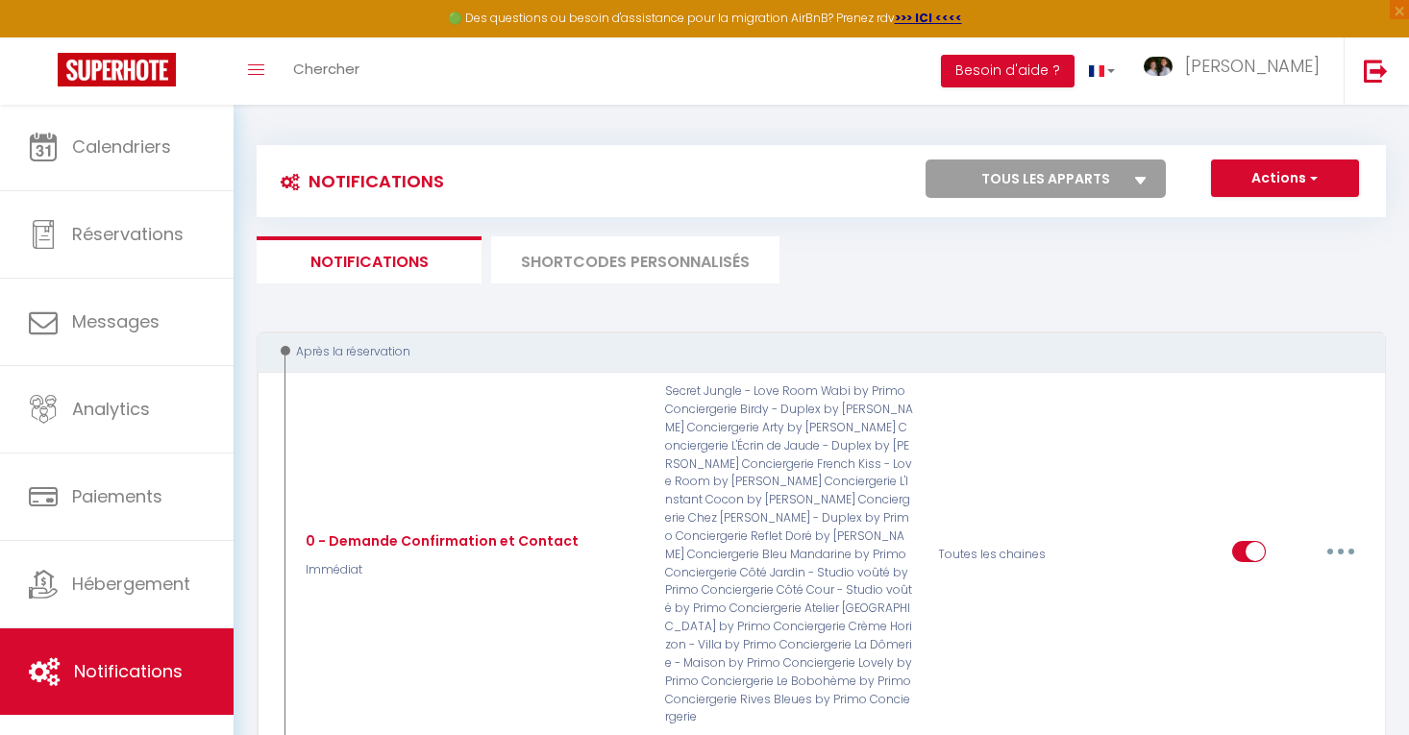
click at [673, 252] on li "SHORTCODES PERSONNALISÉS" at bounding box center [635, 259] width 288 height 47
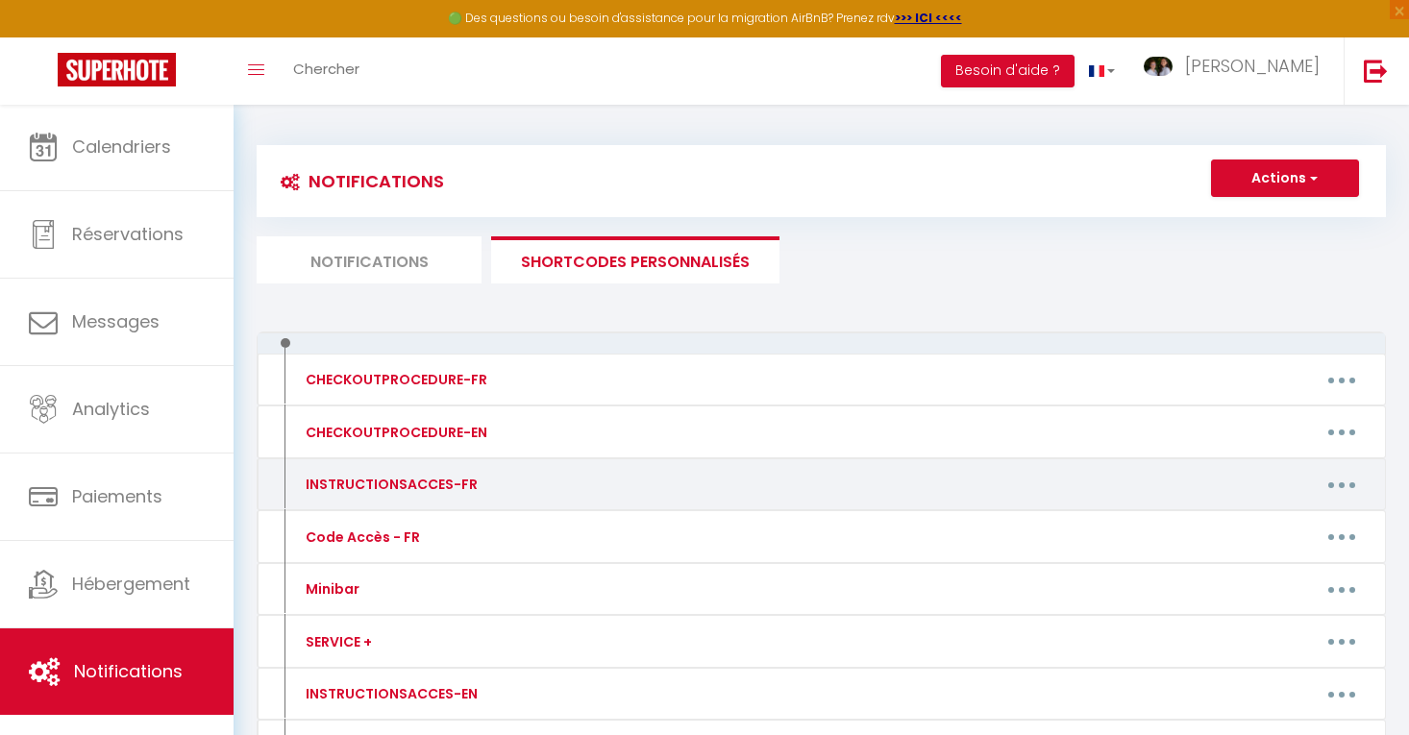
click at [1340, 482] on icon "button" at bounding box center [1342, 485] width 6 height 6
click at [1285, 537] on link "Editer" at bounding box center [1292, 528] width 142 height 33
type input "INSTRUCTIONSACCES-FR"
type textarea "Détails arrivée + Lien livret d'accueil avec vidéo (si vidéo prête)"
type textarea "Lorem ips dolorsitamet cons adipisc el seddoeiu : TEMPOR INCIDID : Utlaboree "D…"
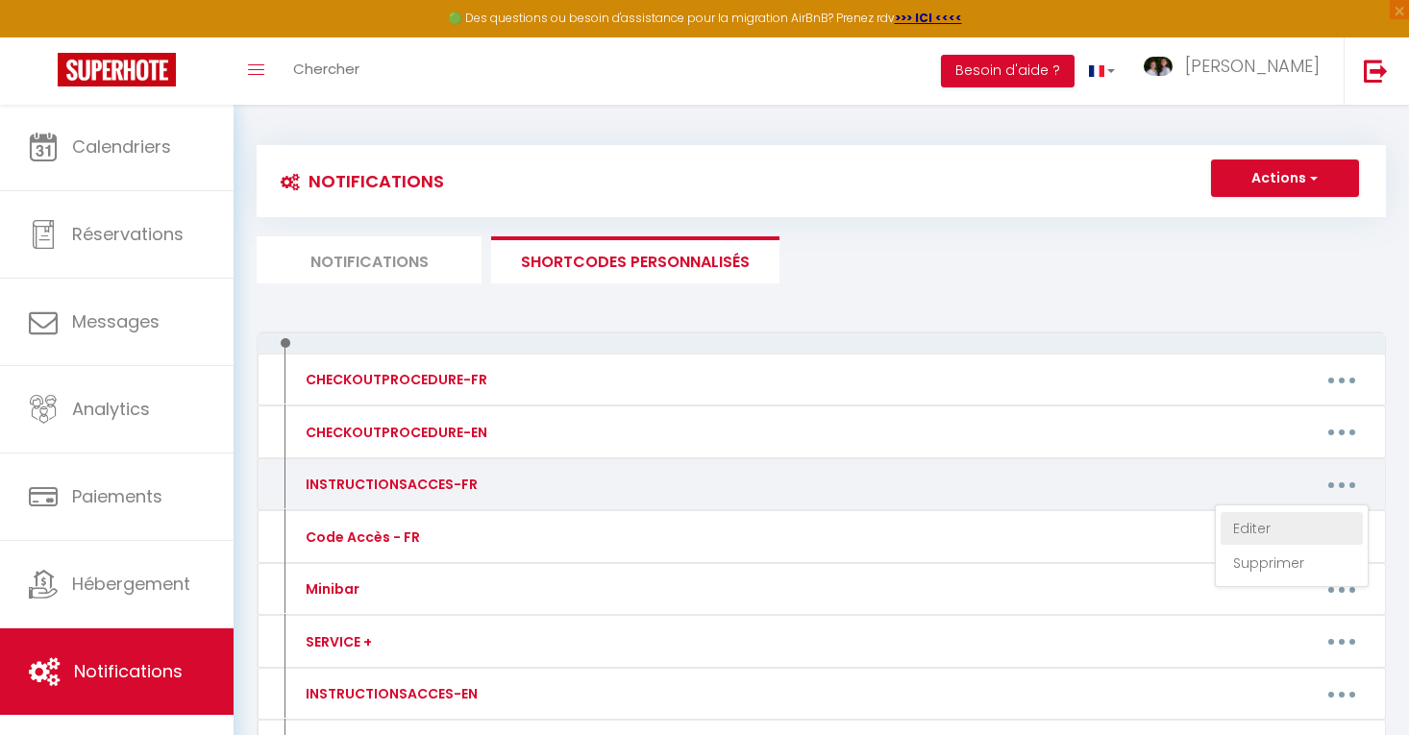
type textarea "Lorem ips dolorsitamet cons adipisc el seddoeiu : TEMPOR INCIDID : Utlaboree "D…"
type textarea "Voici les instructions pour accéder au logement : RAPPEL ADRESSE : "Le Clos Luf…"
type textarea "Voici les instructions pour accéder au logement : RAPPEL ADRESSE : [STREET_ADDR…"
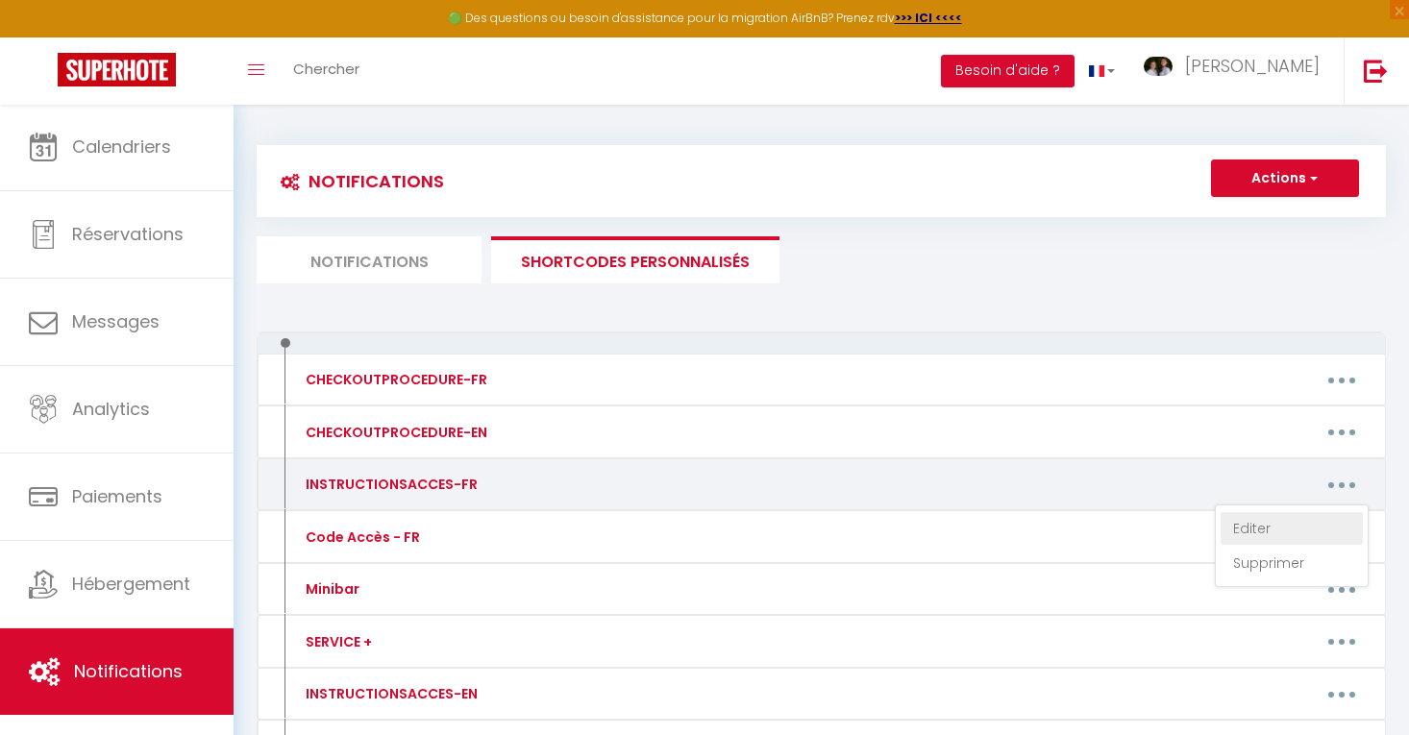
type textarea "Voici les instructions pour accéder au logement : RAPPEL ADRESSE : [STREET_ADDR…"
type textarea "Voici les instructions pour accéder au logement : RAPPEL ADRESSE : "Le Clos Luf…"
type textarea "Voici les instructions pour accéder au logement : RAPPEL ADRESSE : [STREET_ADDR…"
type textarea "Voici les instructions pour accéder au logement : RAPPEL ADRESSE : "Le Clos Luf…"
type textarea "Voici les instructions pour accéder au logement : RAPPEL ADRESSE : [STREET_ADDR…"
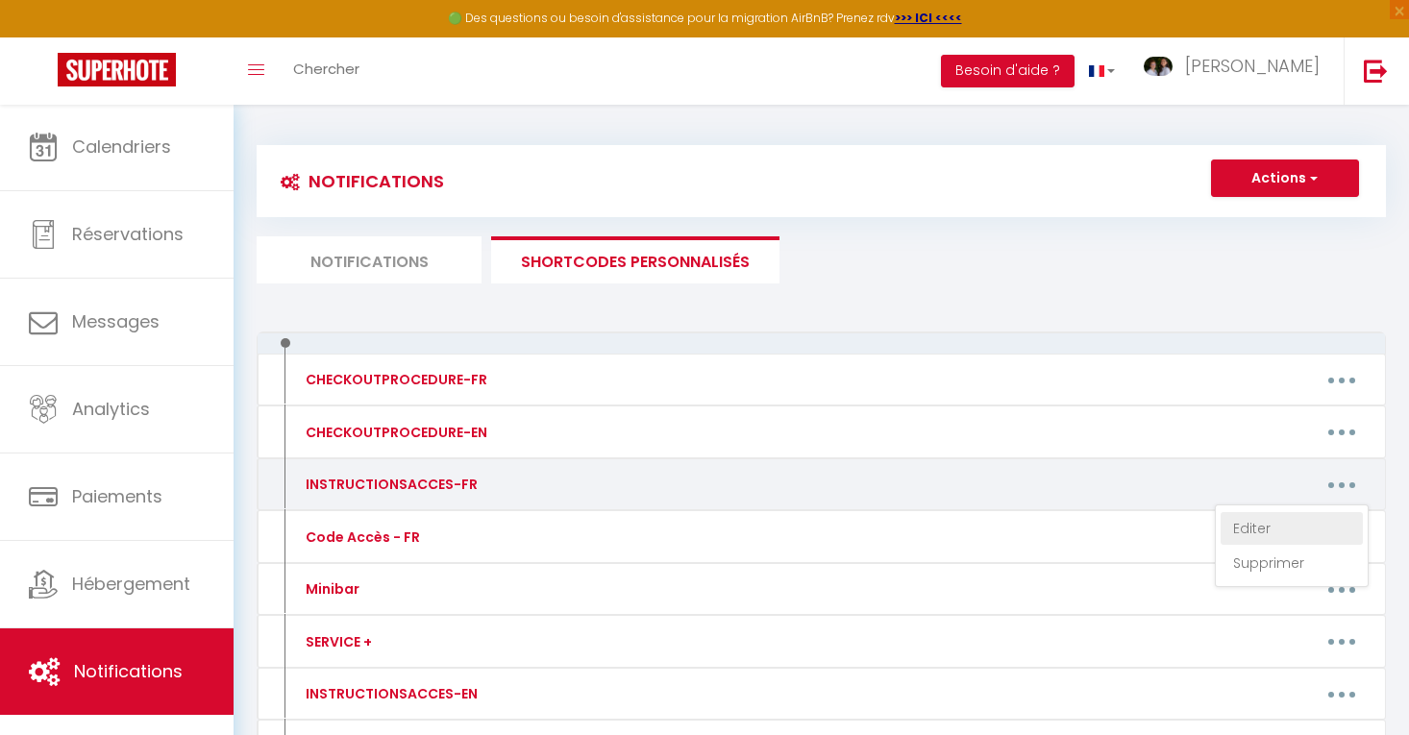
type textarea "Voici les instructions pour accéder au logement : RAPPEL ADRESSE : "Le Clos Luf…"
type textarea "Lorem ips dolorsitamet cons adipisc el seddoeiu : TEMPOR INCIDID : 71 Utlabo et…"
type textarea "Lorem ips dolorsitamet cons adipisc el seddoeiu : TEMPOR INCIDID : 51 Utl et Do…"
type textarea "Lorem ips dolorsitamet cons adipisc el seddoeiu : TEMPOR INCIDID : 3 Utl etd Ma…"
type textarea "Lorem ips dolorsitamet cons adipisc el seddoeiu : TEMPOR INCIDID : 4 utl Etd Ma…"
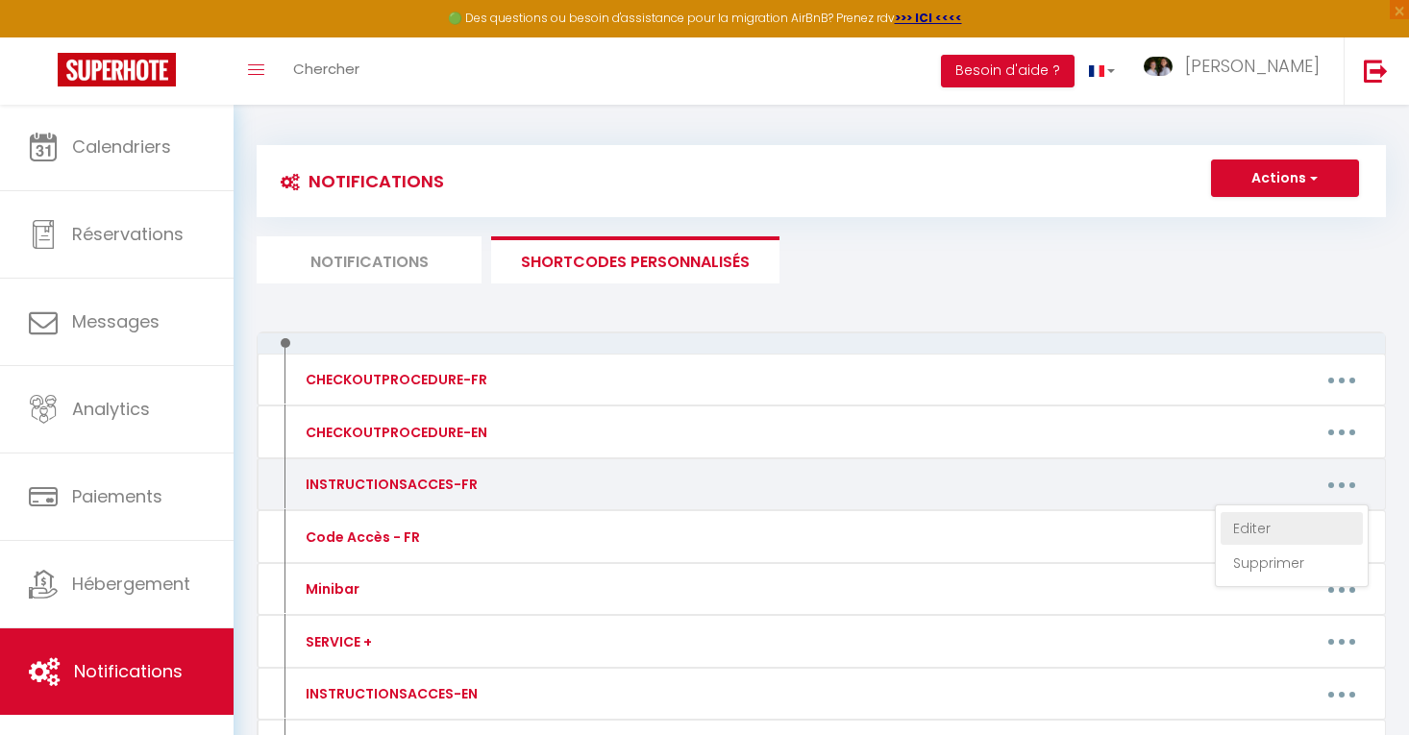
type textarea "Voici les instructions pour accéder au logement : RAPPEL ADRESSE : [STREET_ADDR…"
type textarea "Lorem ips dolorsitamet cons adipisc el seddoeiu : TEMPOR INCIDID : 9 Utl etd Ma…"
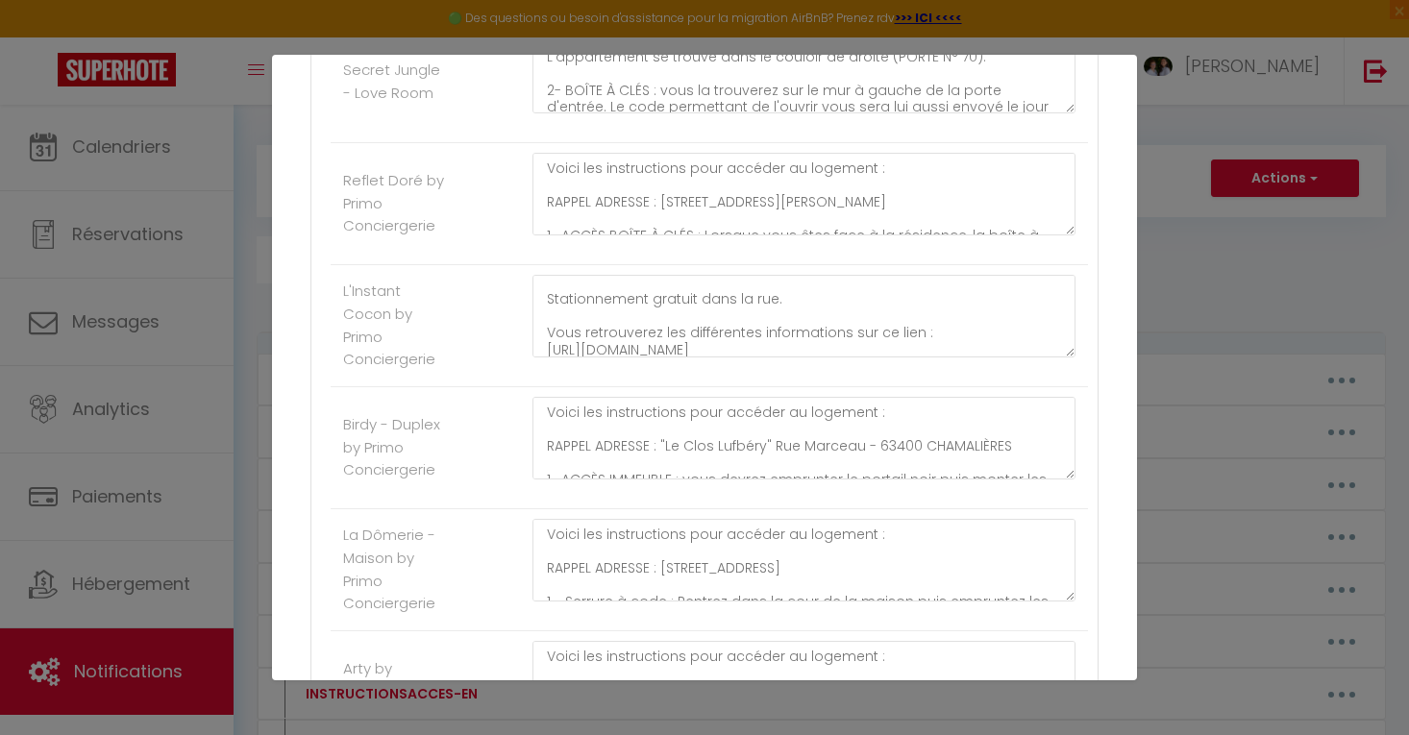
scroll to position [276, 0]
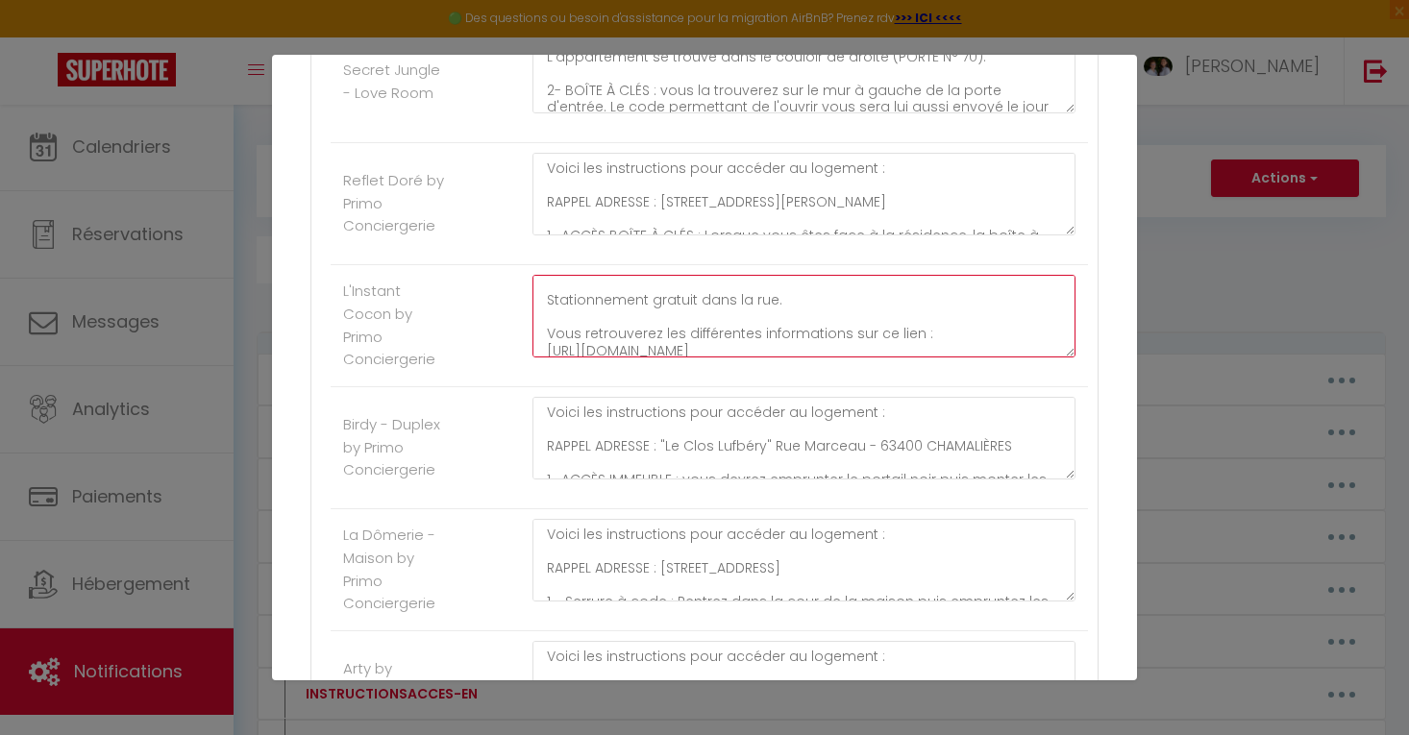
drag, startPoint x: 1020, startPoint y: 342, endPoint x: 540, endPoint y: 337, distance: 479.6
click at [540, 337] on textarea "Voici les instructions pour accéder au logement : RAPPEL ADRESSE : [STREET_ADDR…" at bounding box center [803, 316] width 543 height 83
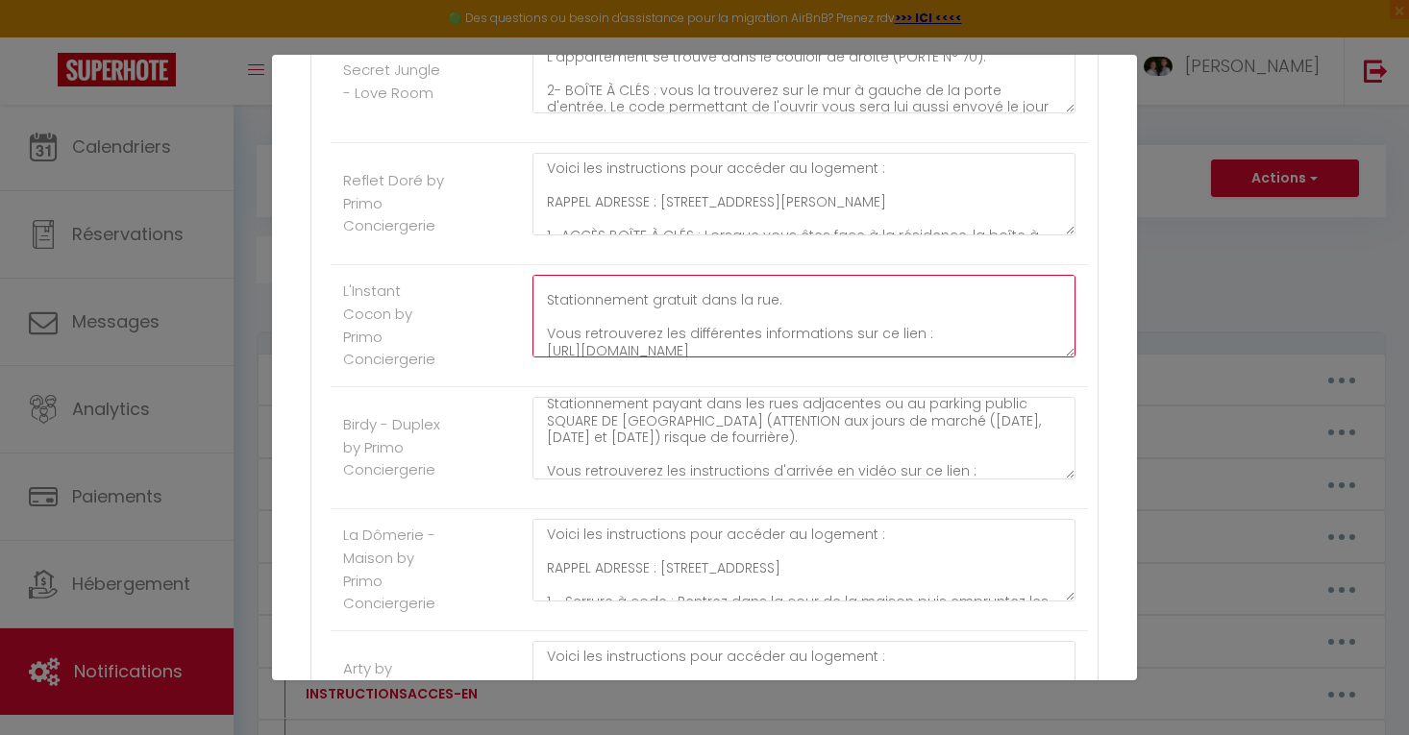
scroll to position [260, 0]
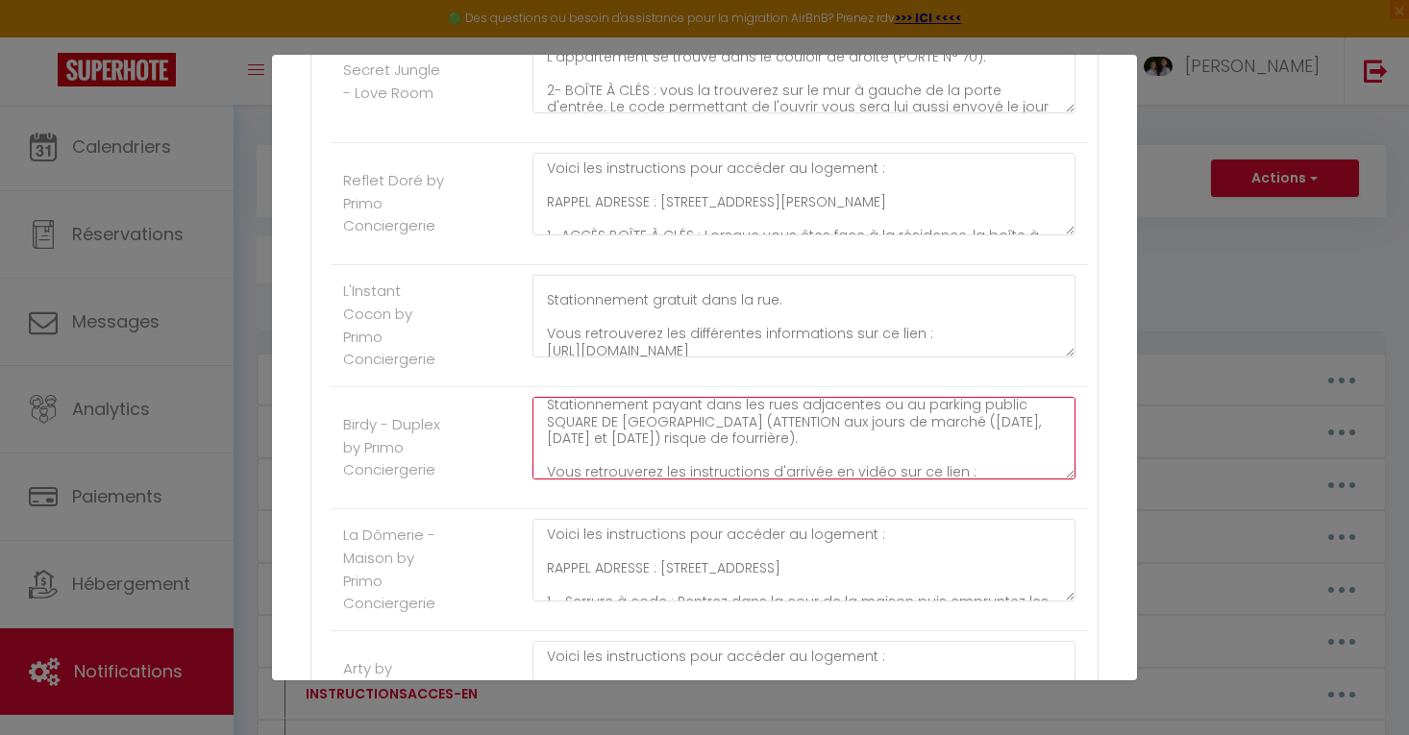
click at [814, 469] on textarea "Voici les instructions pour accéder au logement : RAPPEL ADRESSE : "Le Clos Luf…" at bounding box center [803, 438] width 543 height 83
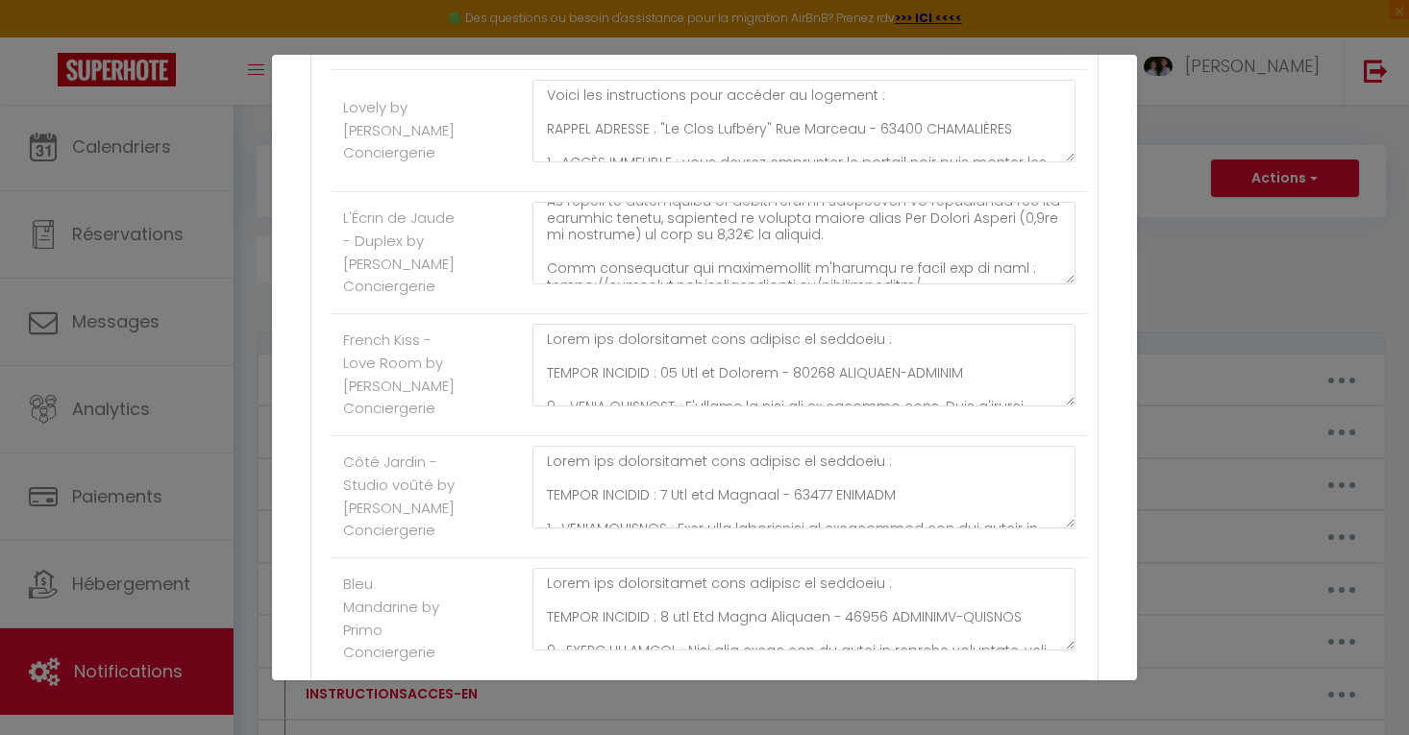
scroll to position [603, 0]
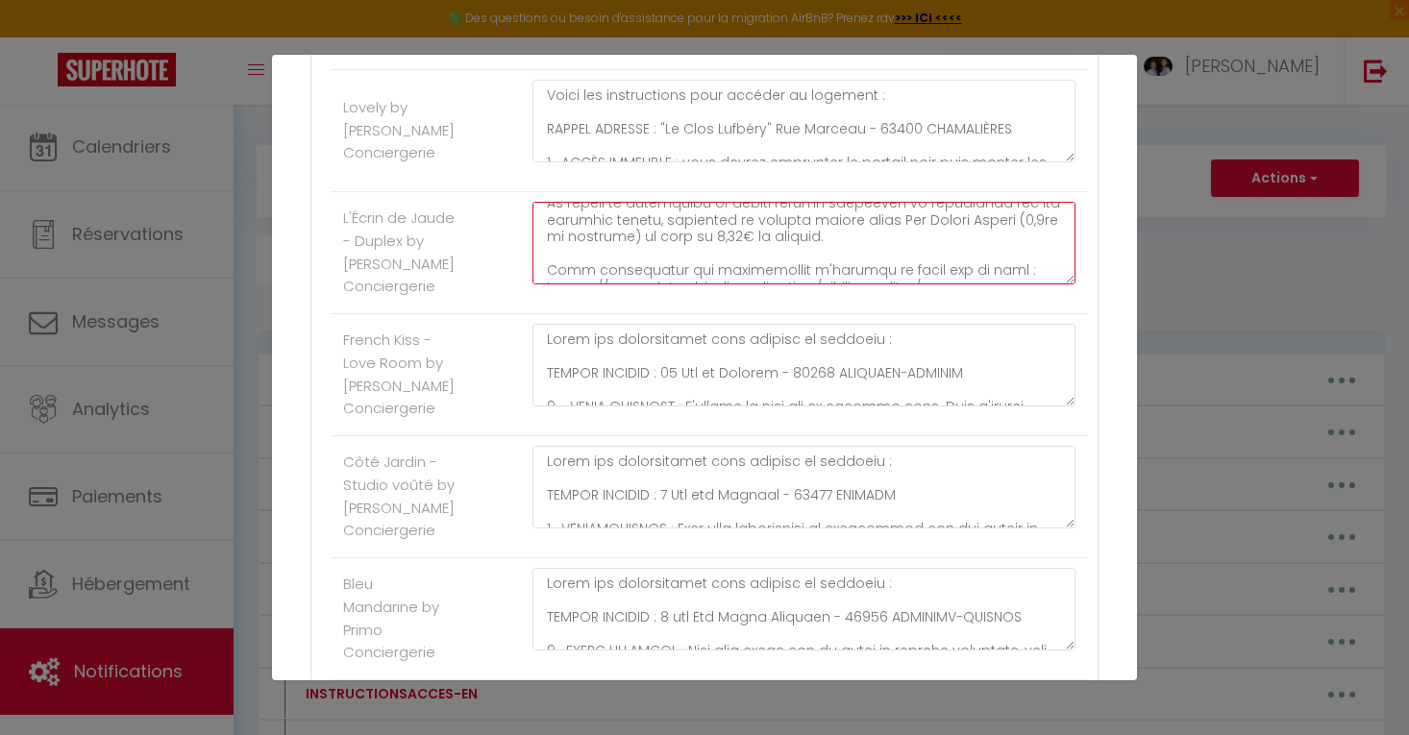
drag, startPoint x: 927, startPoint y: 268, endPoint x: 547, endPoint y: 275, distance: 380.7
click at [547, 275] on textarea at bounding box center [803, 243] width 543 height 83
